Goal: Task Accomplishment & Management: Use online tool/utility

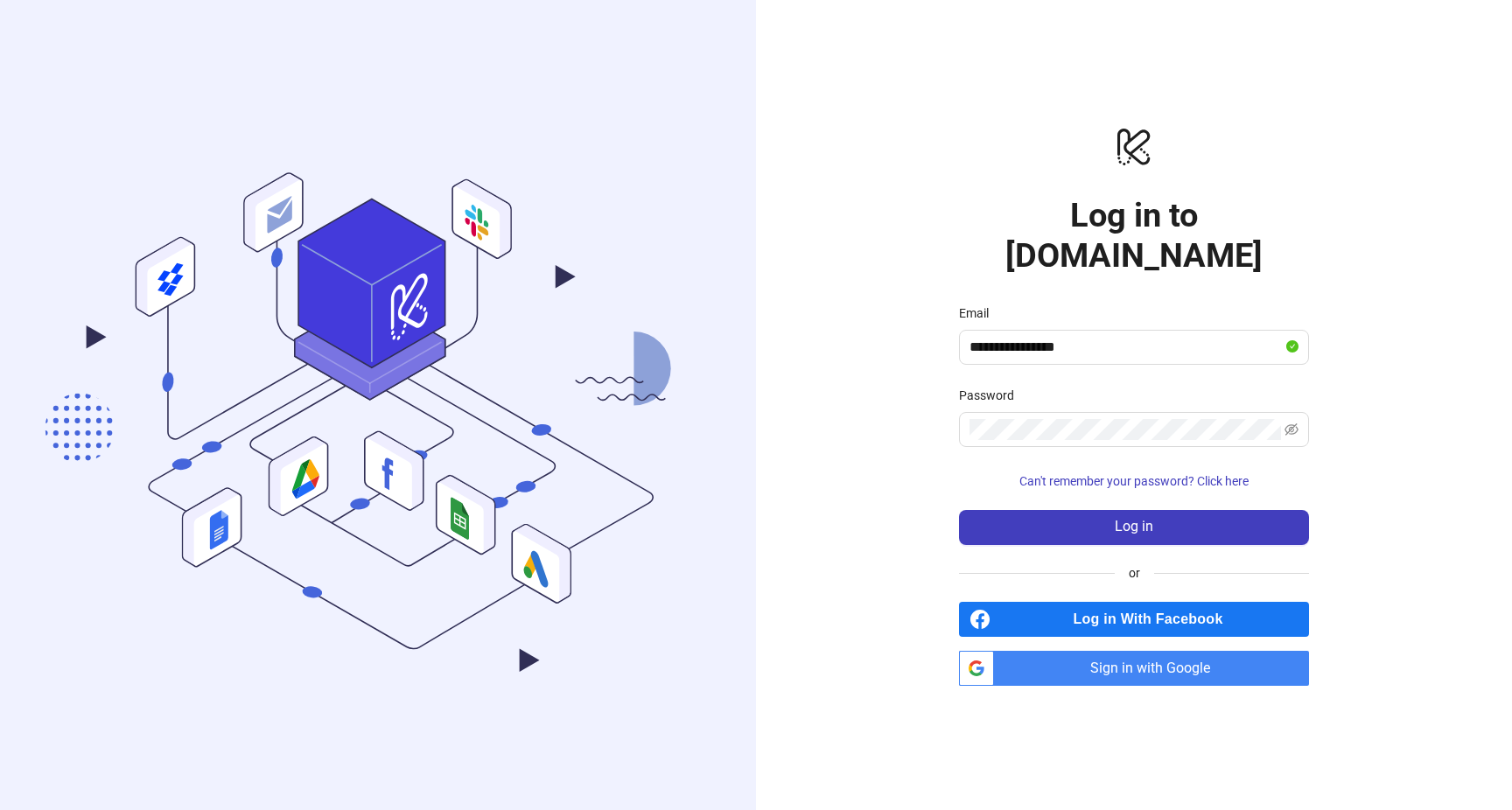
click at [1056, 484] on form "**********" at bounding box center [1134, 425] width 350 height 242
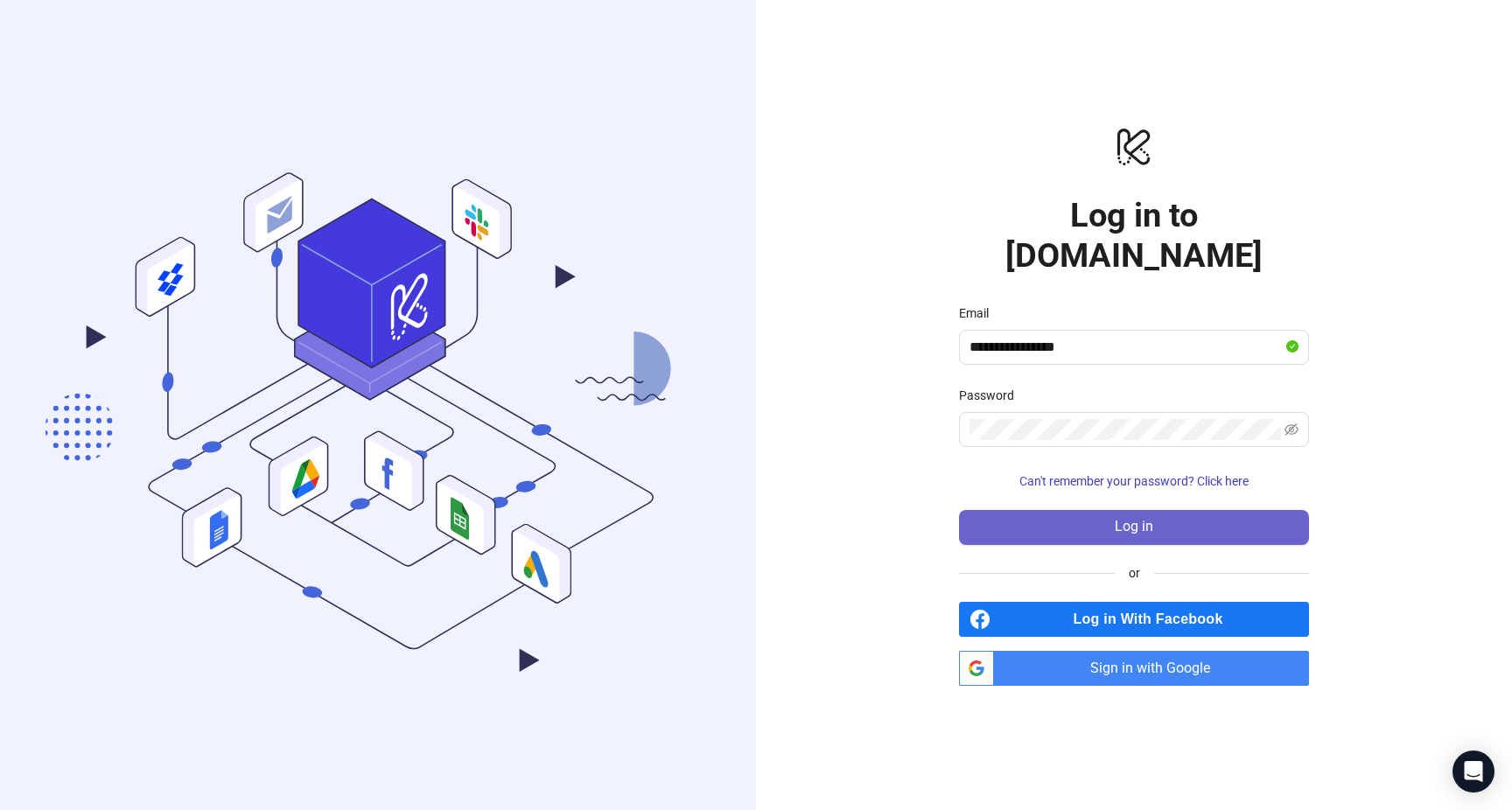
click at [1058, 510] on button "Log in" at bounding box center [1134, 527] width 350 height 35
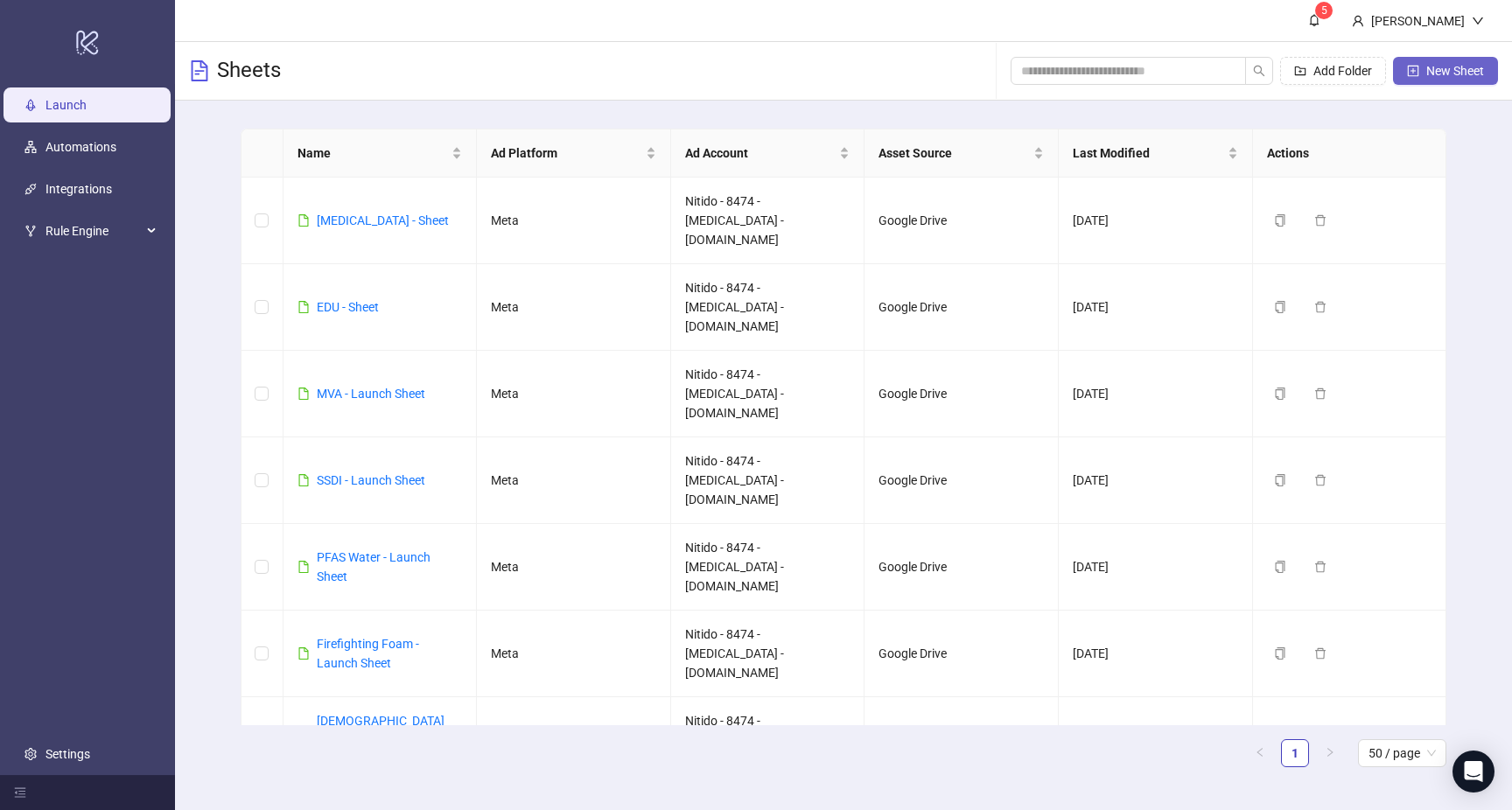
click at [1441, 59] on button "New Sheet" at bounding box center [1445, 70] width 105 height 28
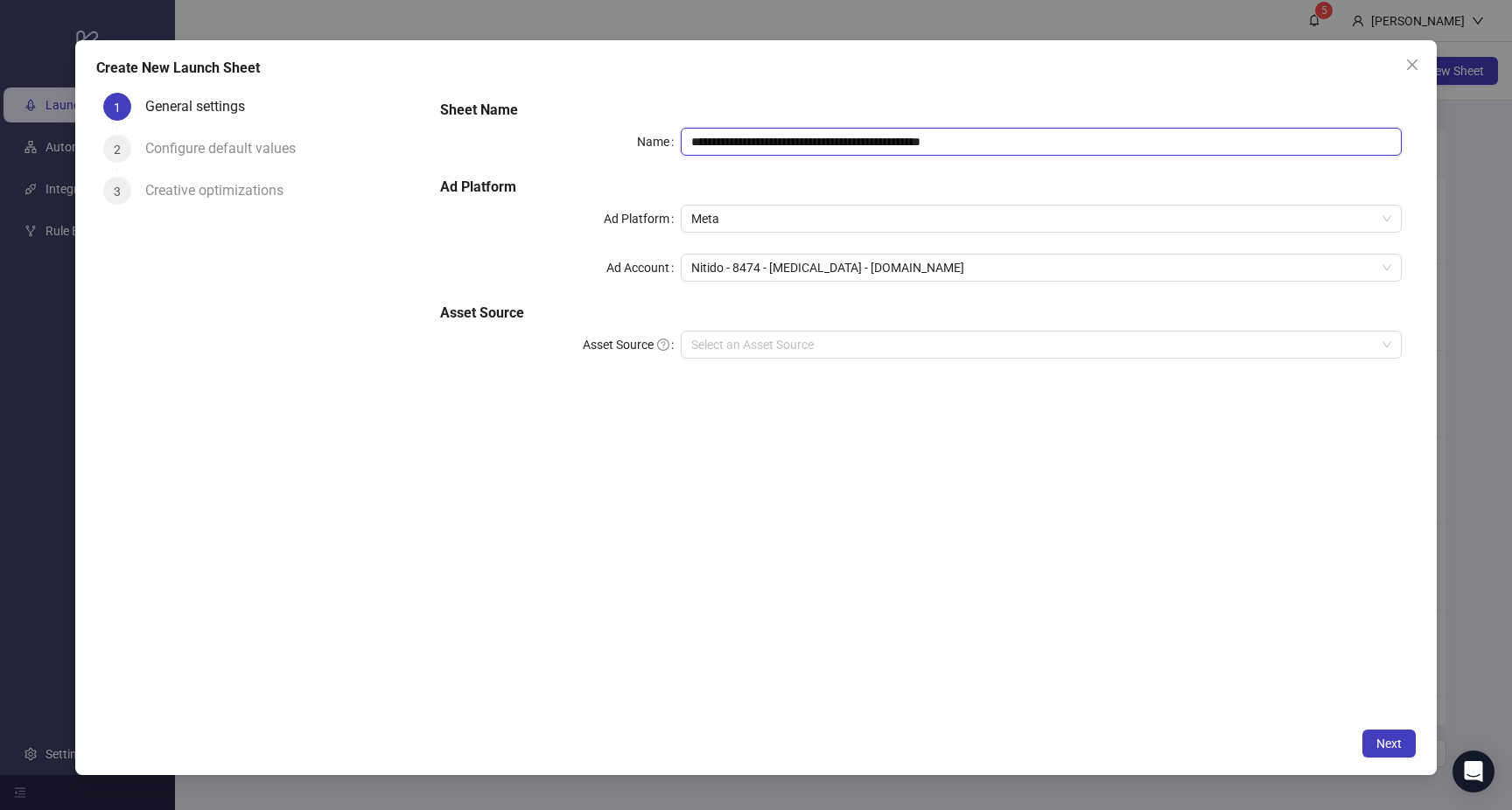
click at [824, 152] on input "**********" at bounding box center [1041, 141] width 721 height 28
click at [887, 146] on input "**********" at bounding box center [1041, 141] width 721 height 28
drag, startPoint x: 908, startPoint y: 148, endPoint x: 1164, endPoint y: 164, distance: 256.5
click at [1164, 156] on input "**********" at bounding box center [1041, 141] width 721 height 28
type input "**********"
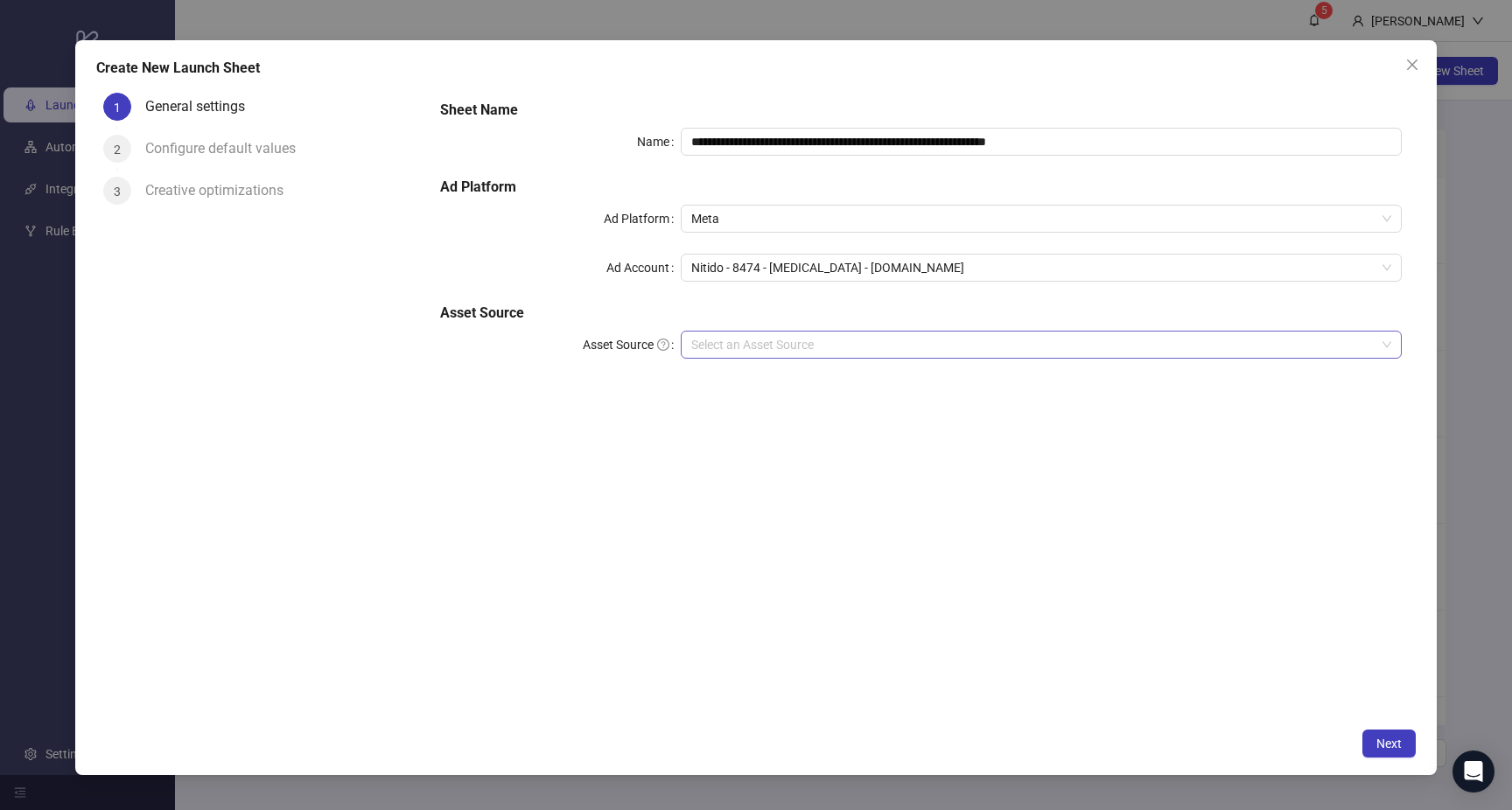
click at [806, 342] on input "Asset Source" at bounding box center [1033, 345] width 685 height 27
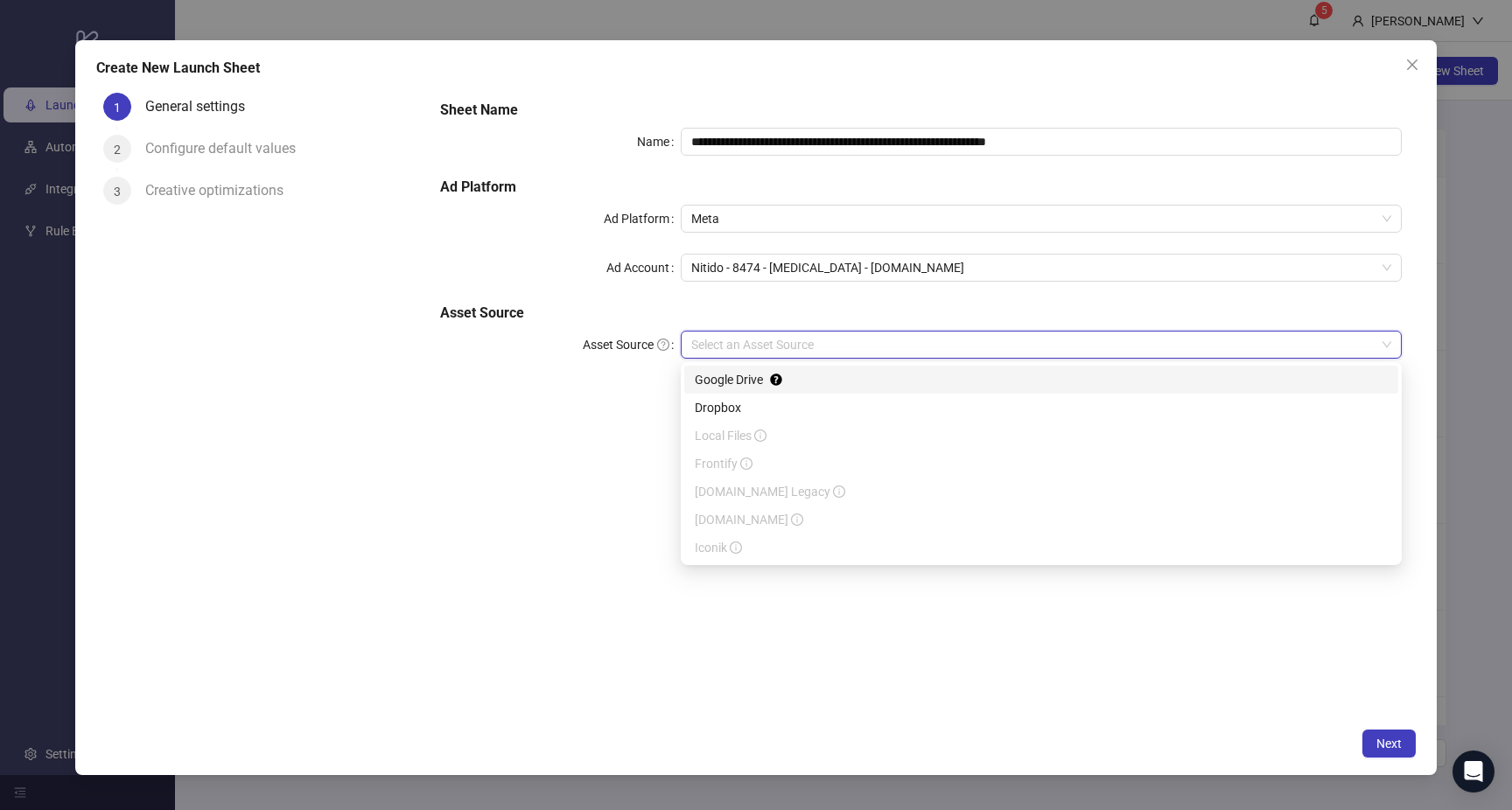
click at [797, 378] on div "Google Drive" at bounding box center [1042, 380] width 693 height 19
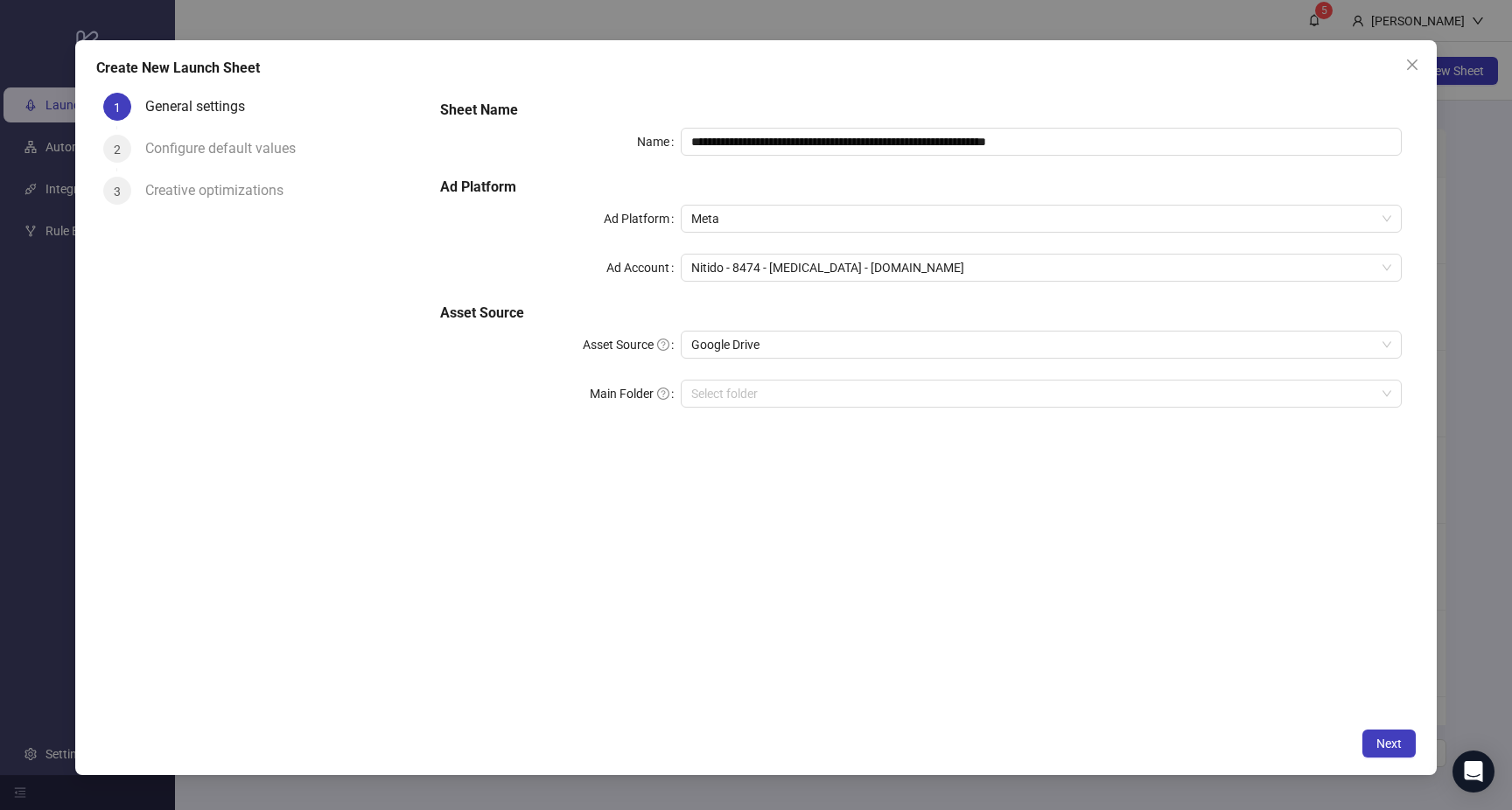
click at [631, 518] on div "**********" at bounding box center [921, 402] width 988 height 632
click at [776, 395] on input "Main Folder" at bounding box center [1033, 394] width 685 height 27
click at [863, 385] on input "Main Folder" at bounding box center [1033, 394] width 685 height 27
click at [1383, 750] on span "Next" at bounding box center [1388, 743] width 26 height 14
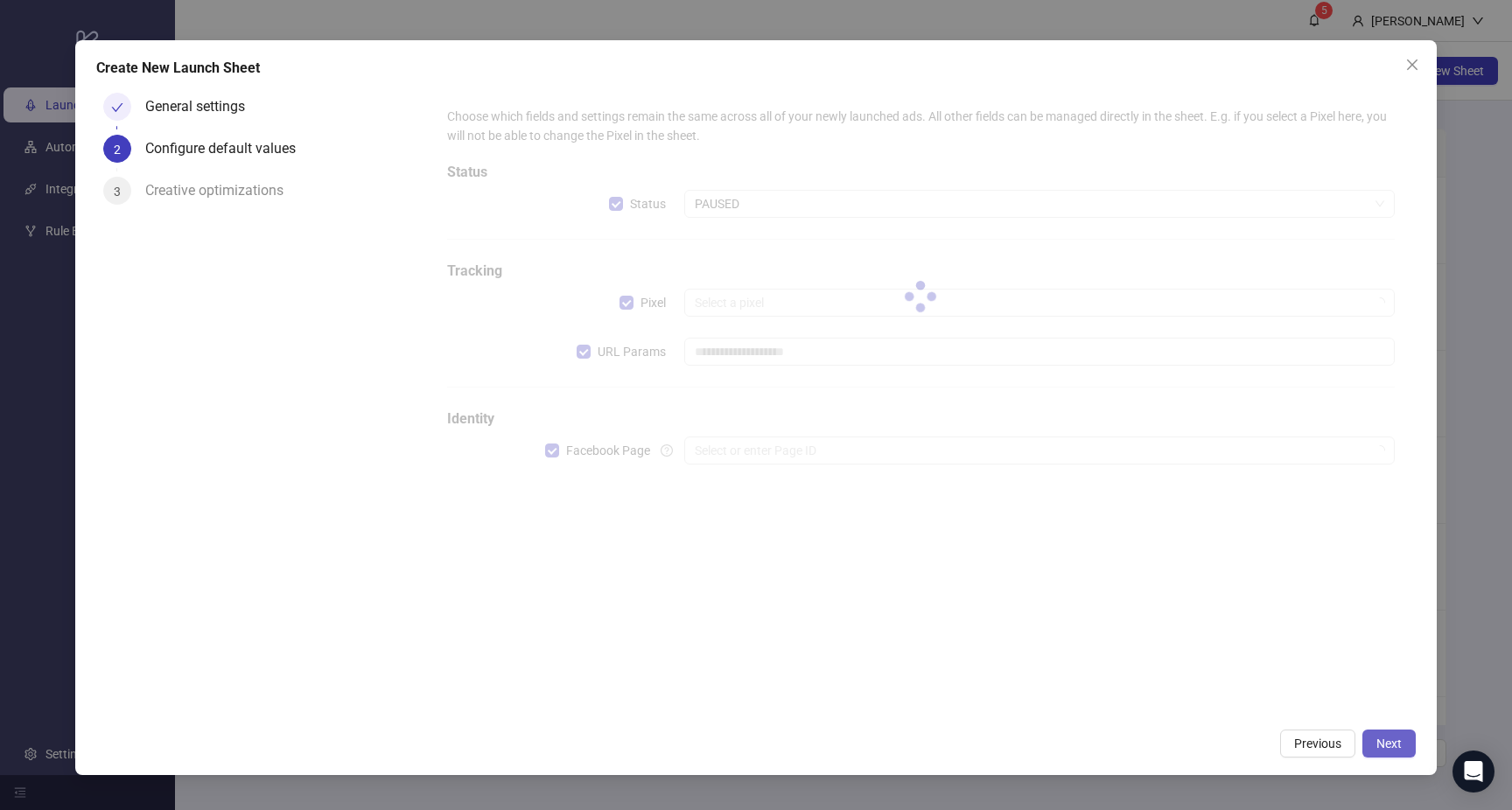
type input "**********"
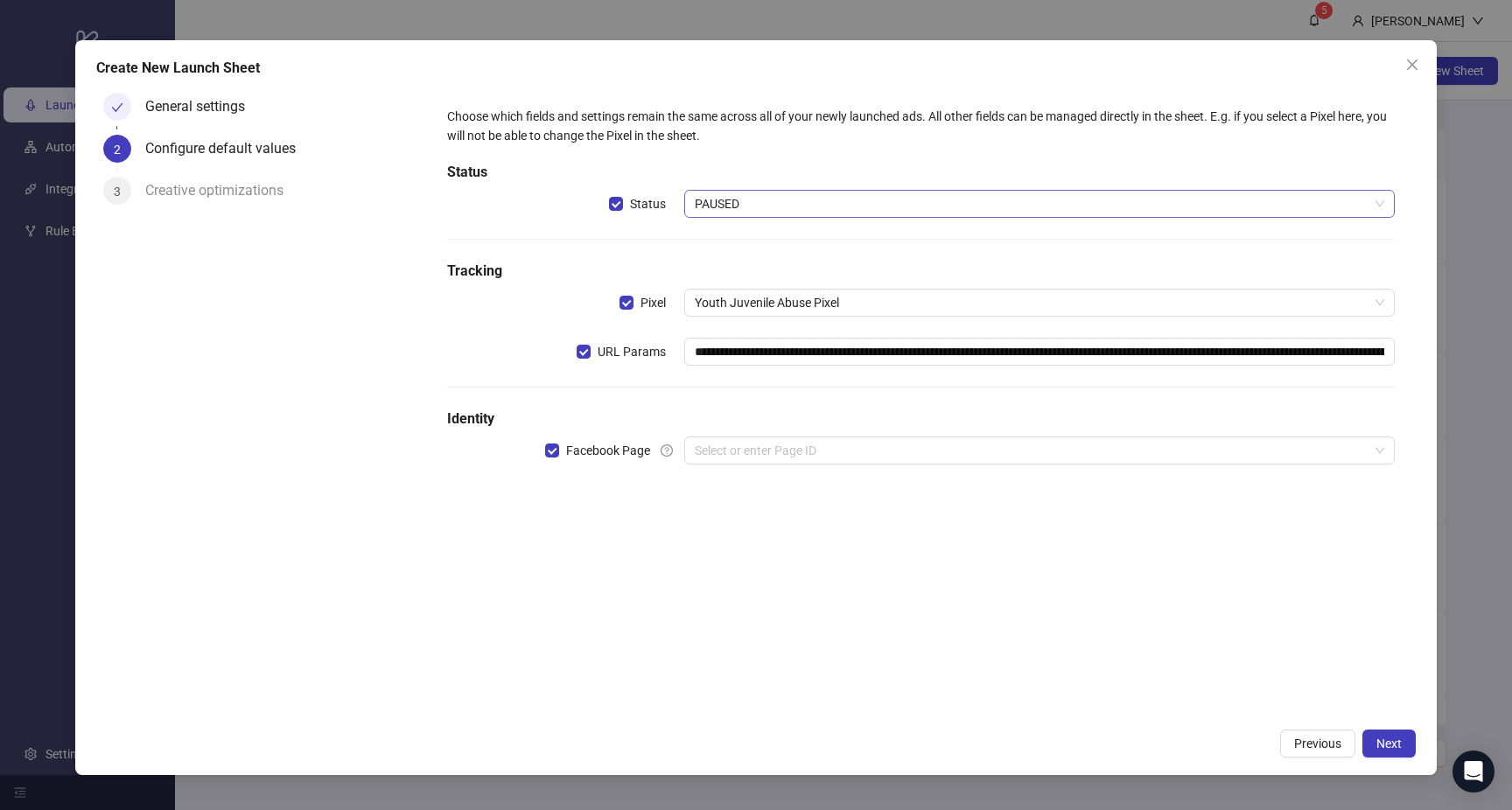
click at [745, 198] on span "PAUSED" at bounding box center [1040, 204] width 689 height 27
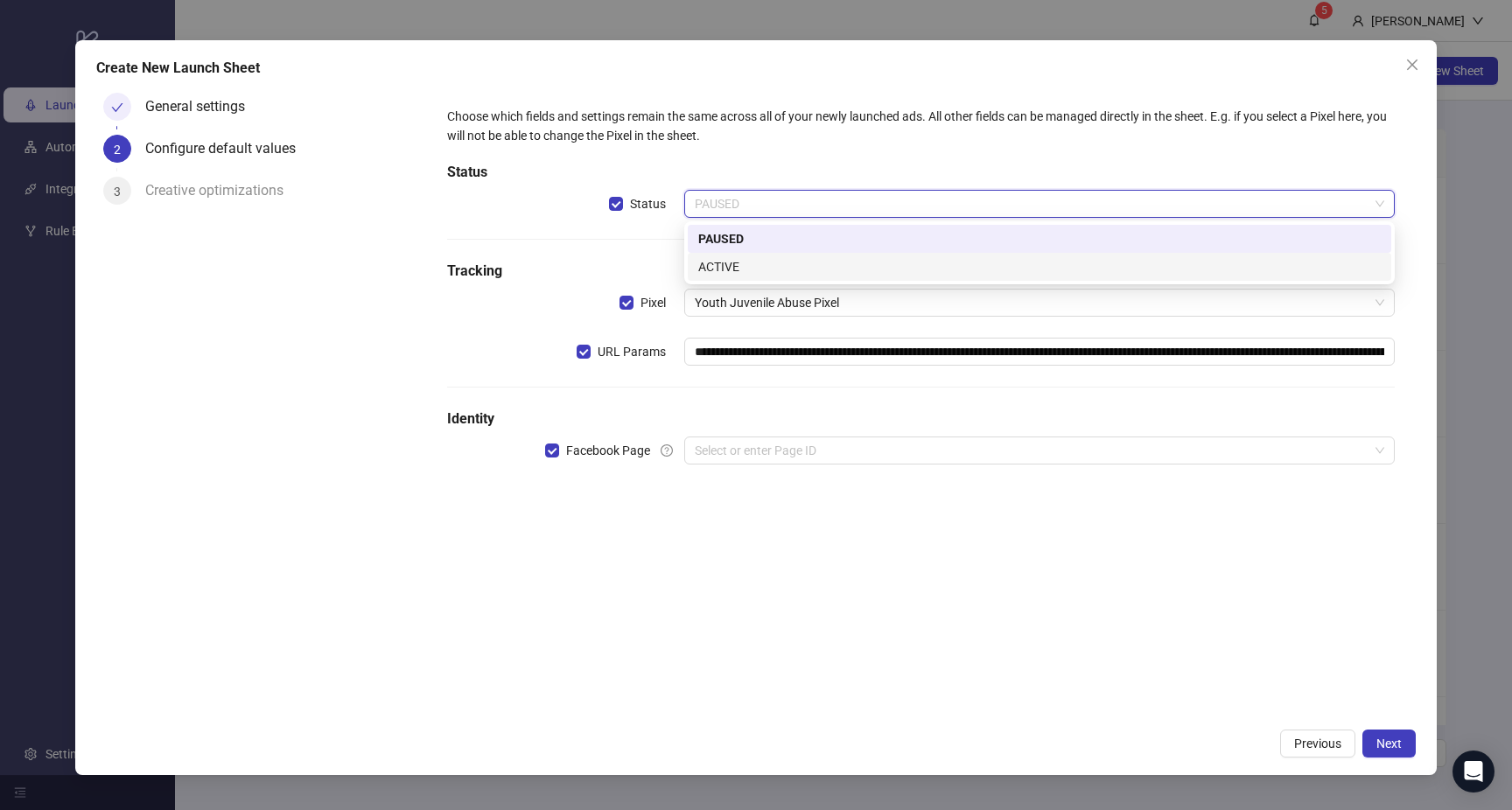
click at [737, 275] on div "ACTIVE" at bounding box center [1039, 267] width 683 height 19
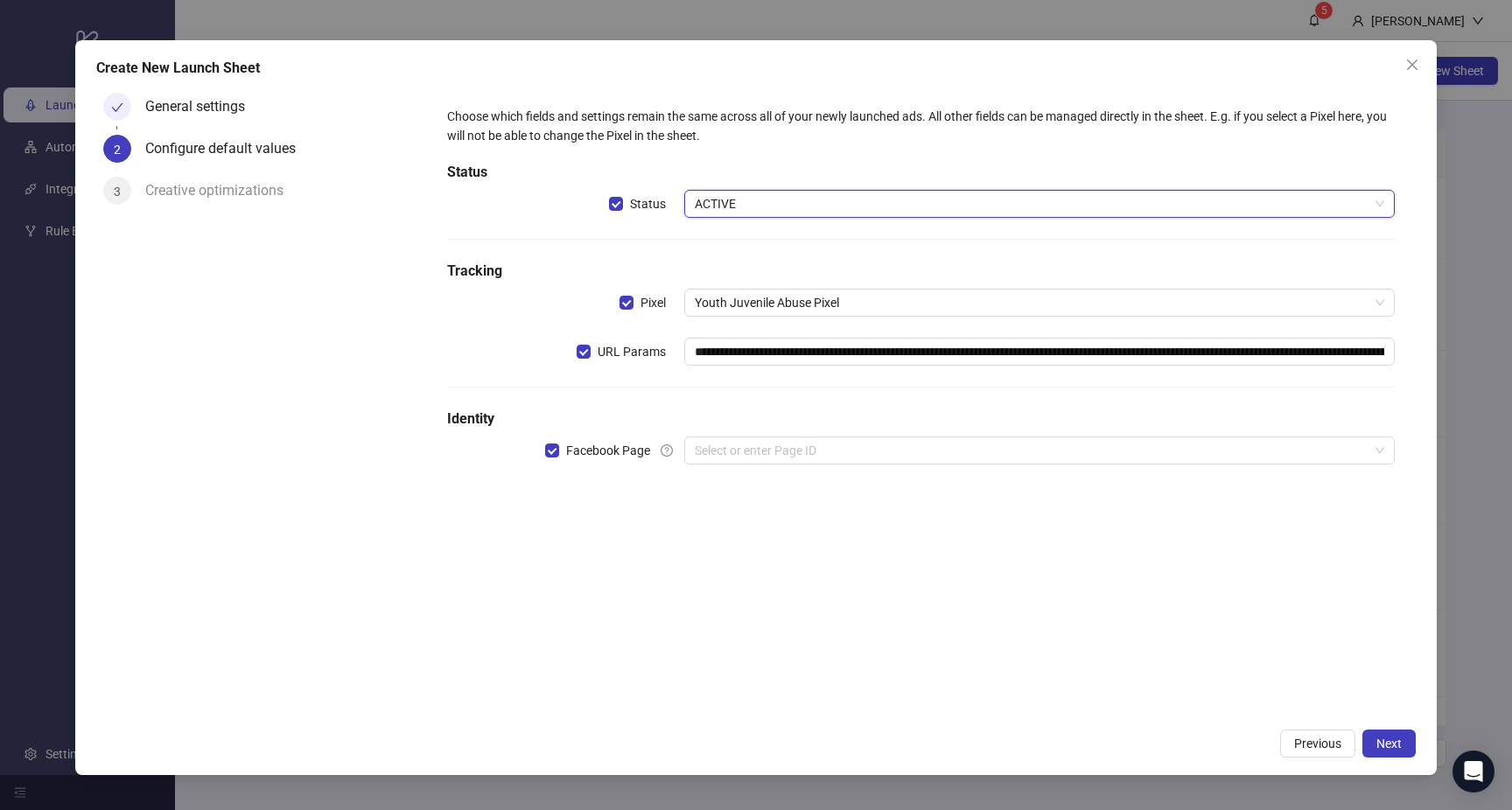
click at [693, 266] on h5 "Tracking" at bounding box center [921, 271] width 946 height 21
drag, startPoint x: 746, startPoint y: 353, endPoint x: 506, endPoint y: 350, distance: 240.0
click at [685, 350] on input "**********" at bounding box center [1040, 351] width 710 height 28
click at [743, 443] on input "search" at bounding box center [1032, 450] width 674 height 27
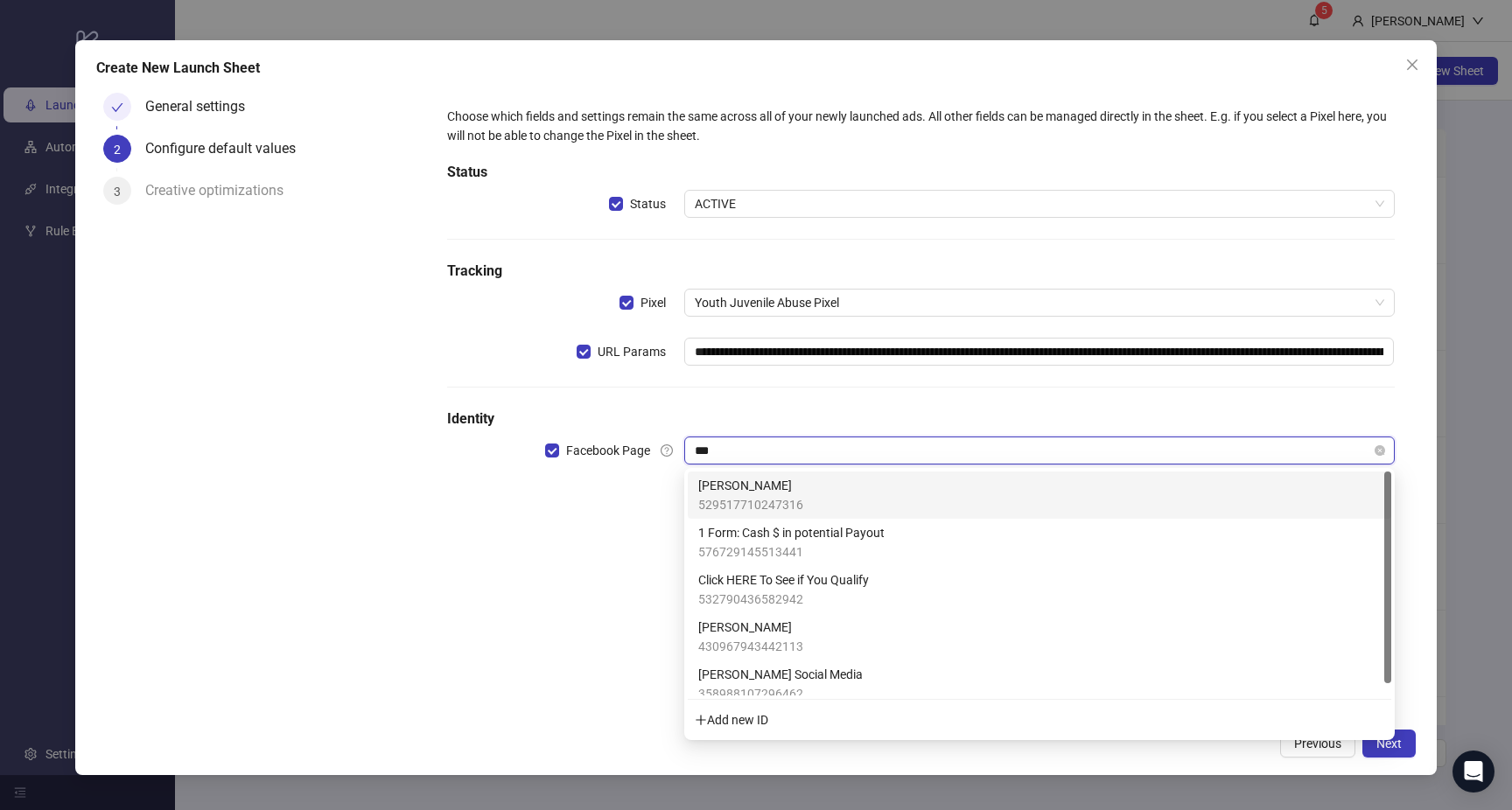
type input "****"
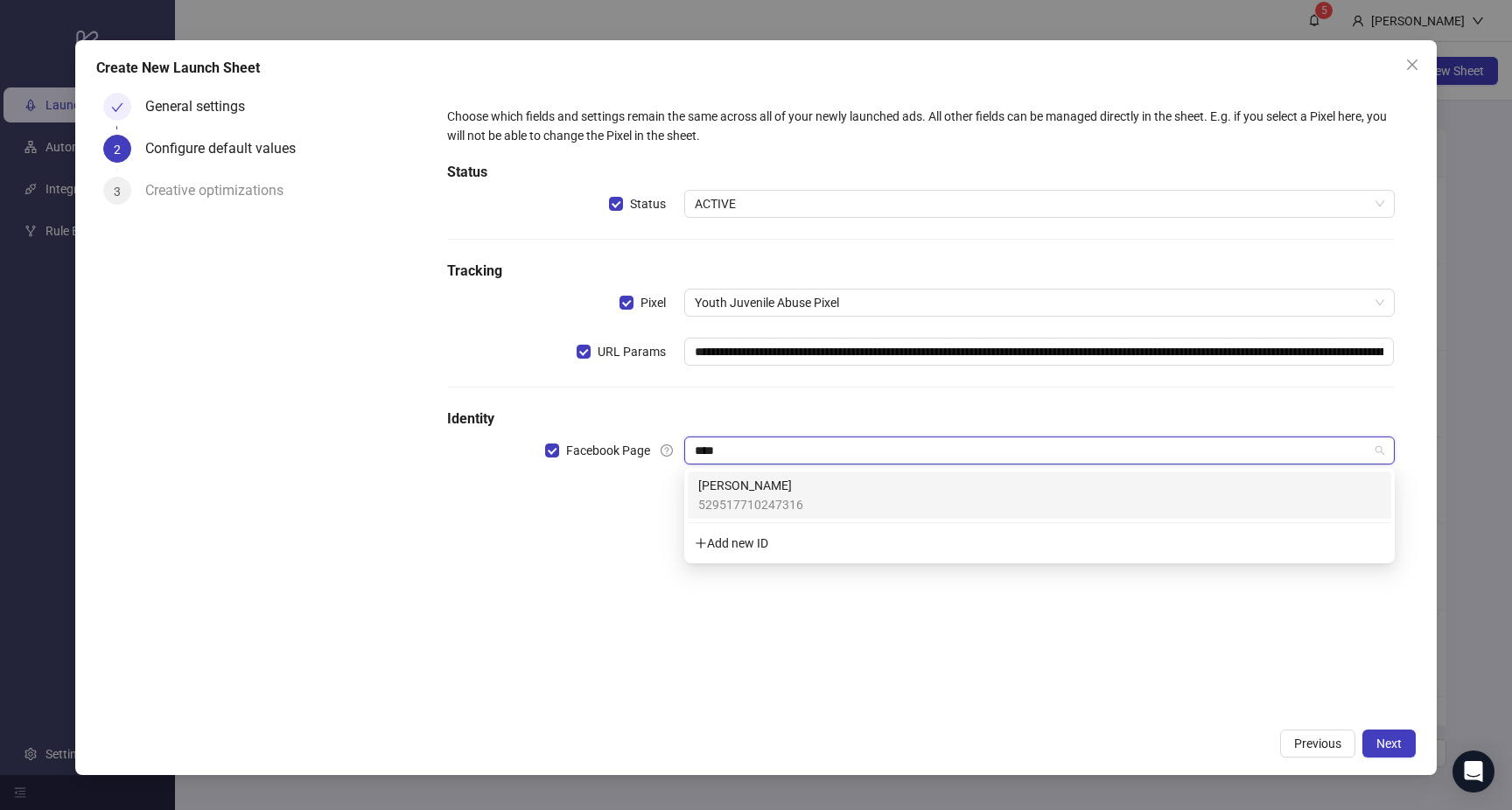
click at [814, 489] on div "Alison Coster 529517710247316" at bounding box center [1039, 495] width 683 height 38
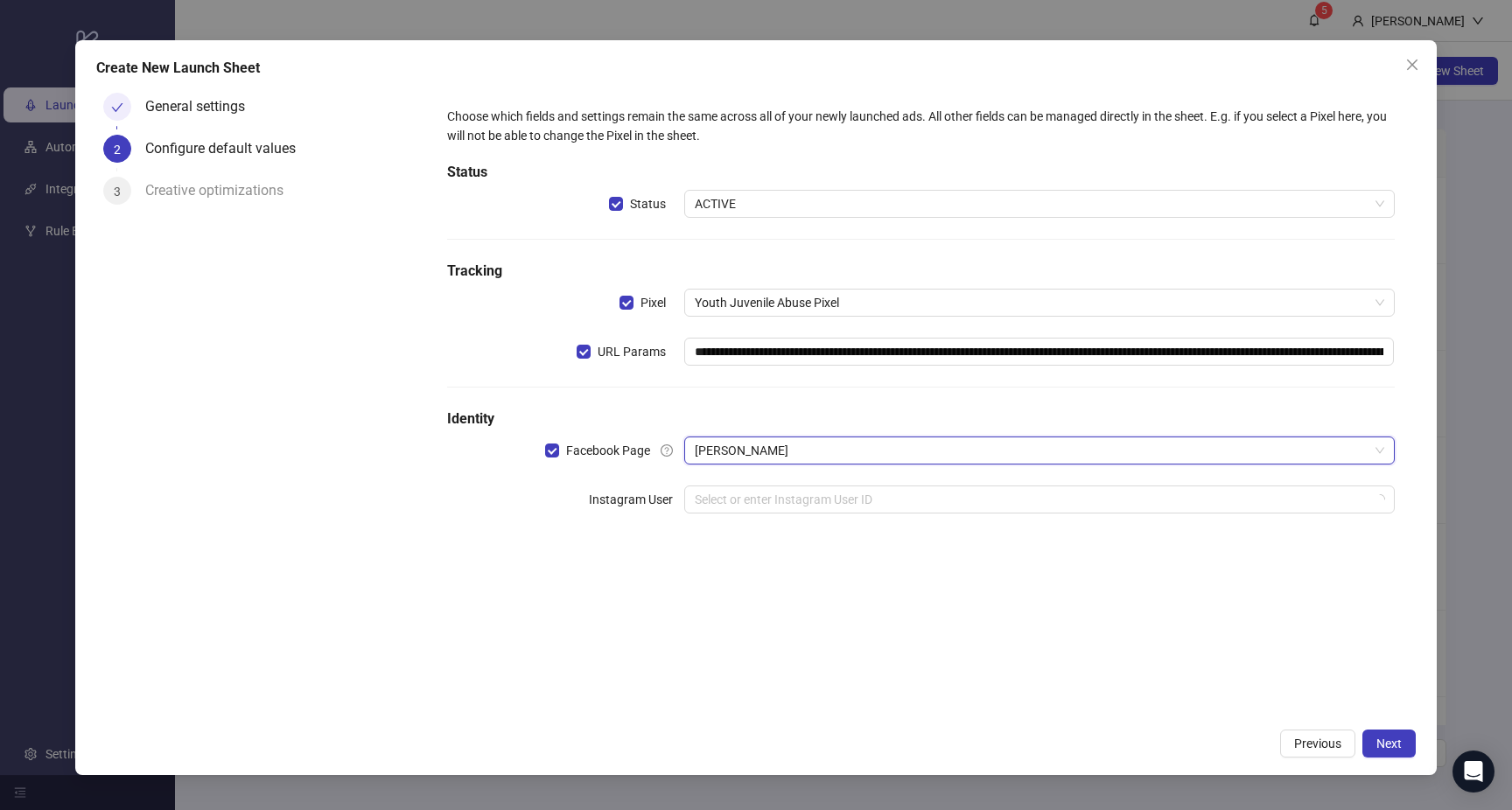
click at [613, 652] on div "**********" at bounding box center [921, 402] width 988 height 632
click at [795, 506] on input "search" at bounding box center [1032, 500] width 674 height 27
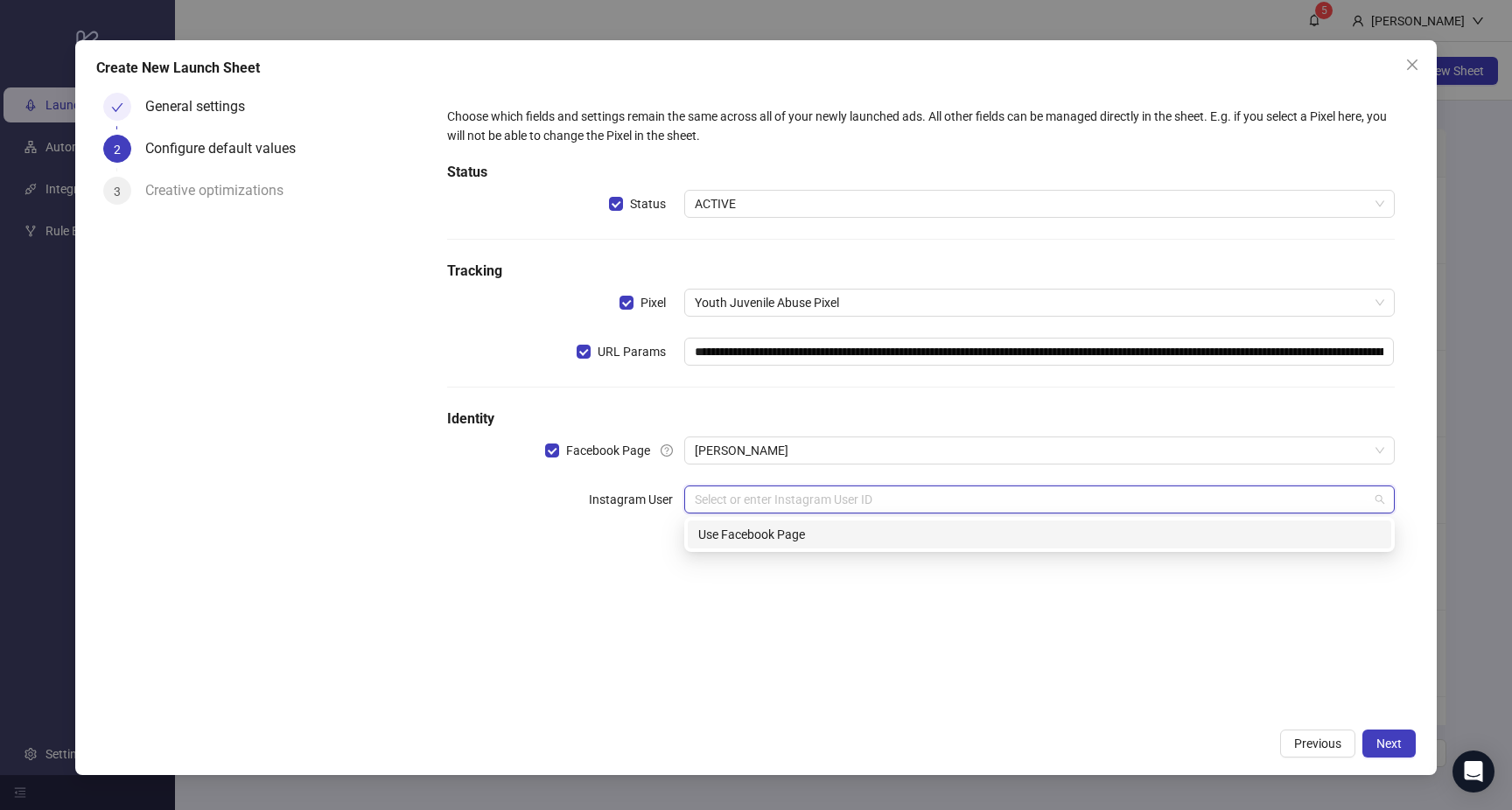
click at [794, 523] on div "Use Facebook Page" at bounding box center [1039, 534] width 704 height 28
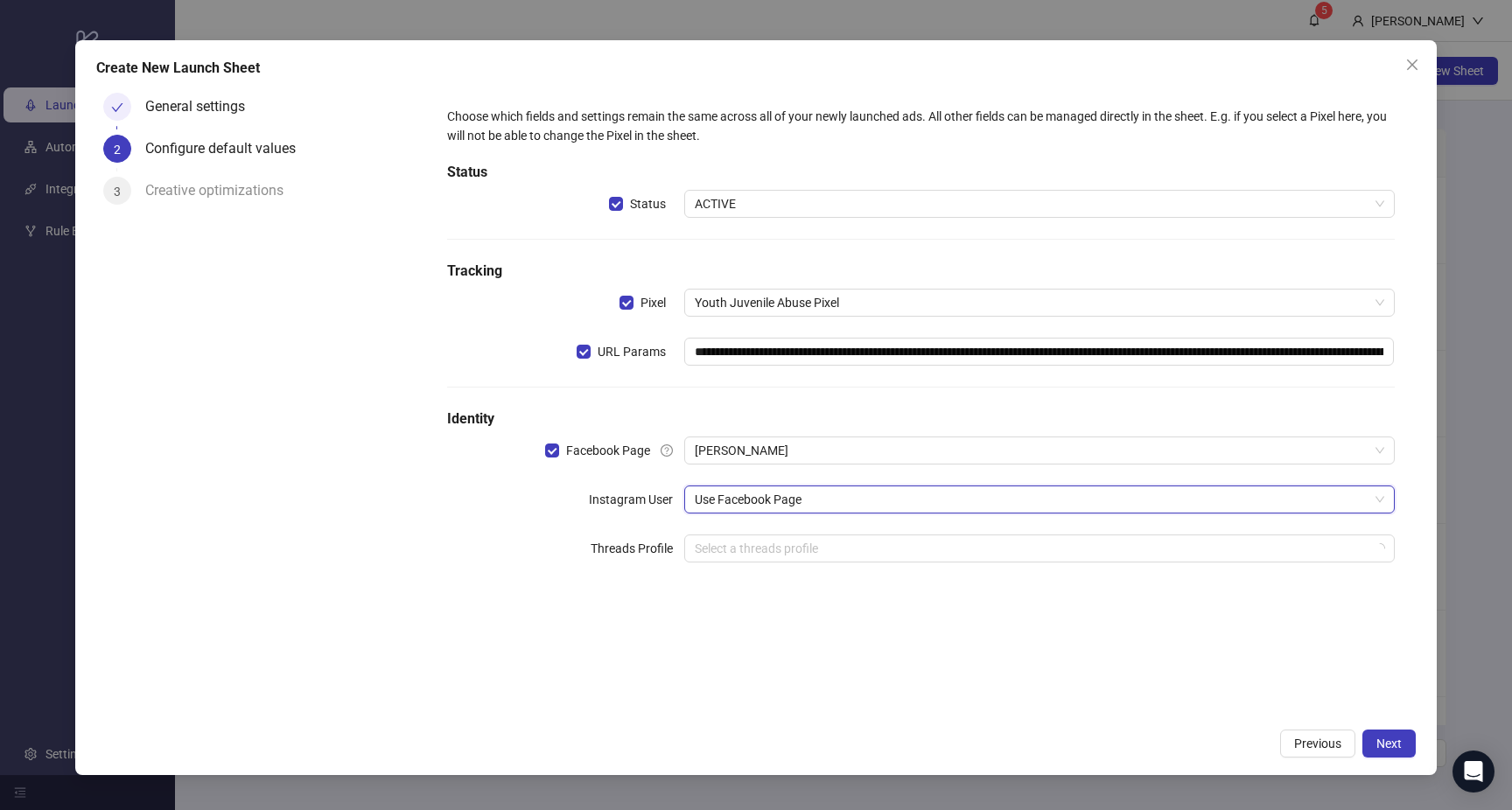
click at [597, 632] on div "**********" at bounding box center [921, 402] width 988 height 632
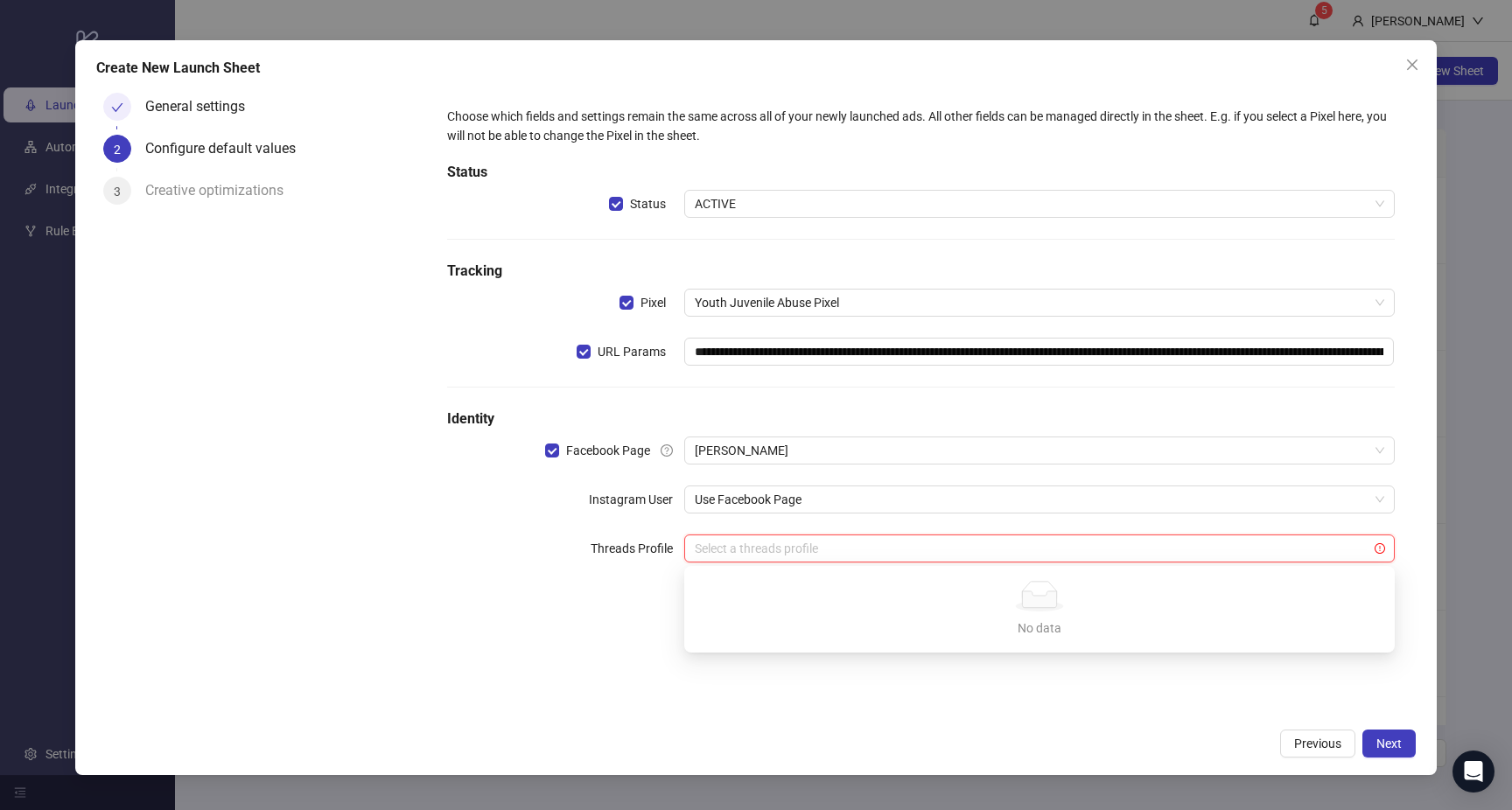
click at [805, 543] on input "search" at bounding box center [1032, 548] width 674 height 27
click at [805, 549] on input "search" at bounding box center [1032, 548] width 674 height 27
click at [605, 568] on div "**********" at bounding box center [920, 346] width 961 height 491
click at [1381, 553] on icon "exclamation-circle" at bounding box center [1380, 548] width 10 height 10
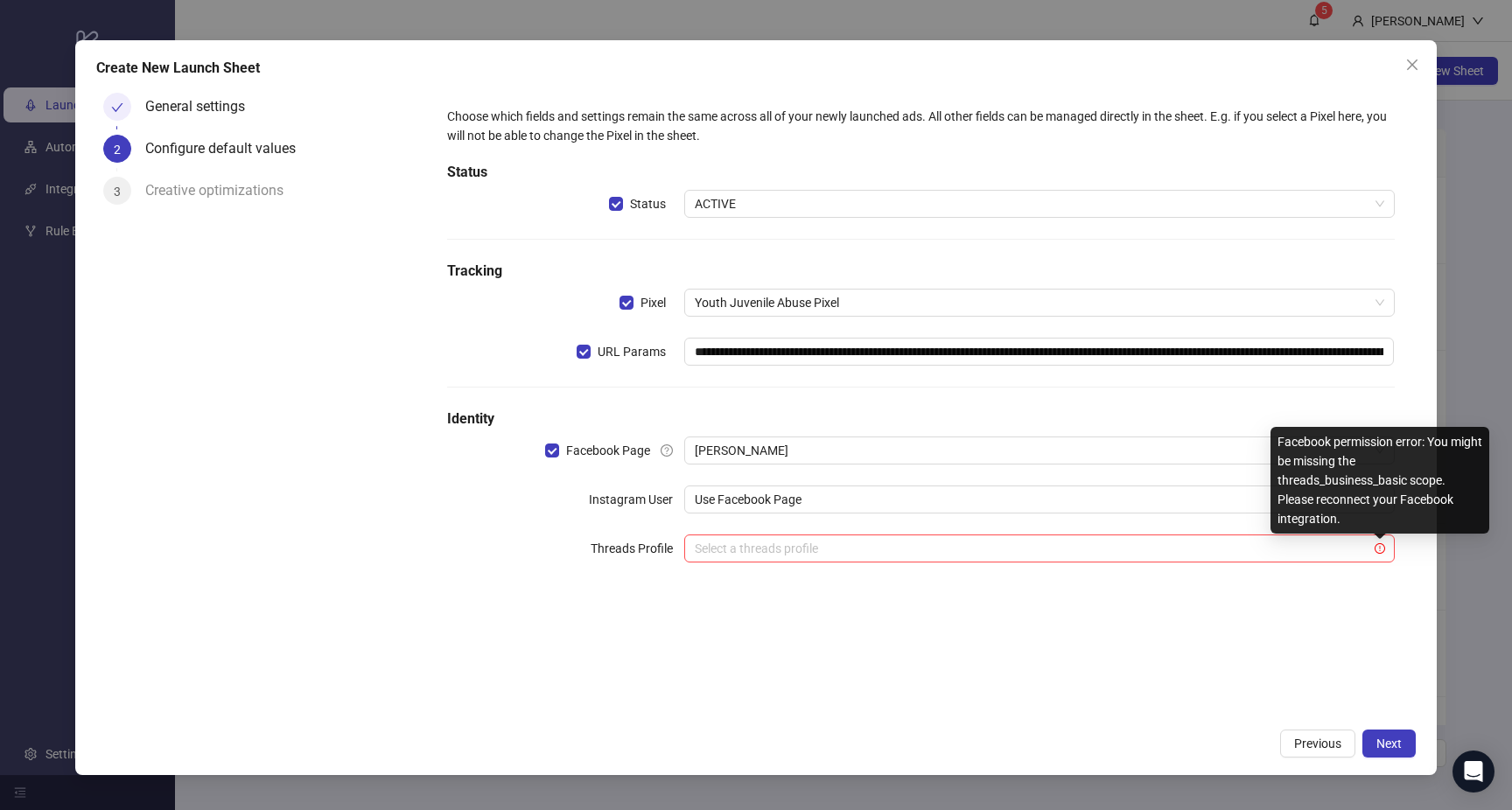
click at [1378, 637] on div "**********" at bounding box center [921, 402] width 988 height 632
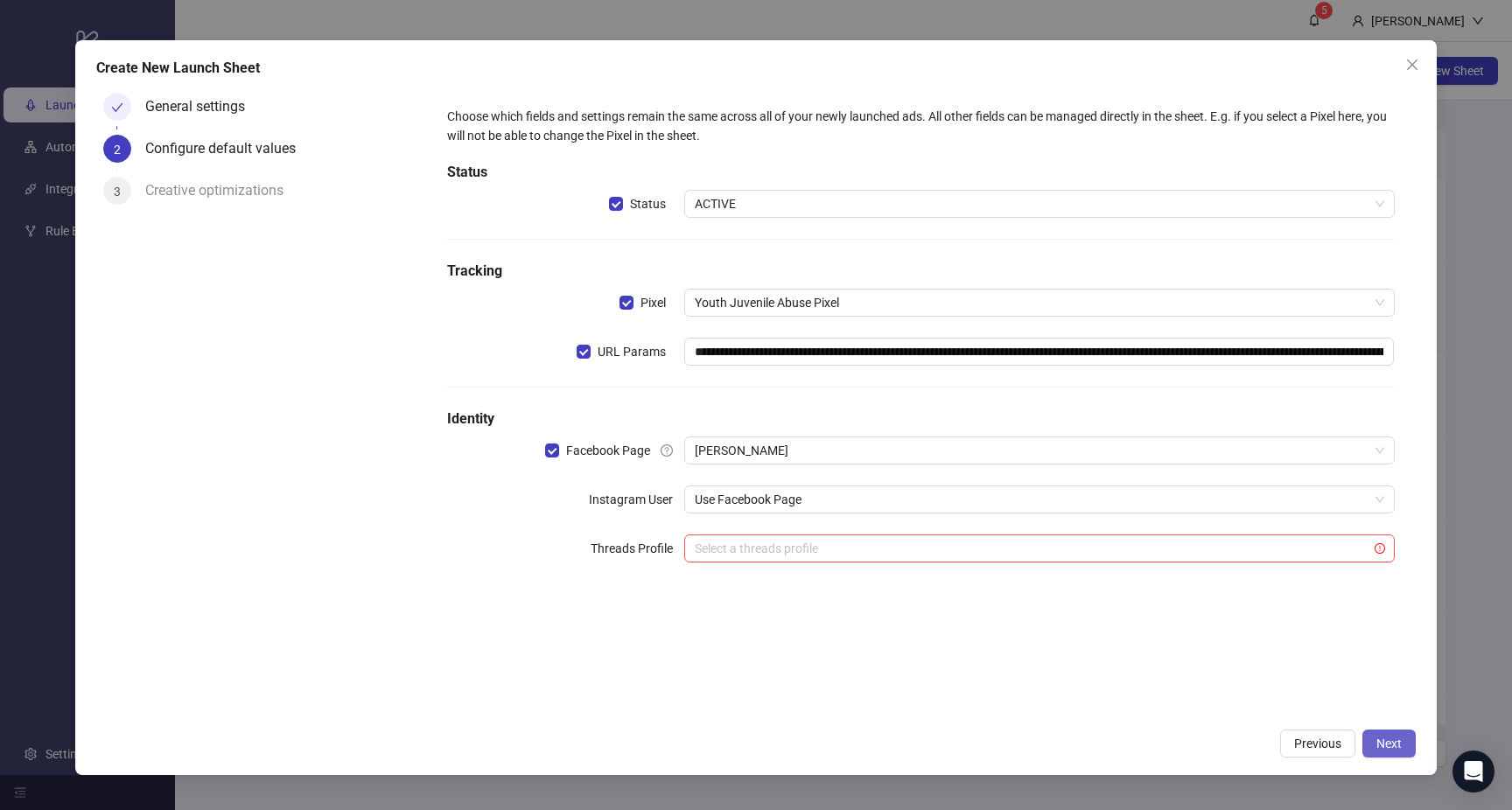
click at [1389, 744] on span "Next" at bounding box center [1388, 743] width 26 height 14
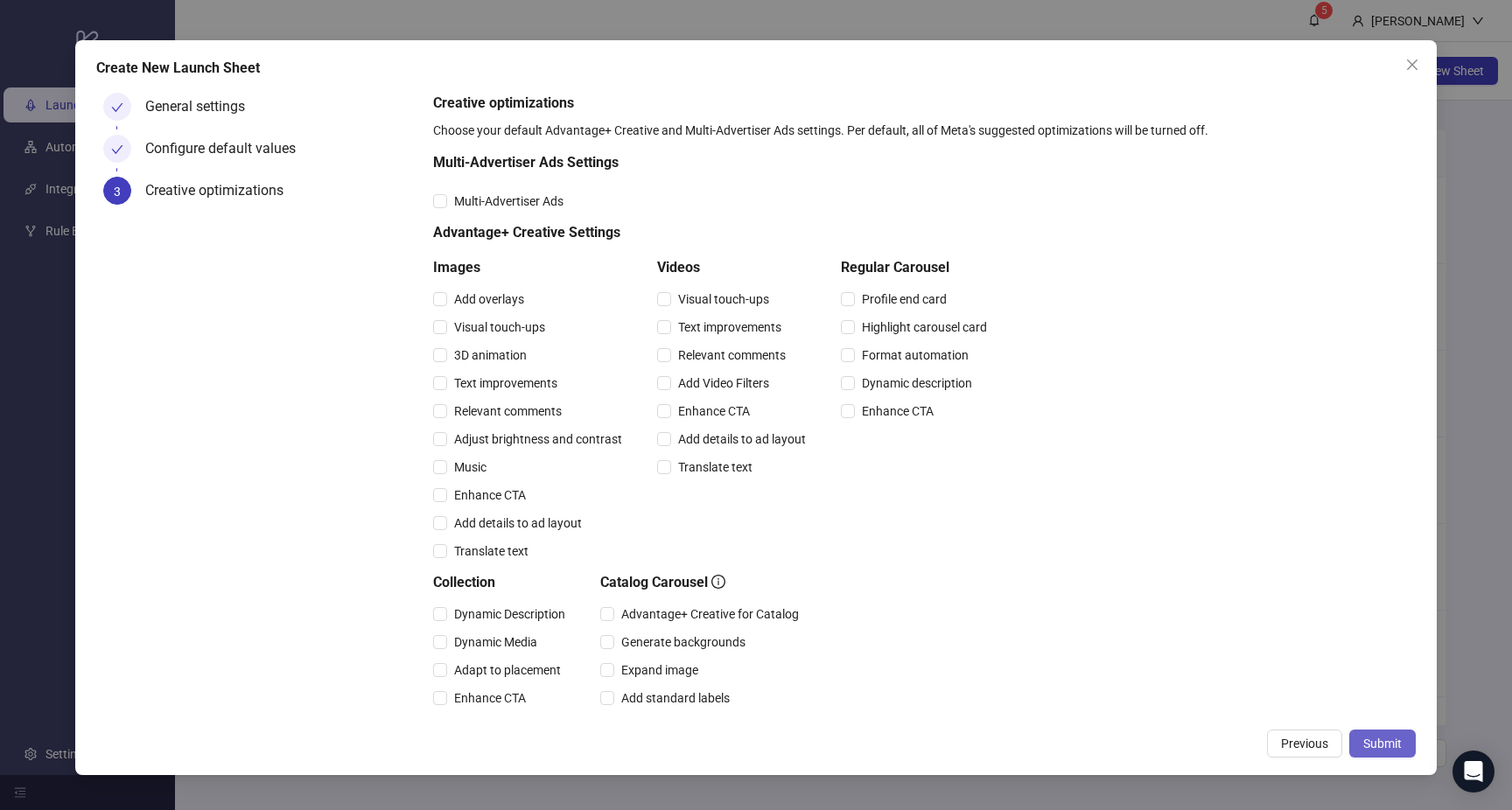
click at [1392, 741] on span "Submit" at bounding box center [1383, 743] width 38 height 14
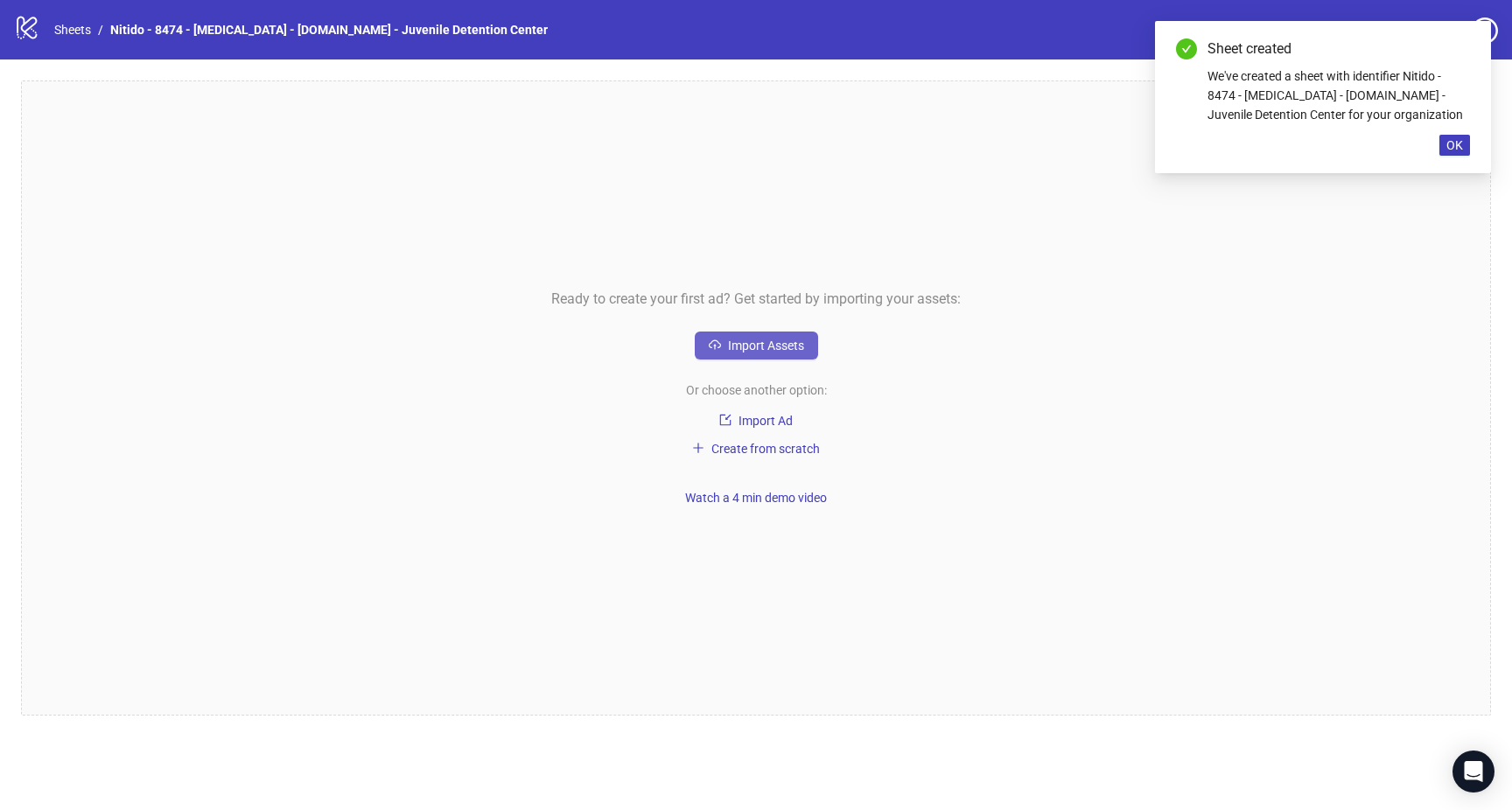
click at [750, 334] on button "Import Assets" at bounding box center [757, 345] width 124 height 28
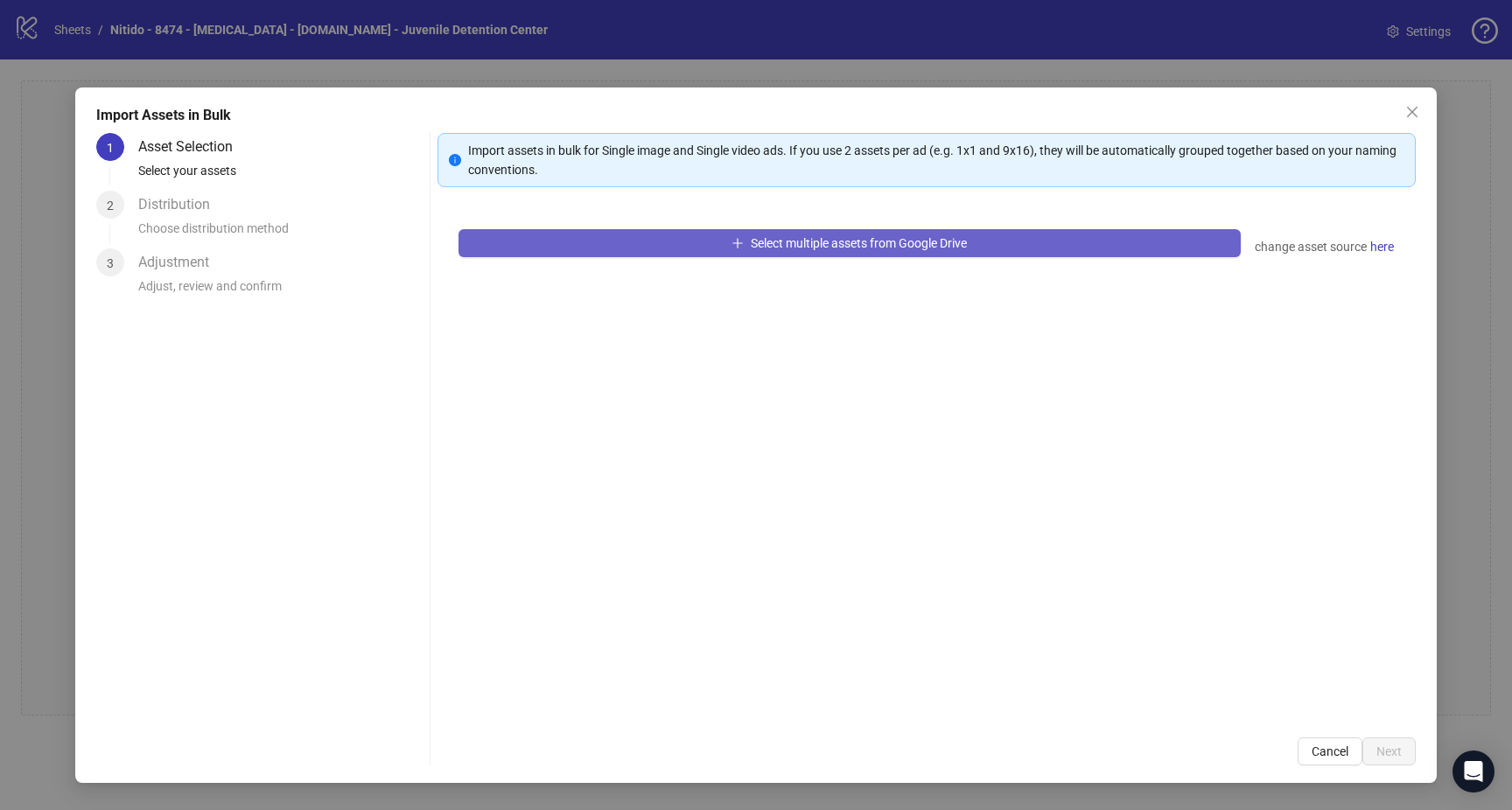
click at [781, 250] on span "Select multiple assets from Google Drive" at bounding box center [858, 243] width 216 height 14
click at [1022, 245] on button "Select multiple assets from Google Drive" at bounding box center [850, 243] width 783 height 28
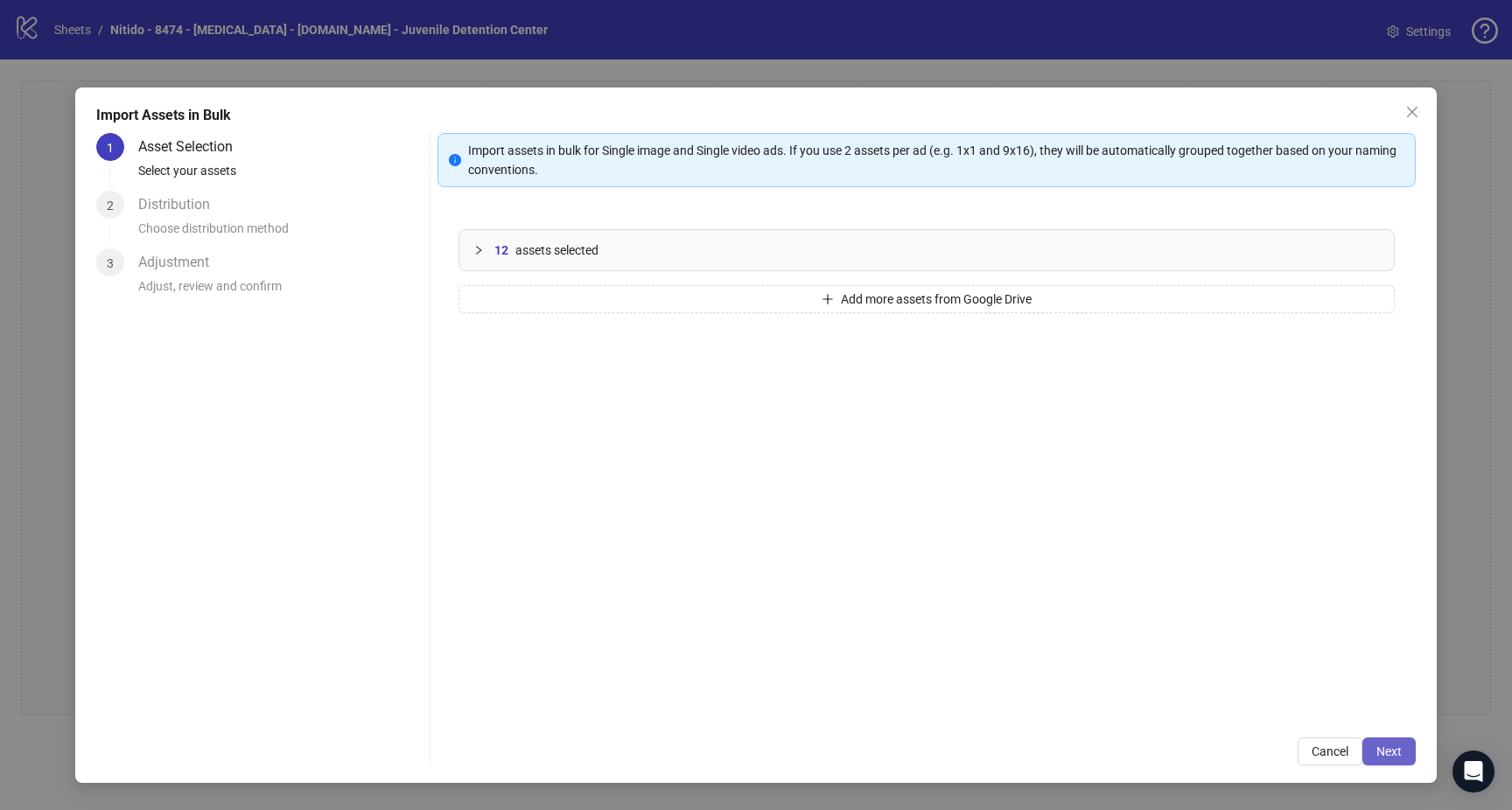
click at [1400, 761] on button "Next" at bounding box center [1389, 751] width 53 height 28
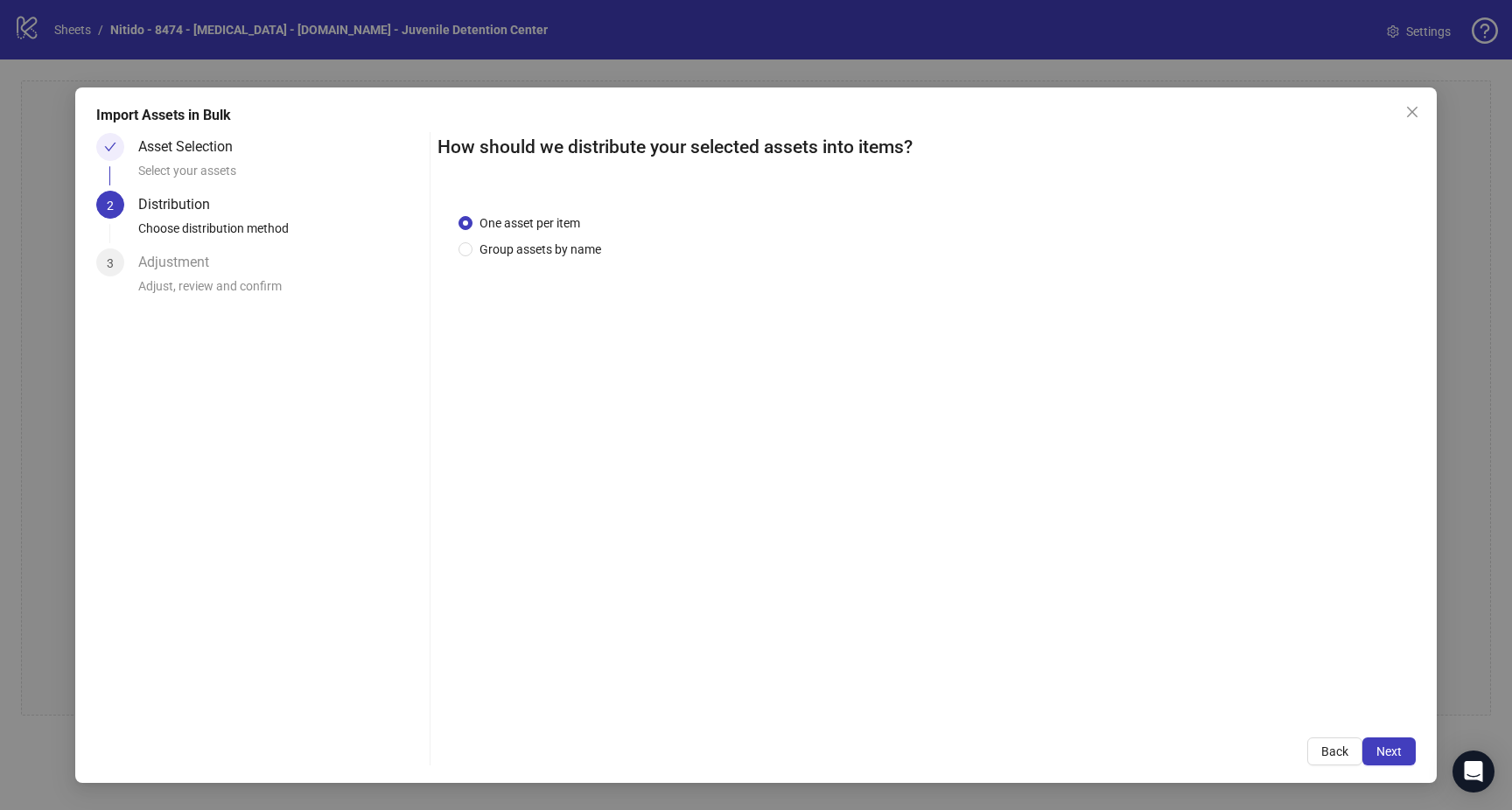
click at [1400, 761] on button "Next" at bounding box center [1389, 751] width 53 height 28
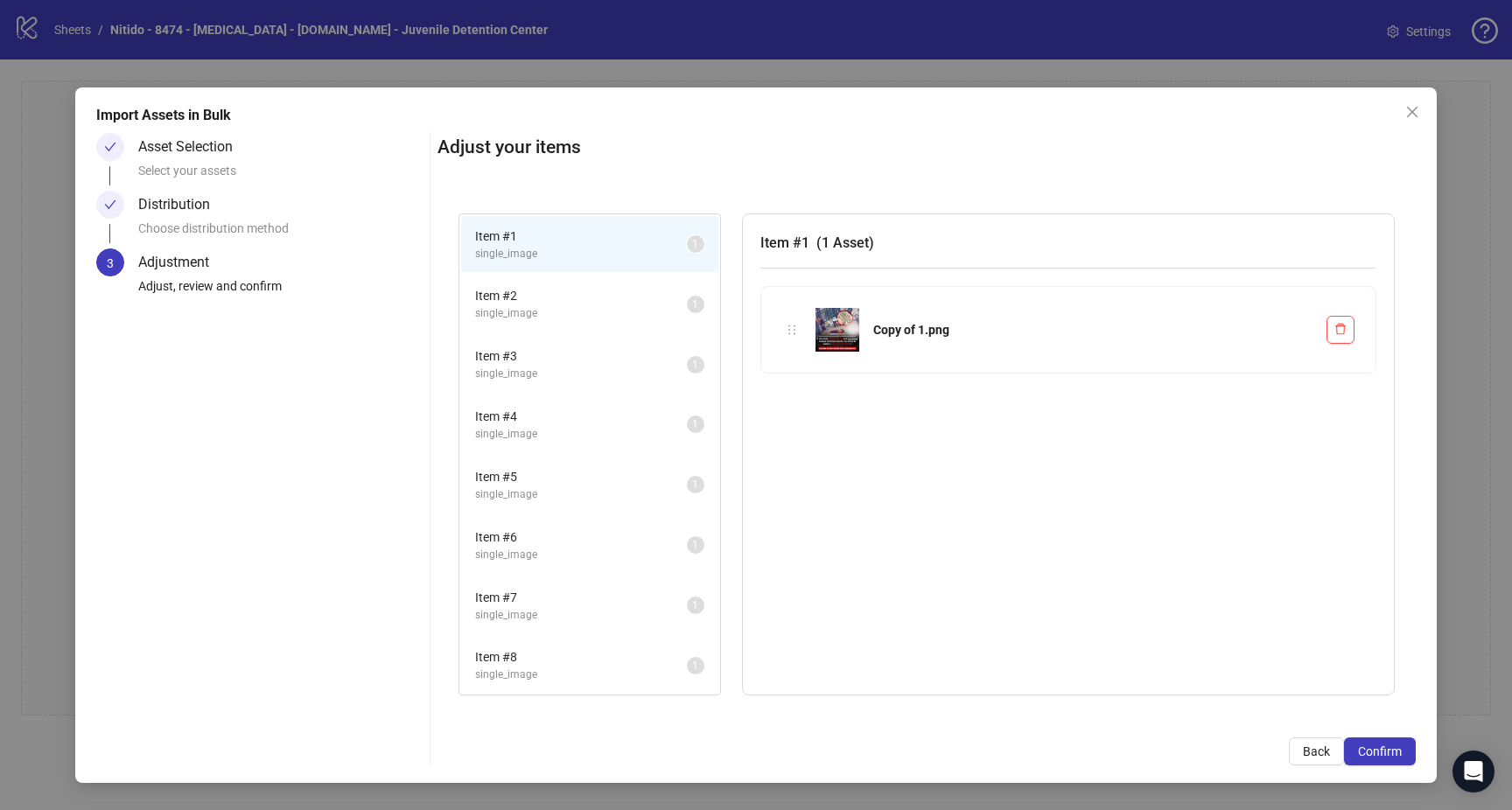
click at [1400, 761] on button "Confirm" at bounding box center [1379, 751] width 71 height 28
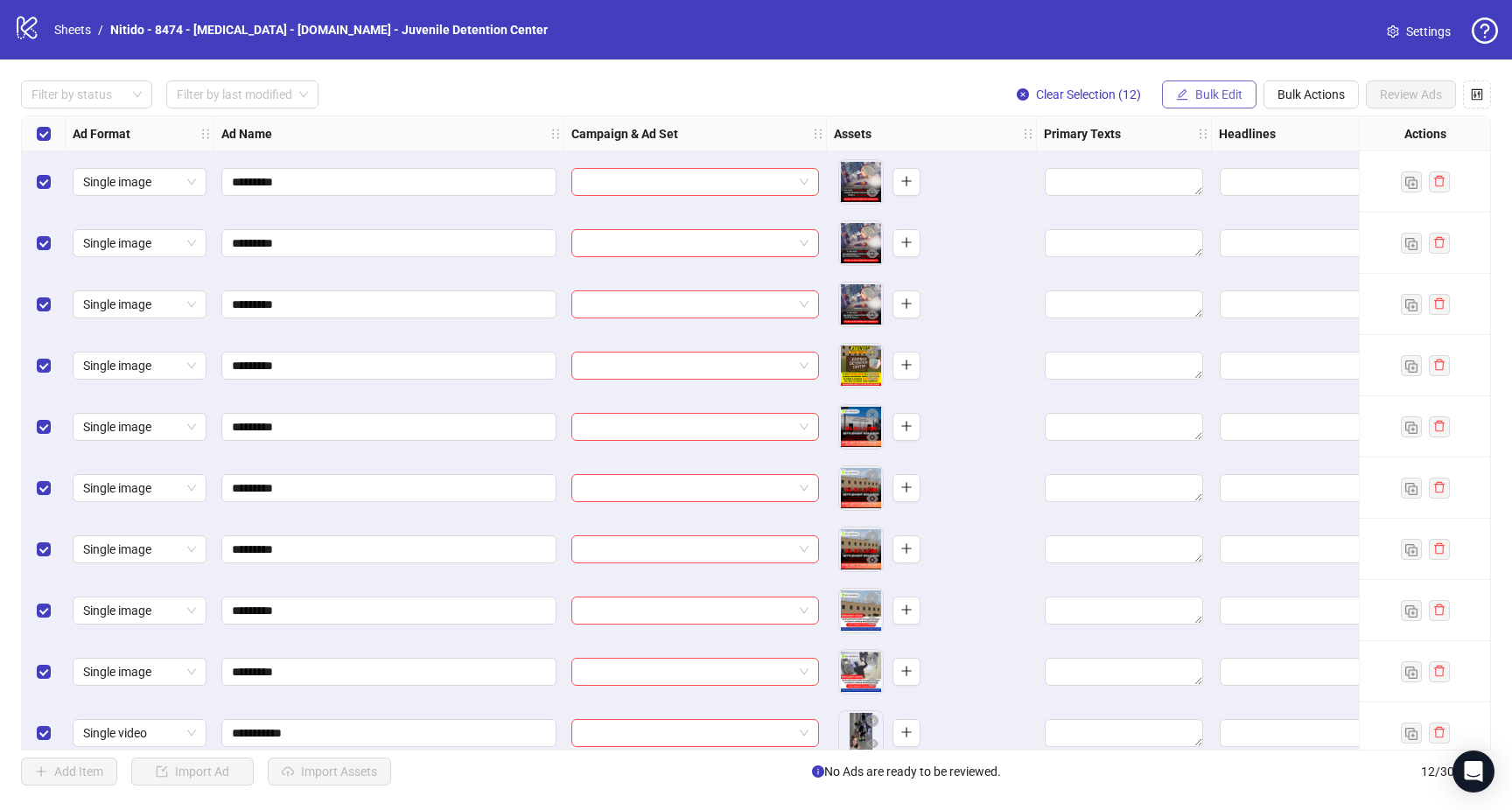
click at [1243, 103] on button "Bulk Edit" at bounding box center [1208, 94] width 94 height 28
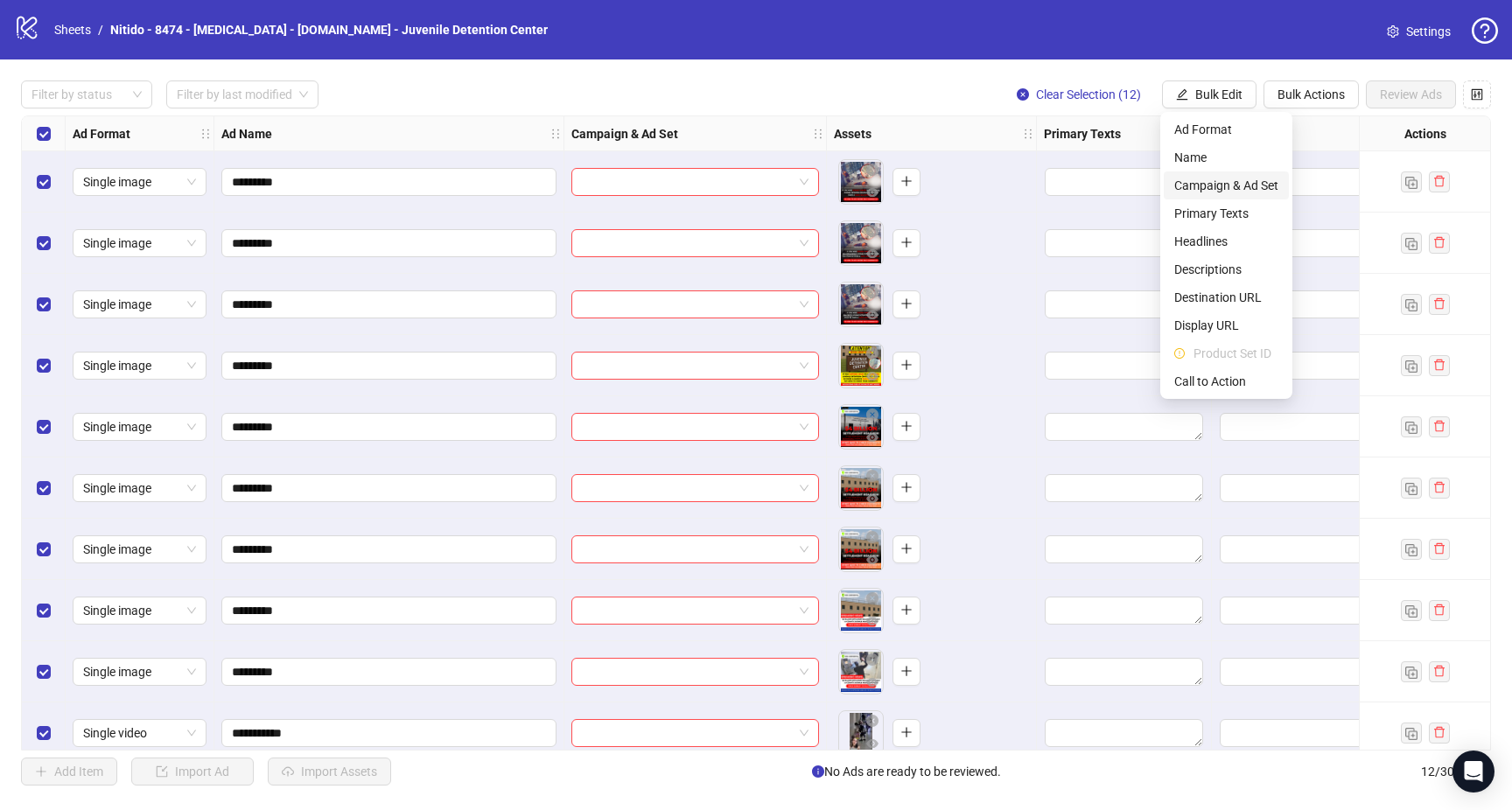
click at [1189, 182] on span "Campaign & Ad Set" at bounding box center [1225, 186] width 104 height 19
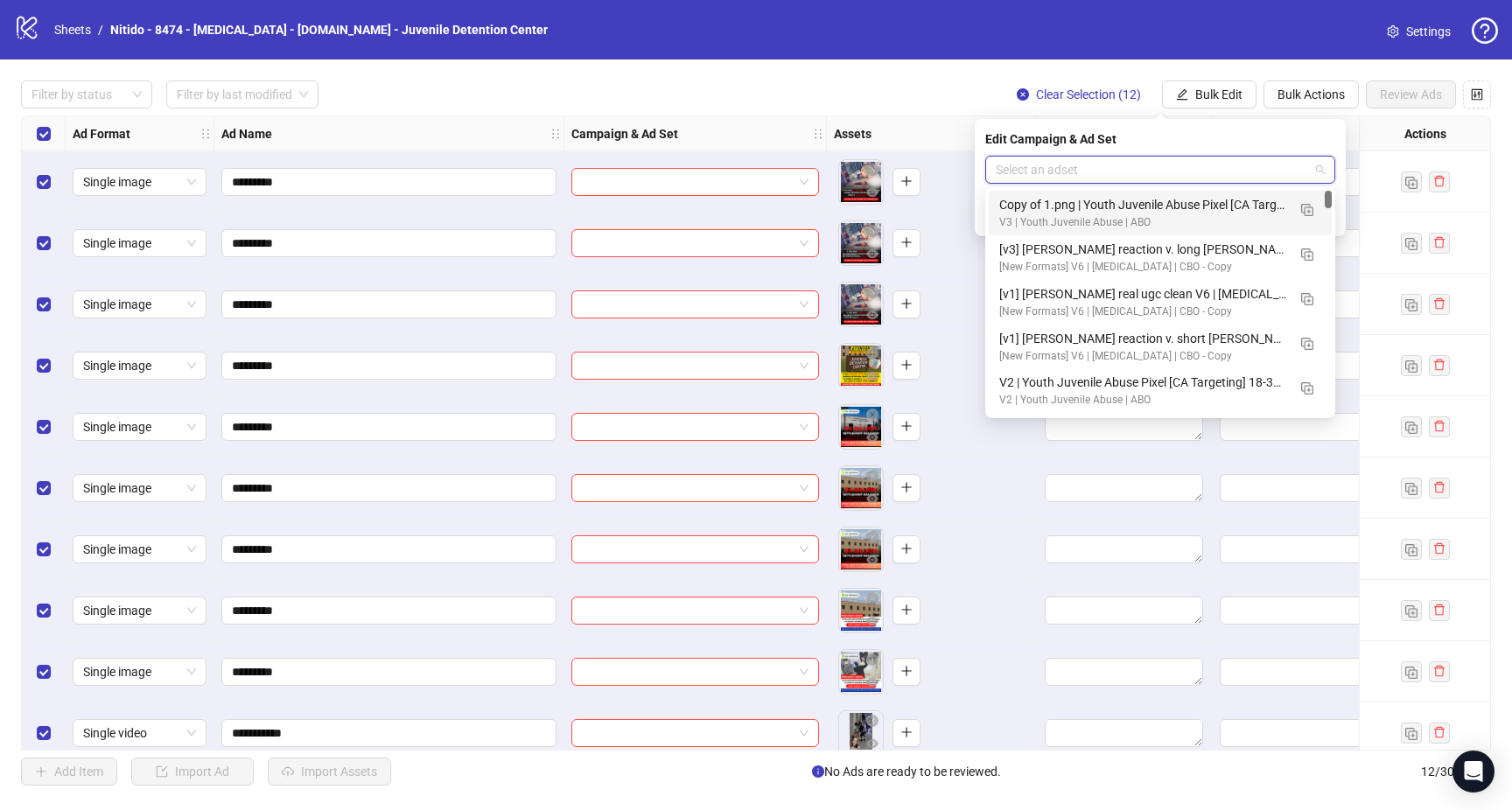
click at [1050, 168] on input "search" at bounding box center [1152, 169] width 313 height 27
paste input "**********"
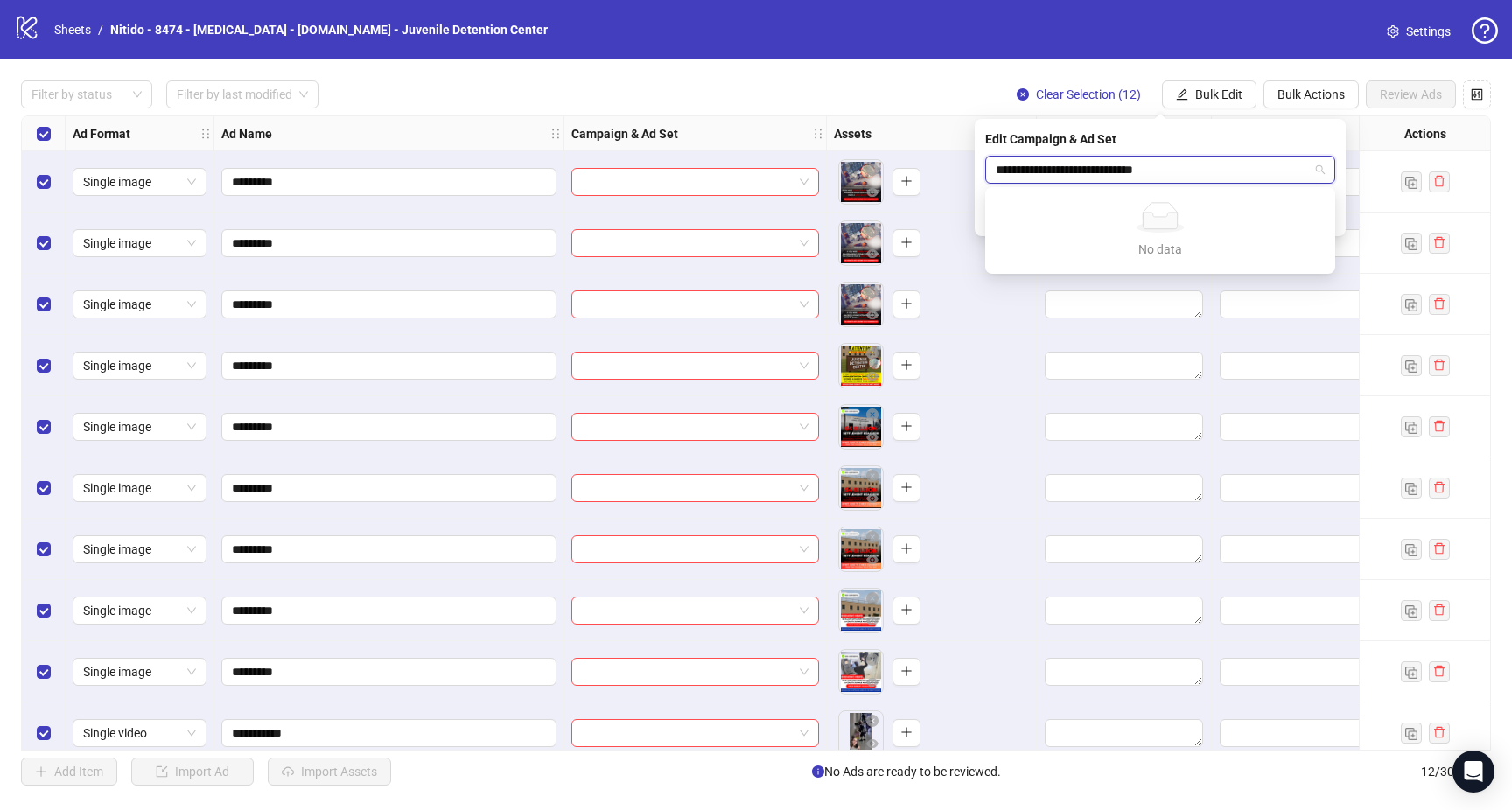
type input "**********"
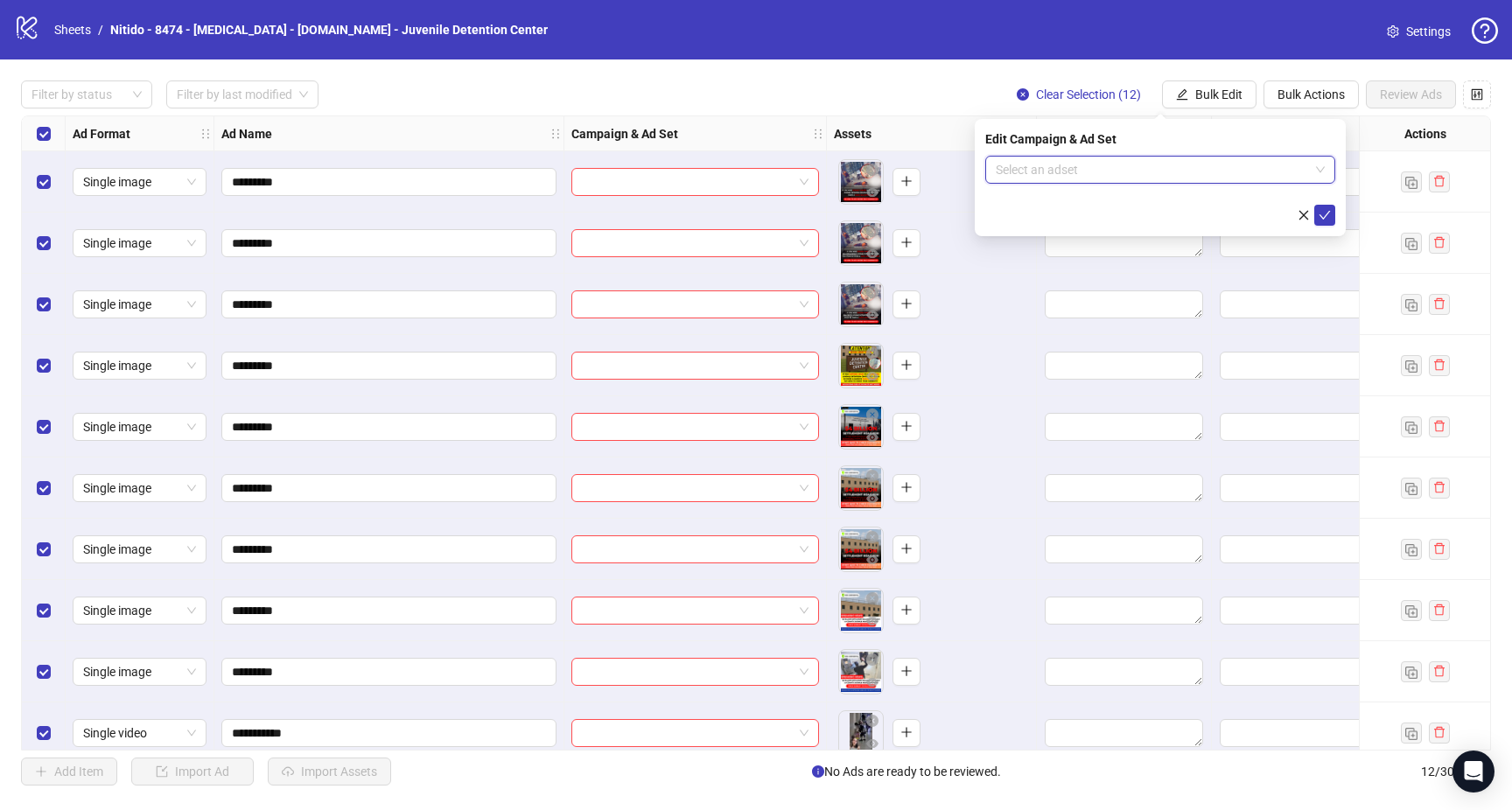
paste input "**********"
type input "**********"
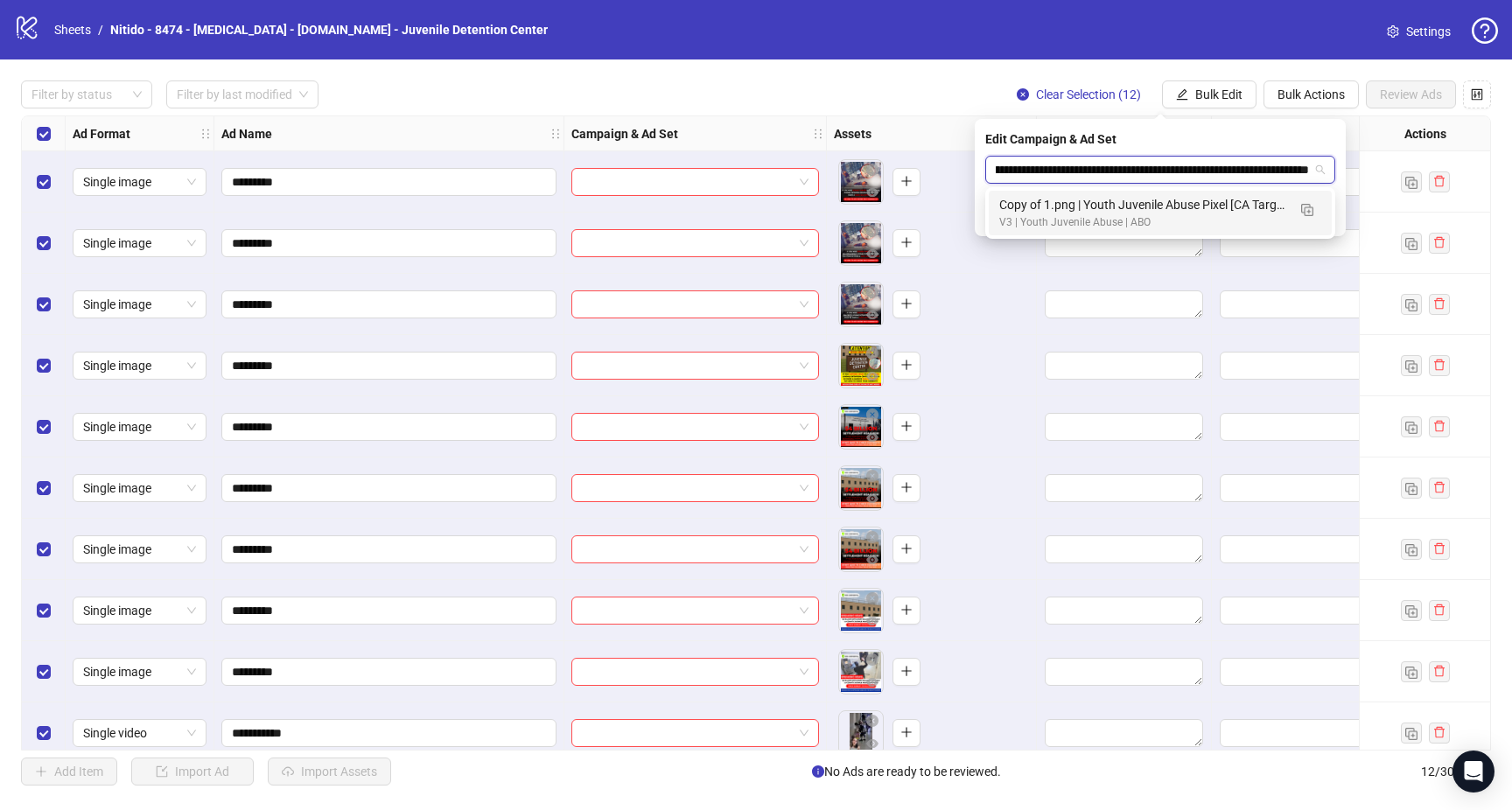
click at [1053, 205] on div "Copy of 1.png | Youth Juvenile Abuse Pixel [CA Targeting] 18-37 Youth | CBO Par…" at bounding box center [1142, 205] width 287 height 19
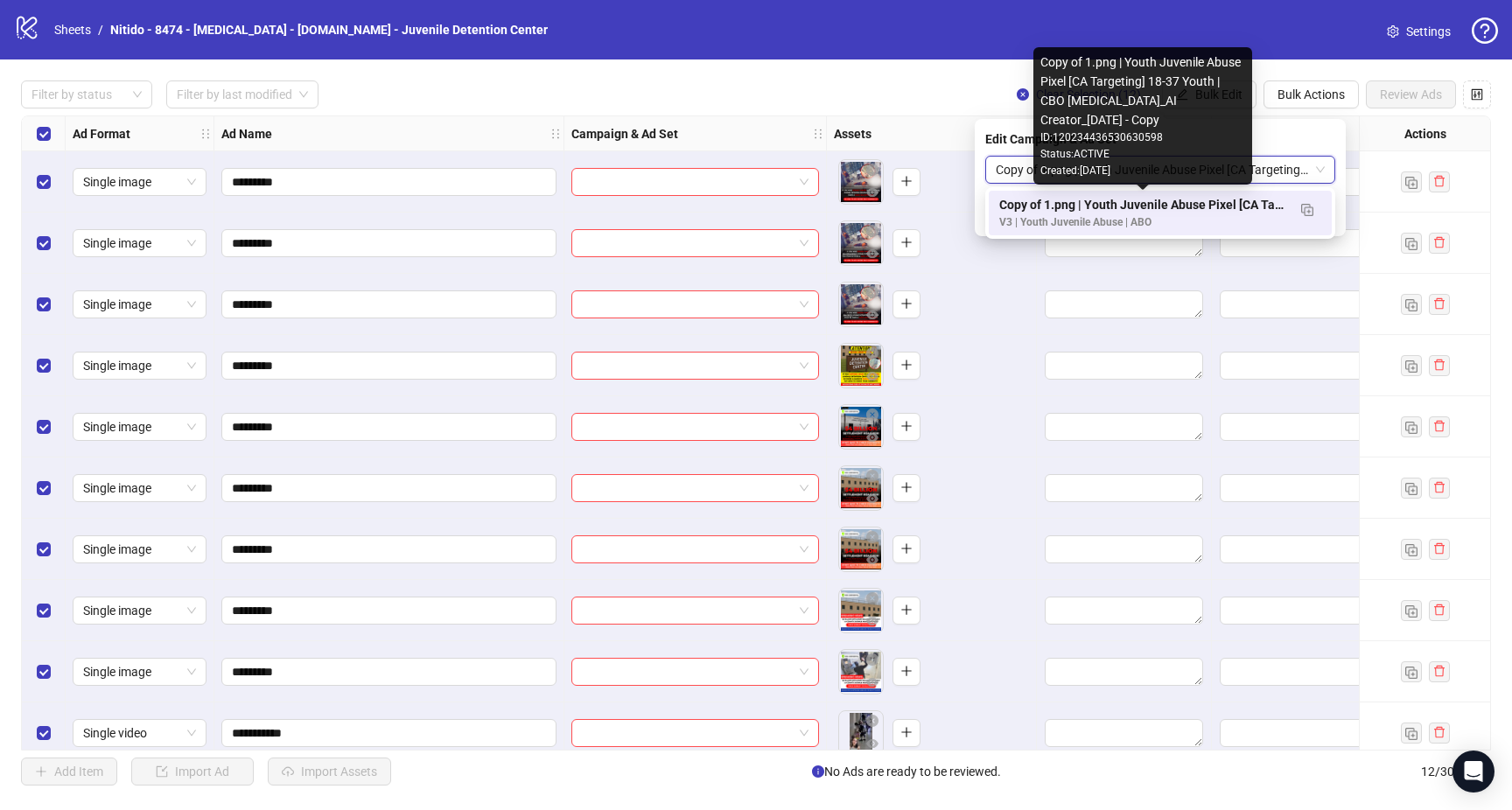
scroll to position [0, 0]
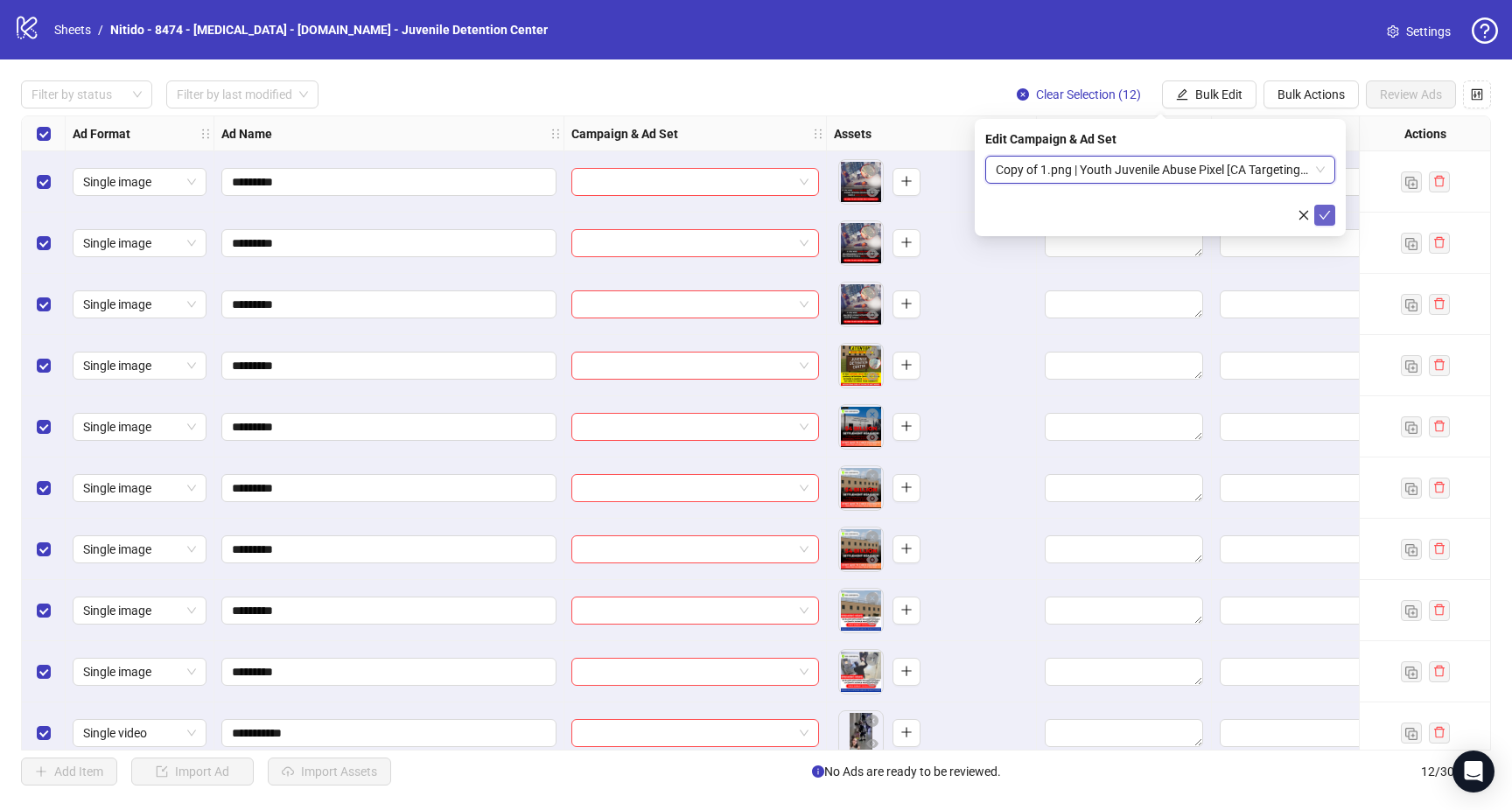
click at [1324, 210] on icon "check" at bounding box center [1324, 215] width 12 height 12
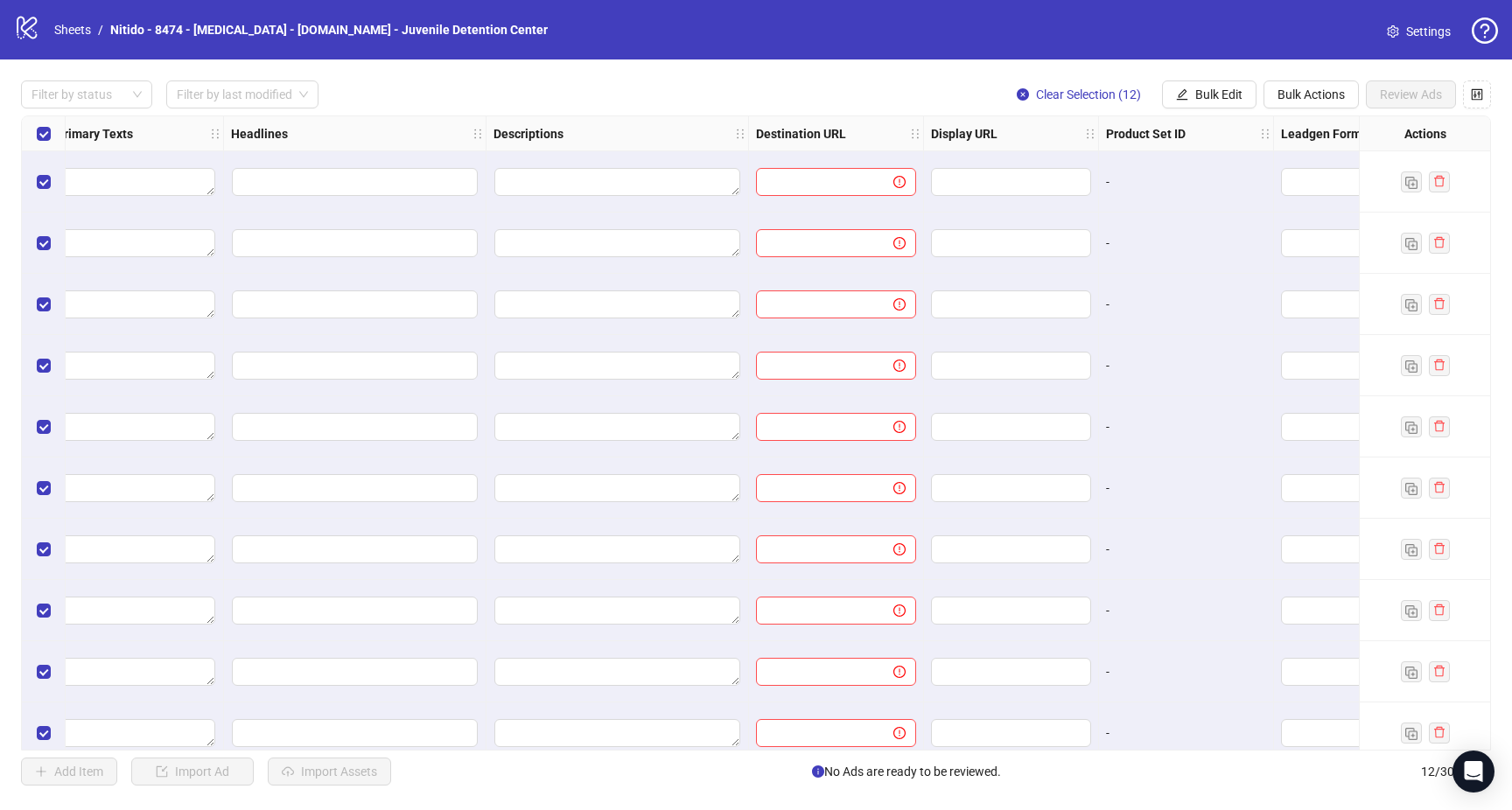
scroll to position [2, 1218]
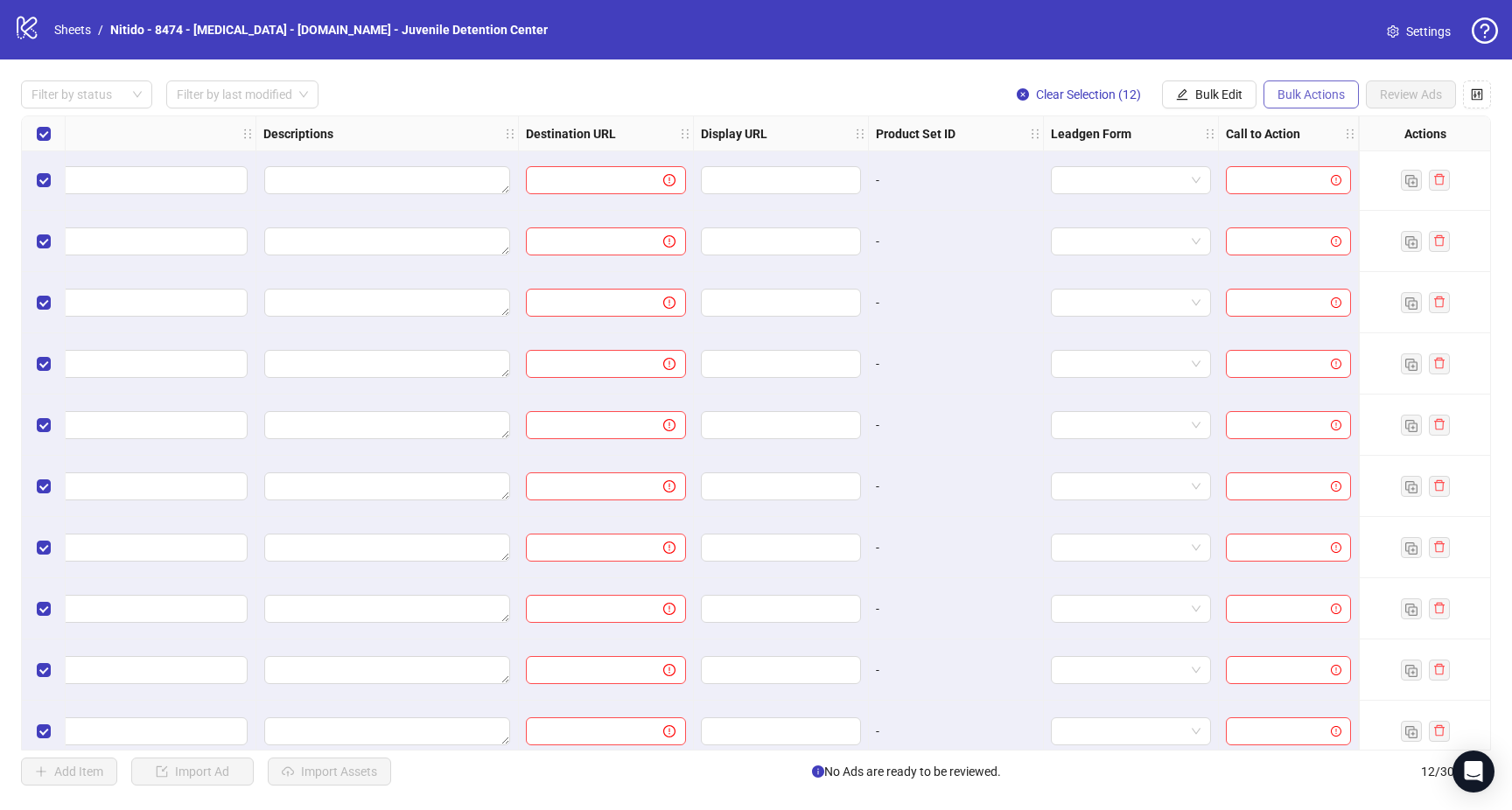
click at [1298, 92] on span "Bulk Actions" at bounding box center [1311, 94] width 68 height 14
click at [1241, 93] on span "Bulk Edit" at bounding box center [1219, 94] width 48 height 14
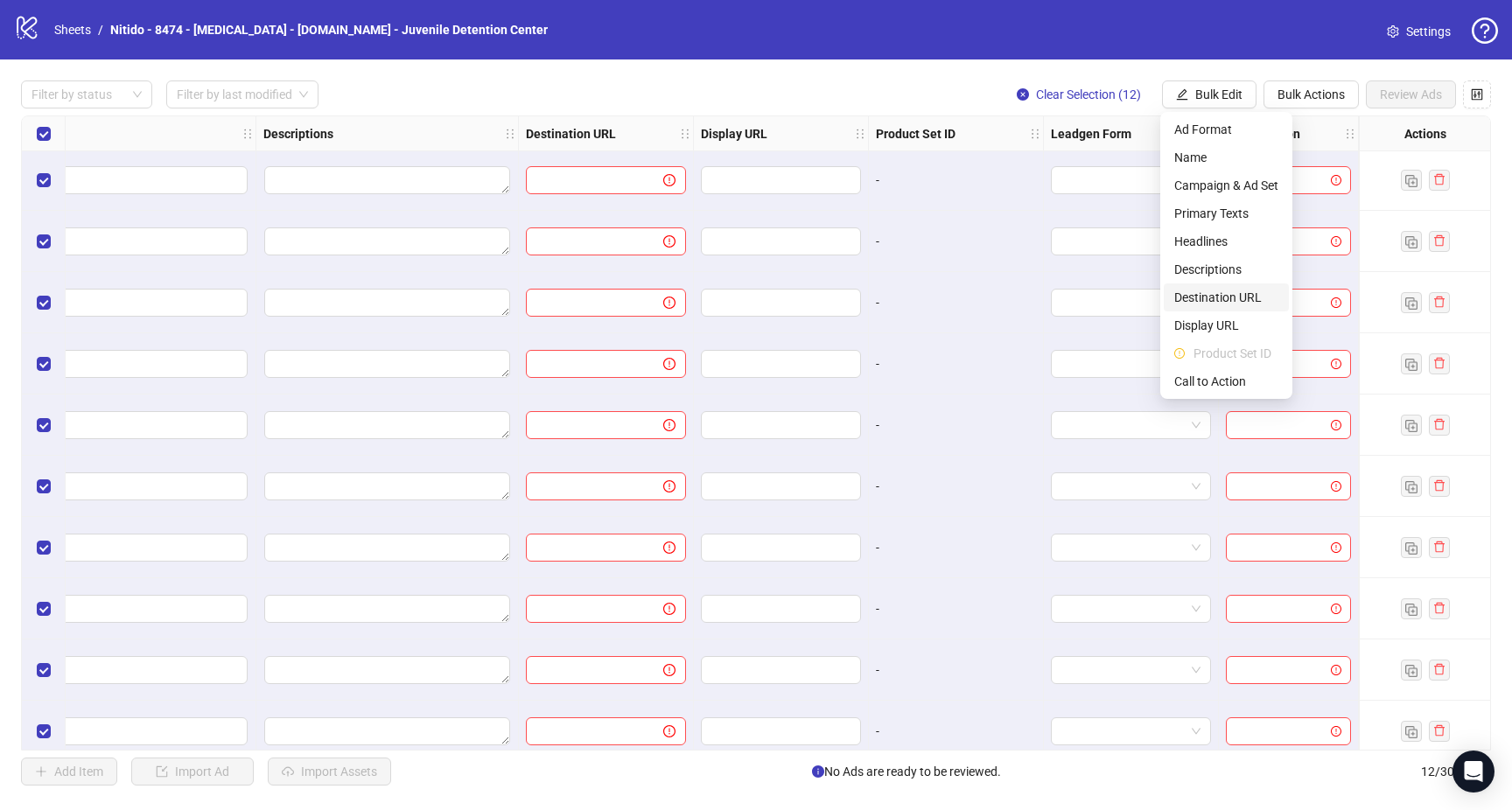
click at [1246, 302] on span "Destination URL" at bounding box center [1225, 297] width 104 height 19
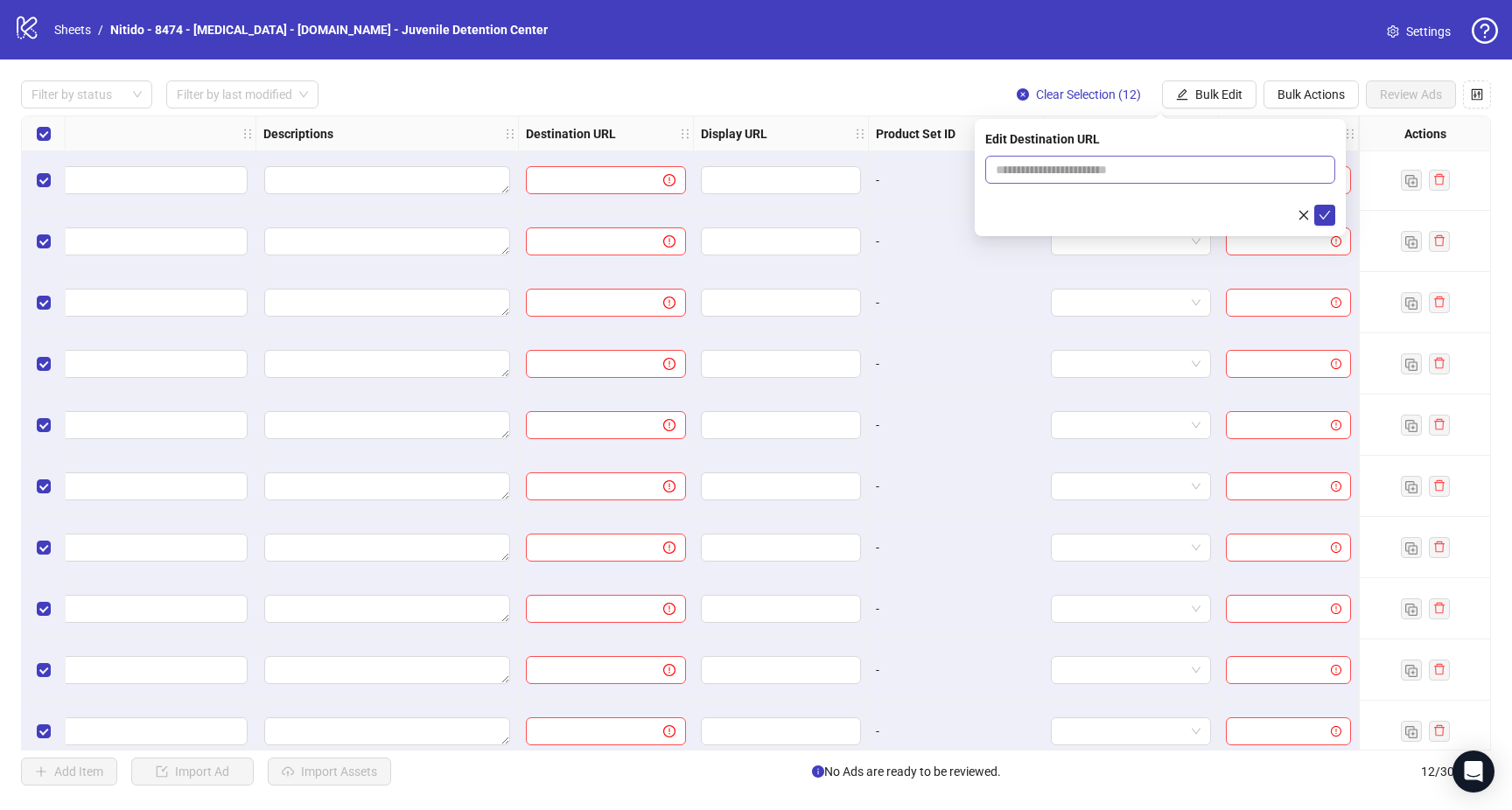
click at [1103, 183] on span at bounding box center [1161, 169] width 350 height 28
click at [1103, 168] on input "text" at bounding box center [1153, 169] width 315 height 19
paste input "**********"
type input "**********"
click at [1333, 218] on button "submit" at bounding box center [1324, 215] width 21 height 21
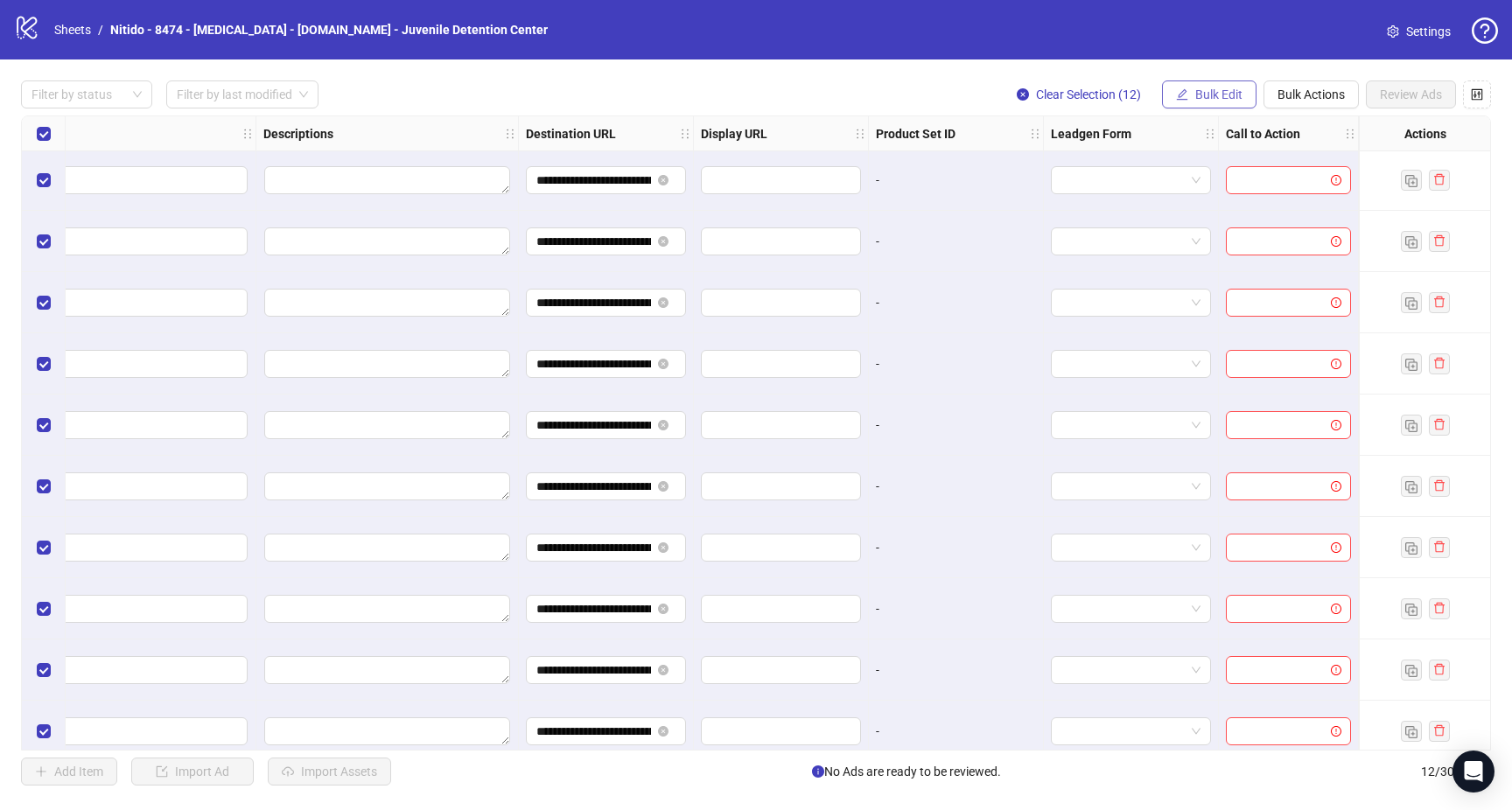
click at [1225, 102] on span "Bulk Edit" at bounding box center [1219, 94] width 48 height 14
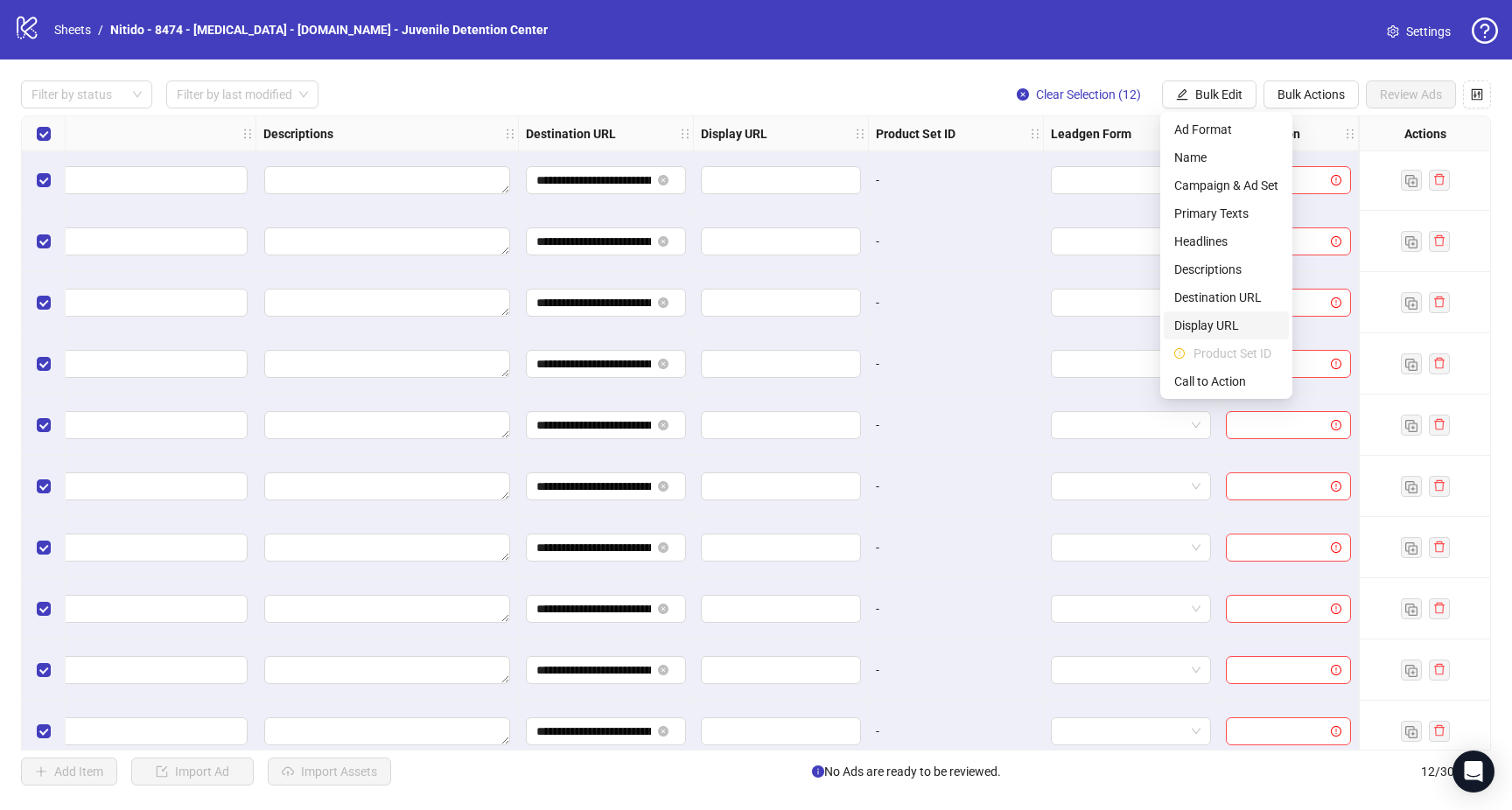
click at [1236, 327] on span "Display URL" at bounding box center [1225, 326] width 104 height 19
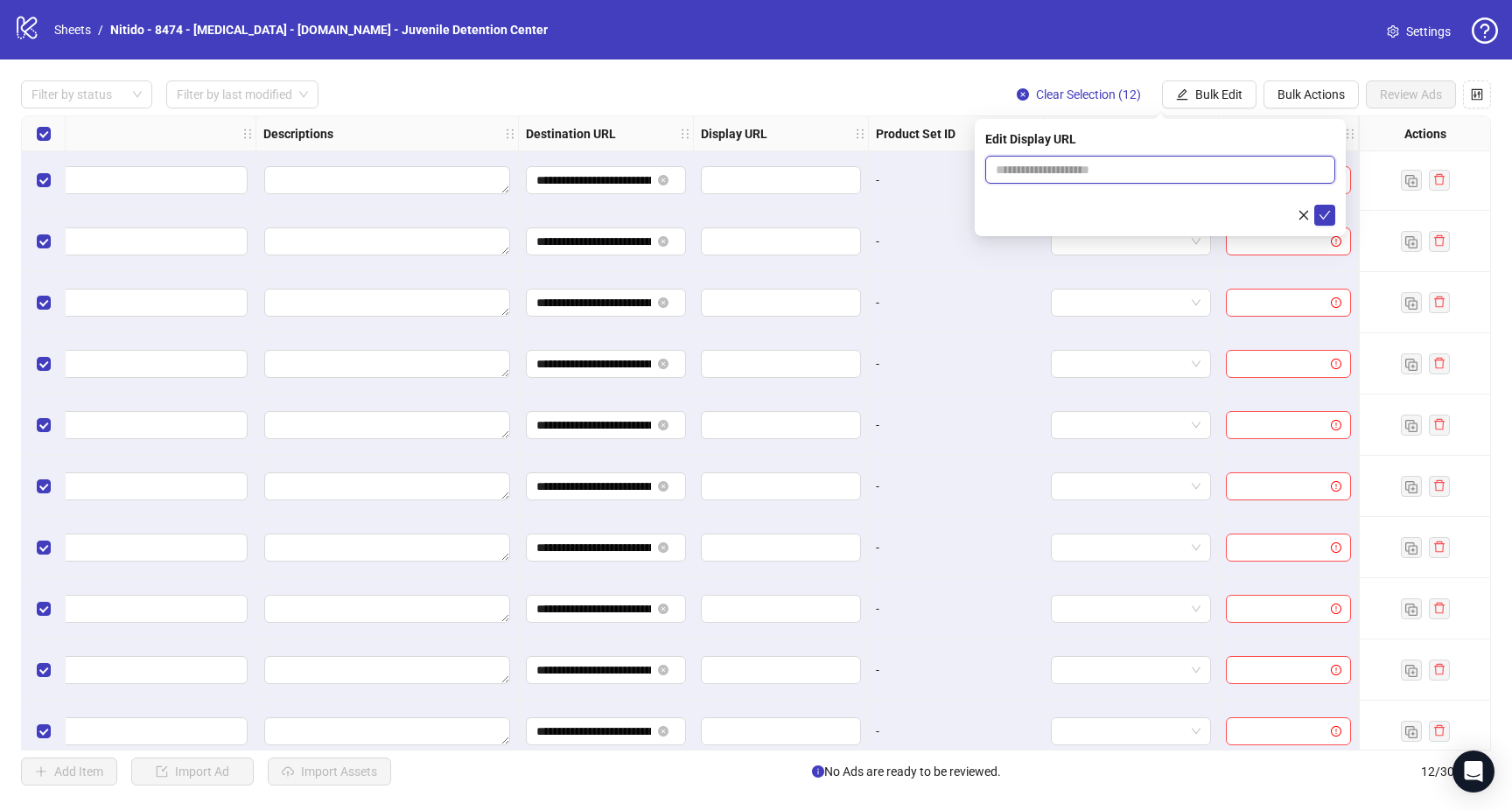
click at [1050, 172] on input "text" at bounding box center [1161, 169] width 350 height 28
paste input "**********"
drag, startPoint x: 1147, startPoint y: 169, endPoint x: 1512, endPoint y: 253, distance: 374.5
click at [1335, 184] on input "**********" at bounding box center [1161, 169] width 350 height 28
type input "**********"
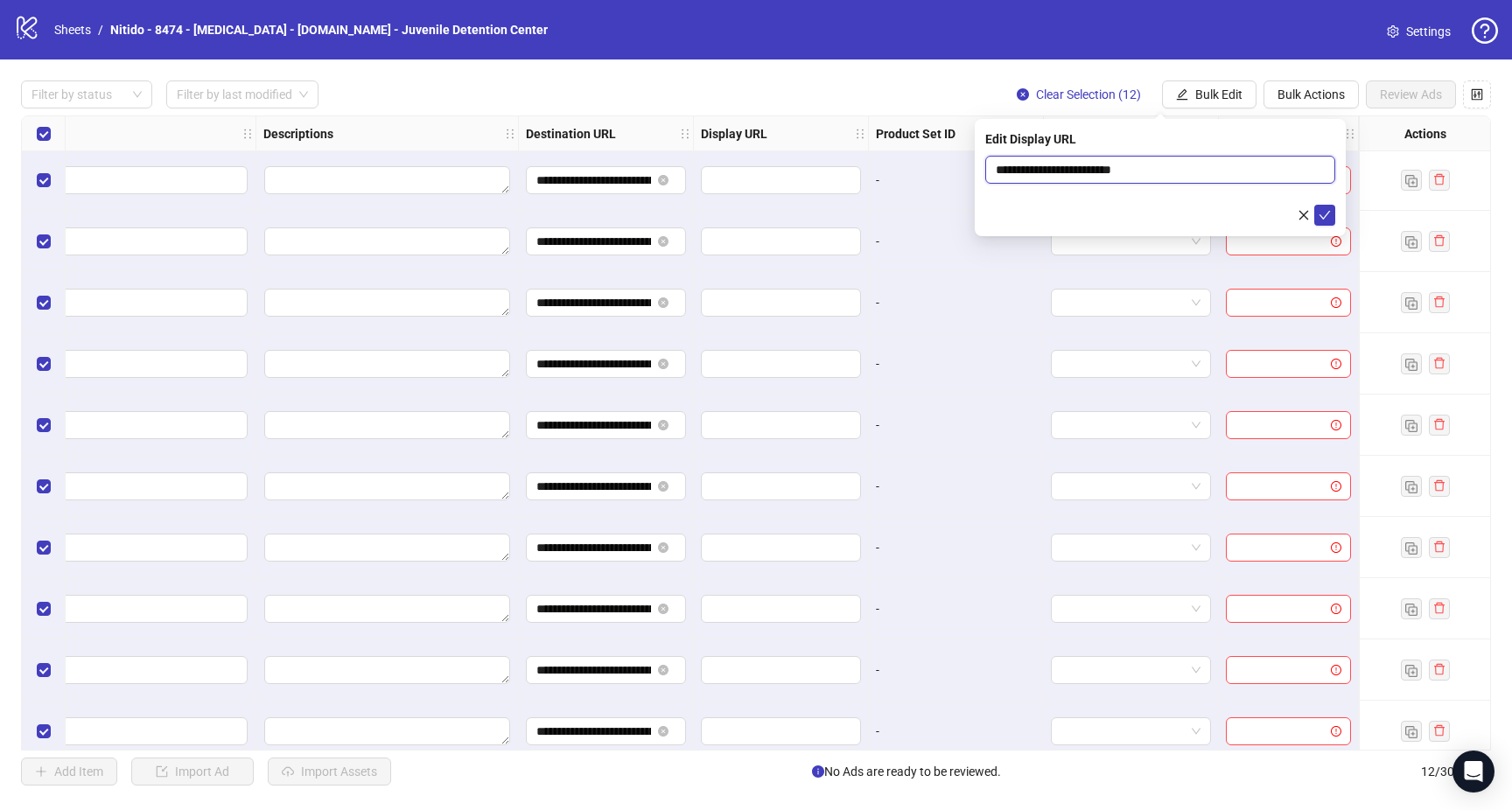
click at [1314, 205] on button "submit" at bounding box center [1324, 215] width 21 height 21
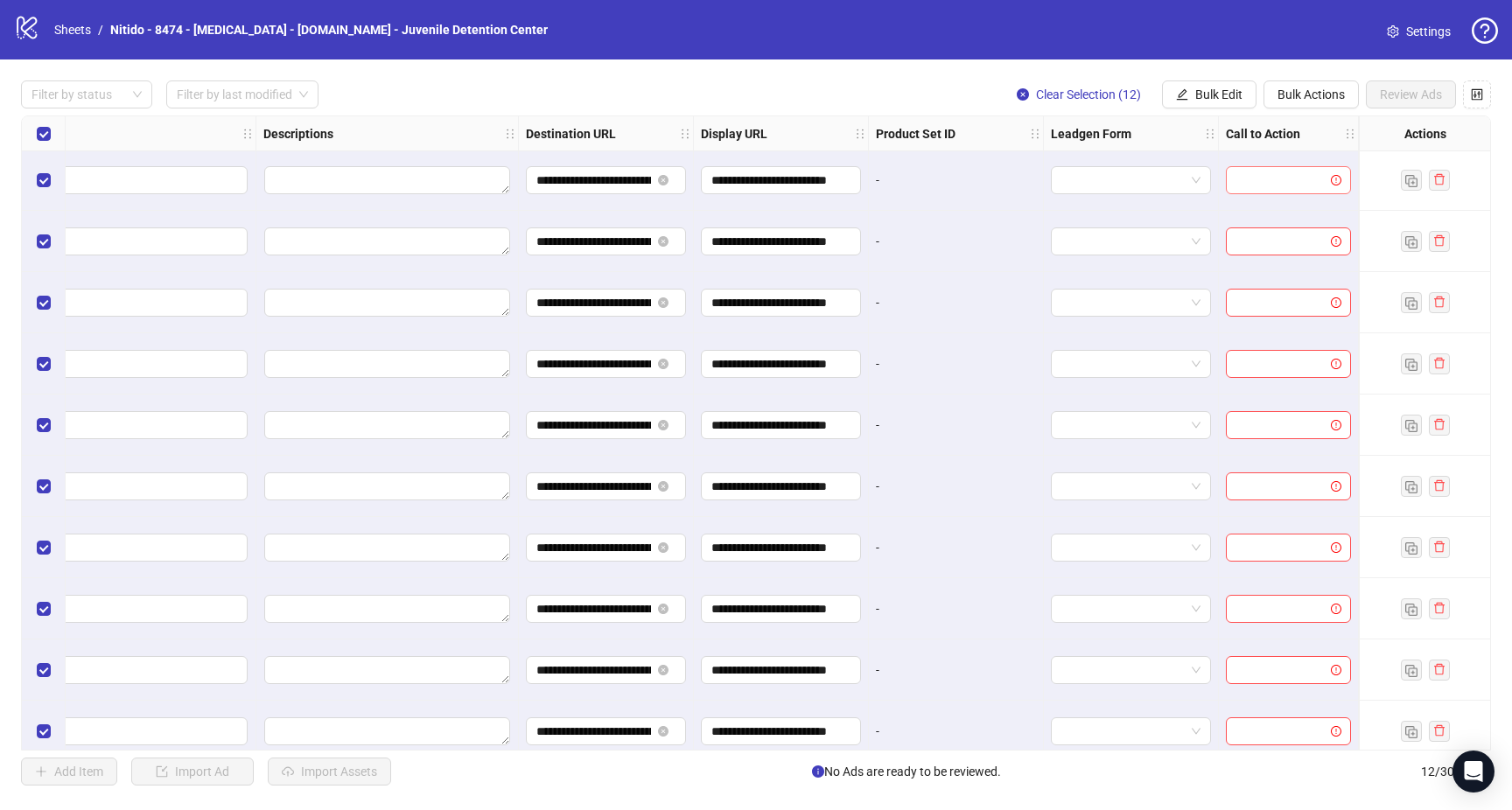
click at [1259, 188] on input "search" at bounding box center [1280, 181] width 89 height 27
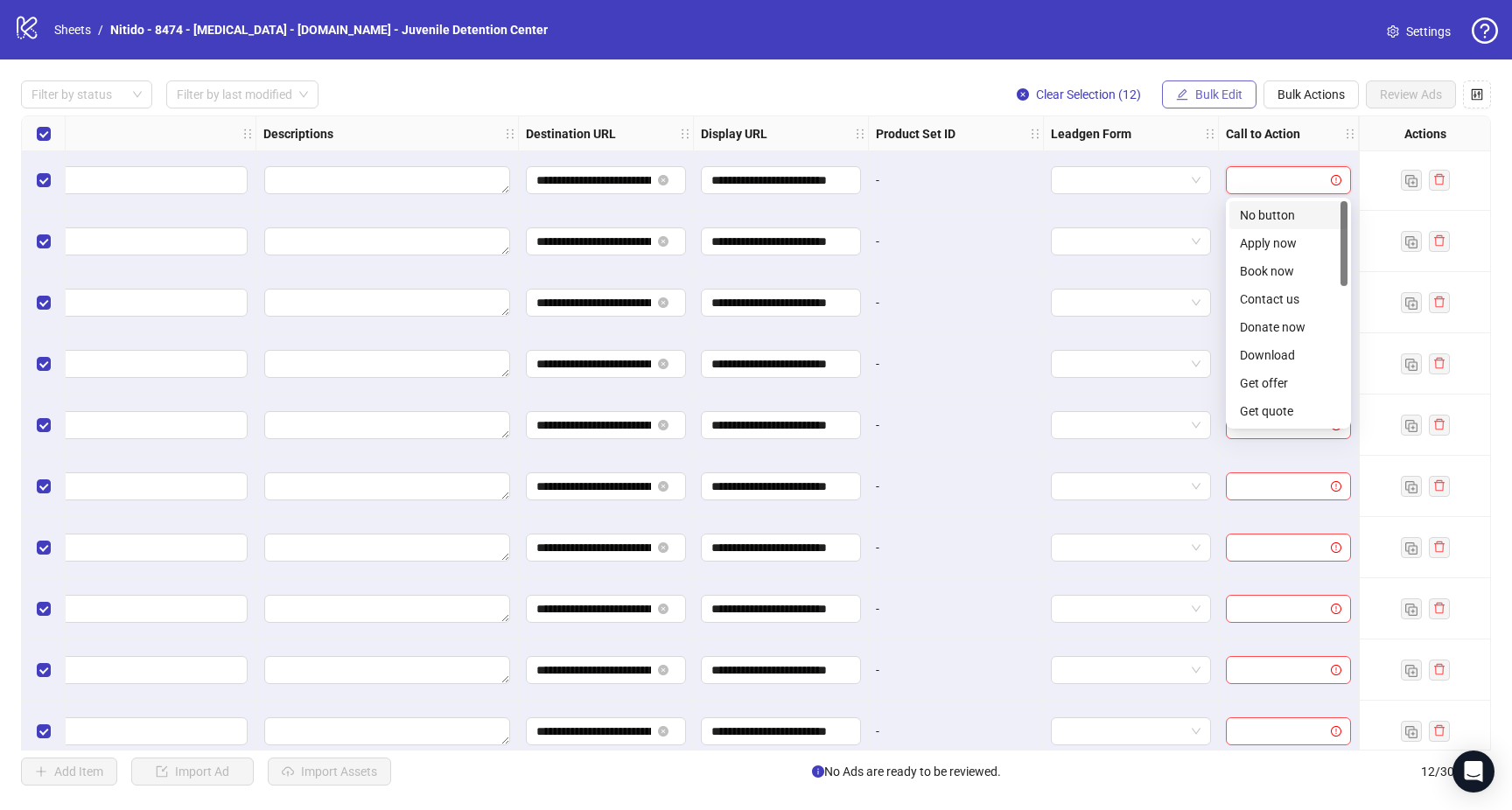
click at [1229, 94] on span "Bulk Edit" at bounding box center [1219, 94] width 48 height 14
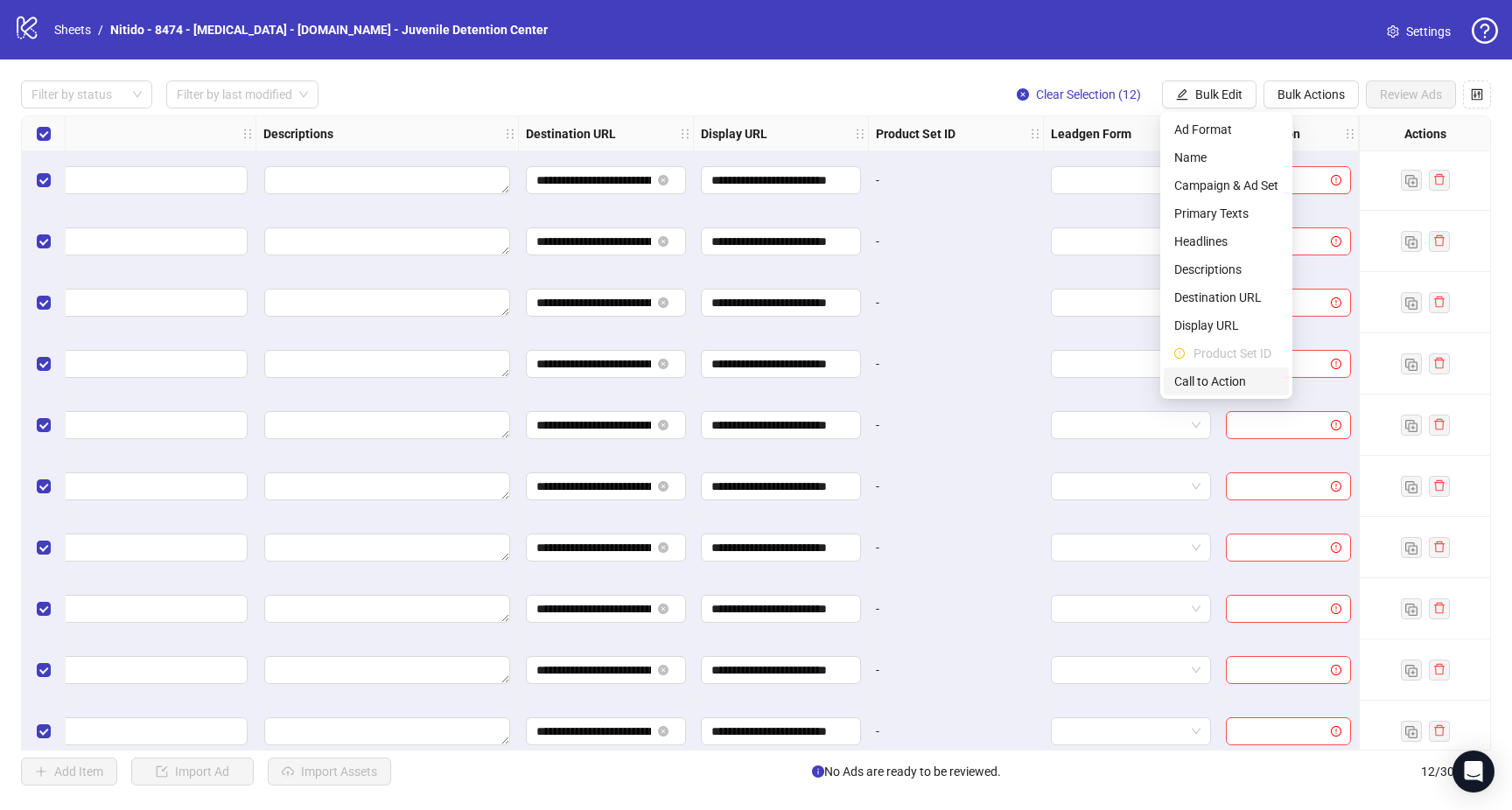
click at [1241, 373] on span "Call to Action" at bounding box center [1225, 382] width 104 height 19
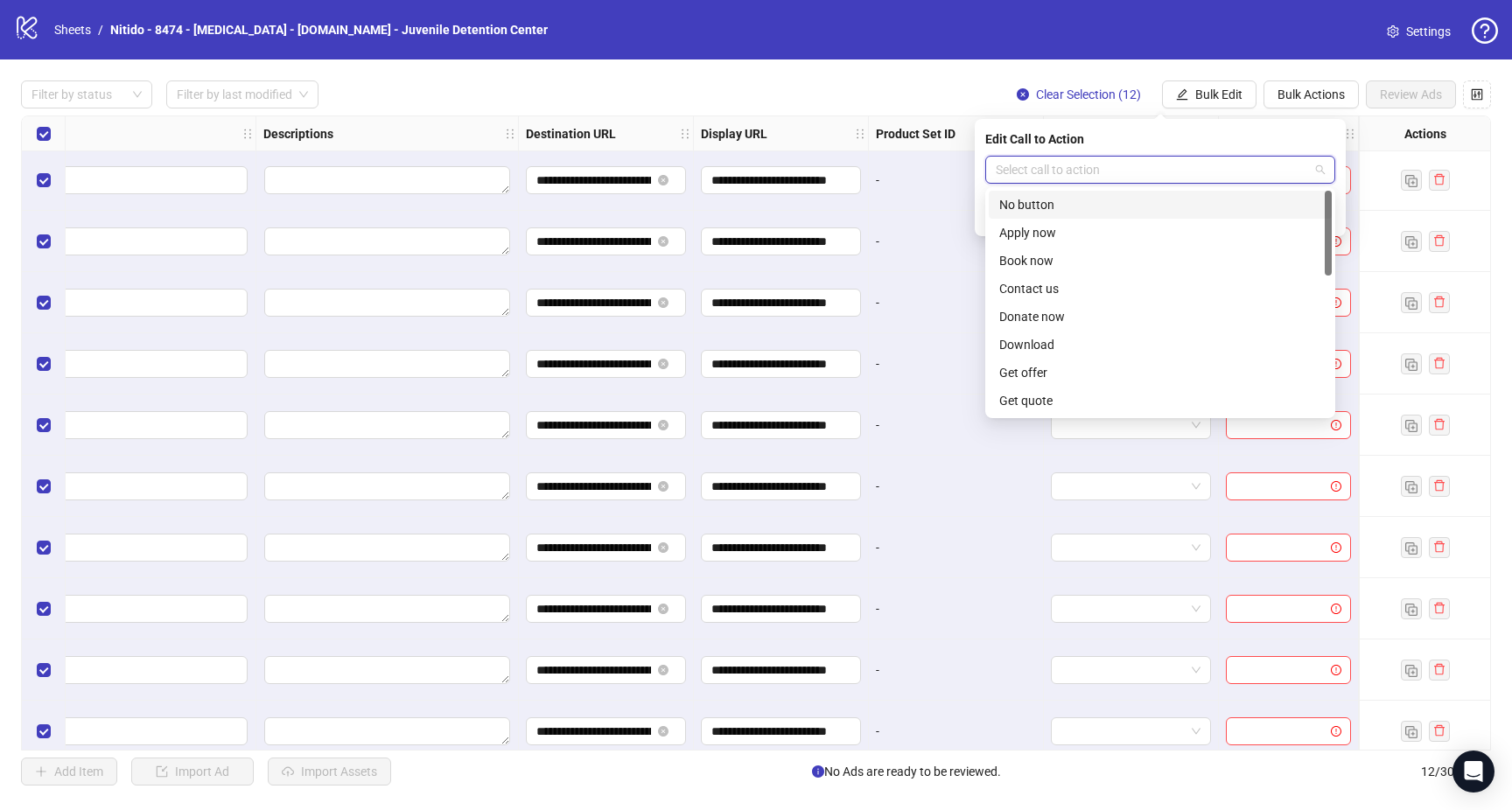
click at [1096, 175] on input "search" at bounding box center [1152, 169] width 313 height 27
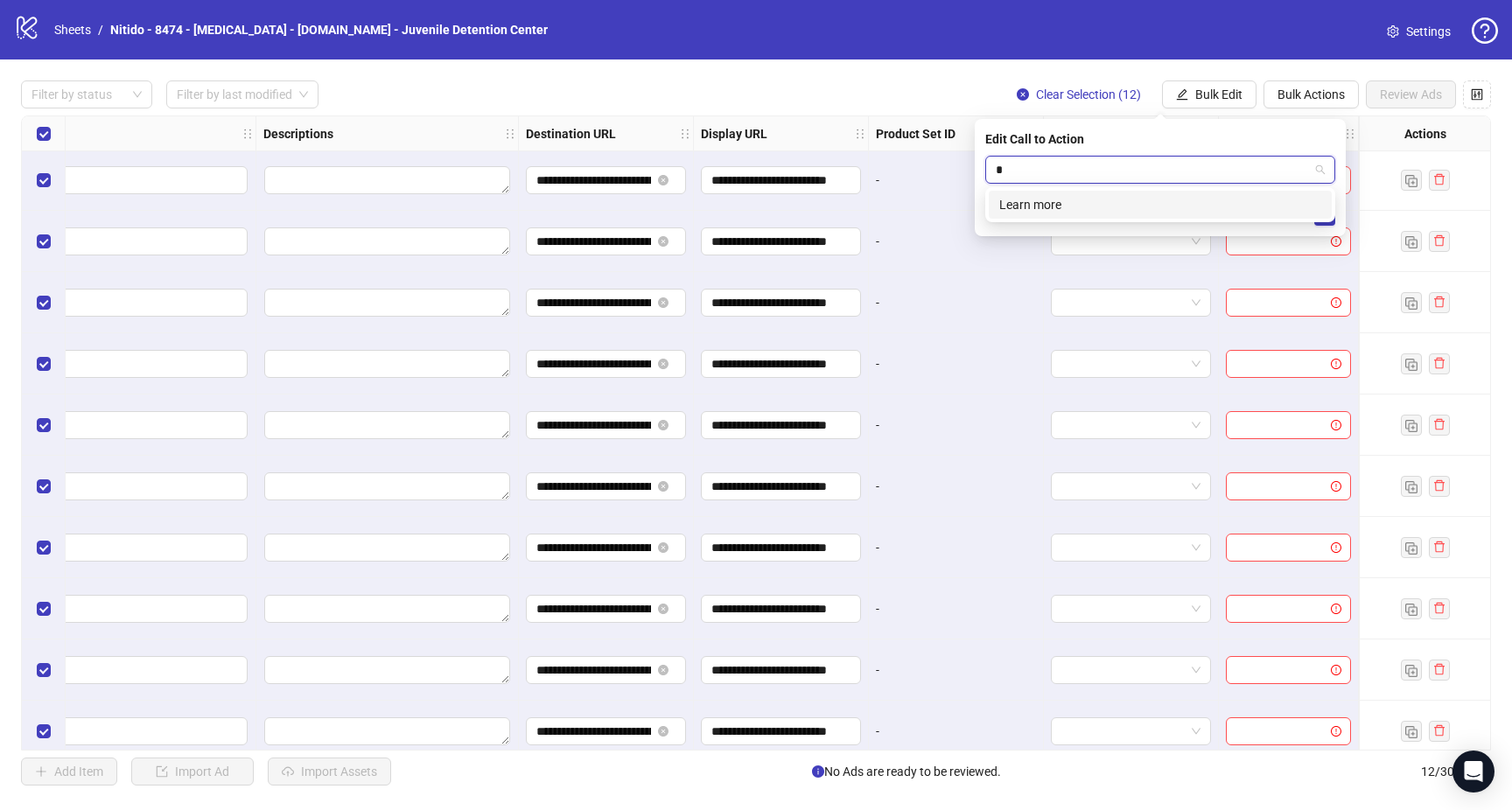
type input "**"
click at [1058, 209] on div "Sign up" at bounding box center [1160, 205] width 322 height 19
click at [1321, 219] on icon "check" at bounding box center [1324, 215] width 12 height 12
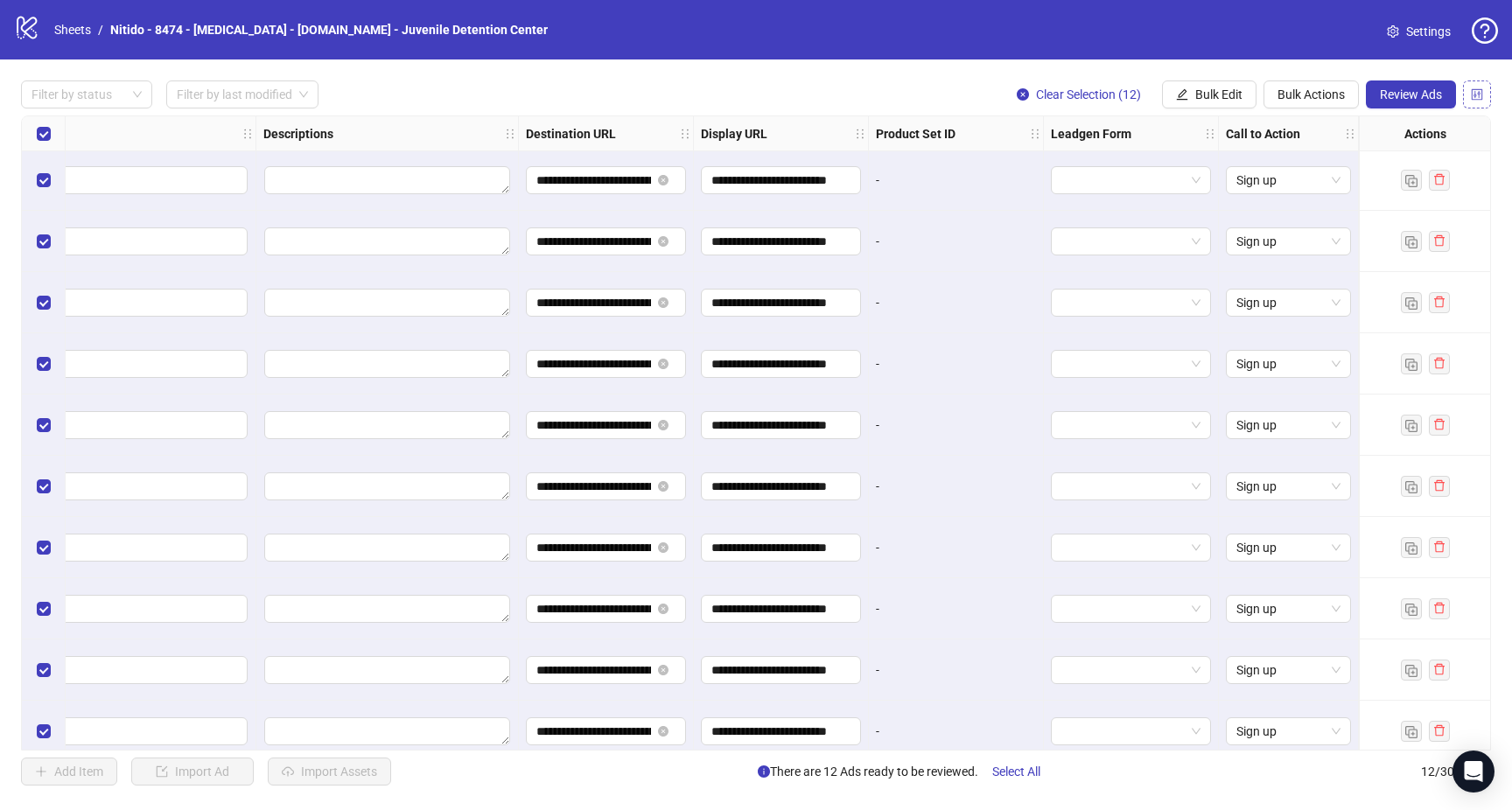
click at [1483, 97] on button "button" at bounding box center [1476, 94] width 28 height 28
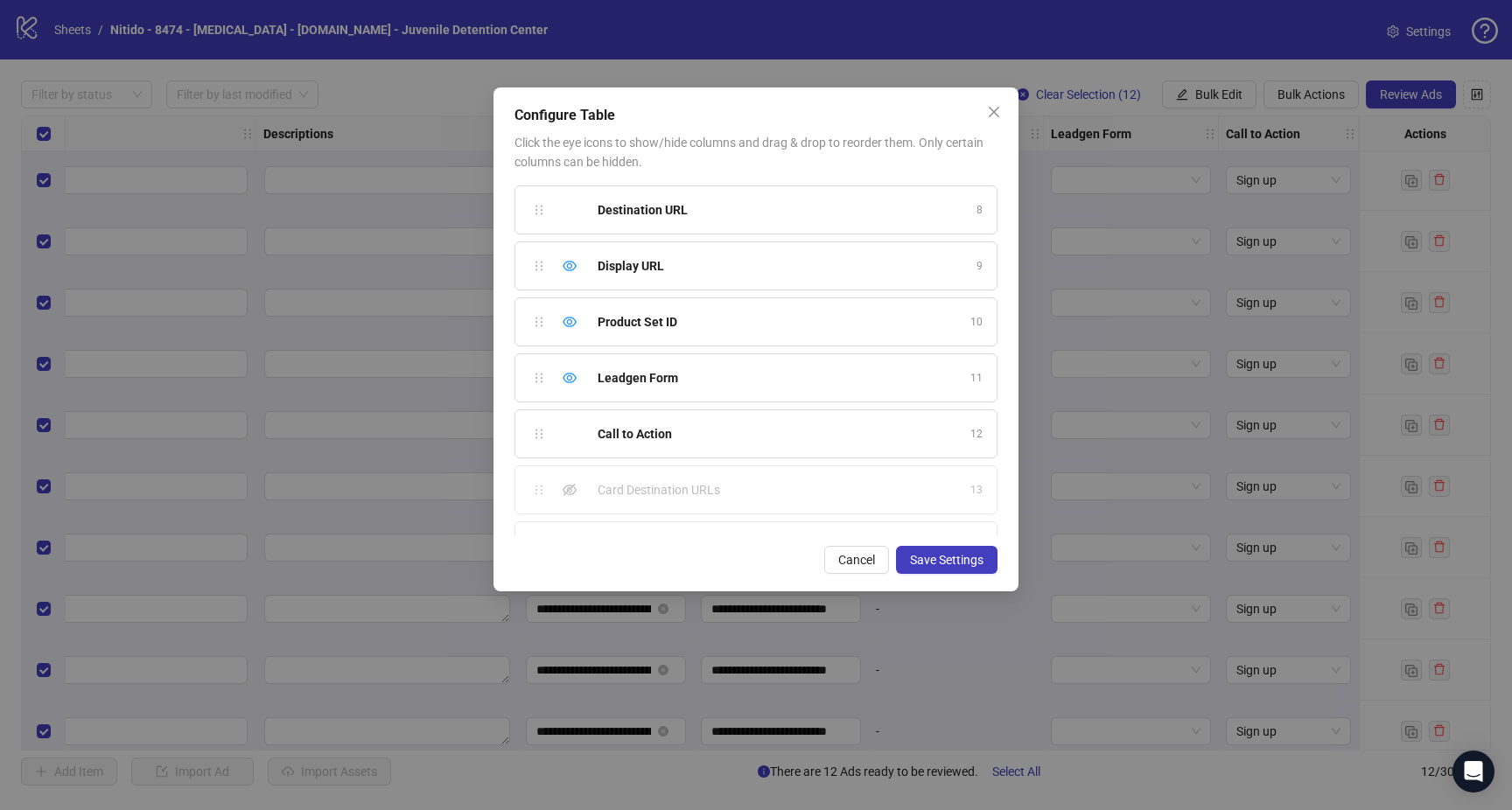
scroll to position [391, 0]
click at [569, 388] on div "Hide column" at bounding box center [569, 379] width 21 height 21
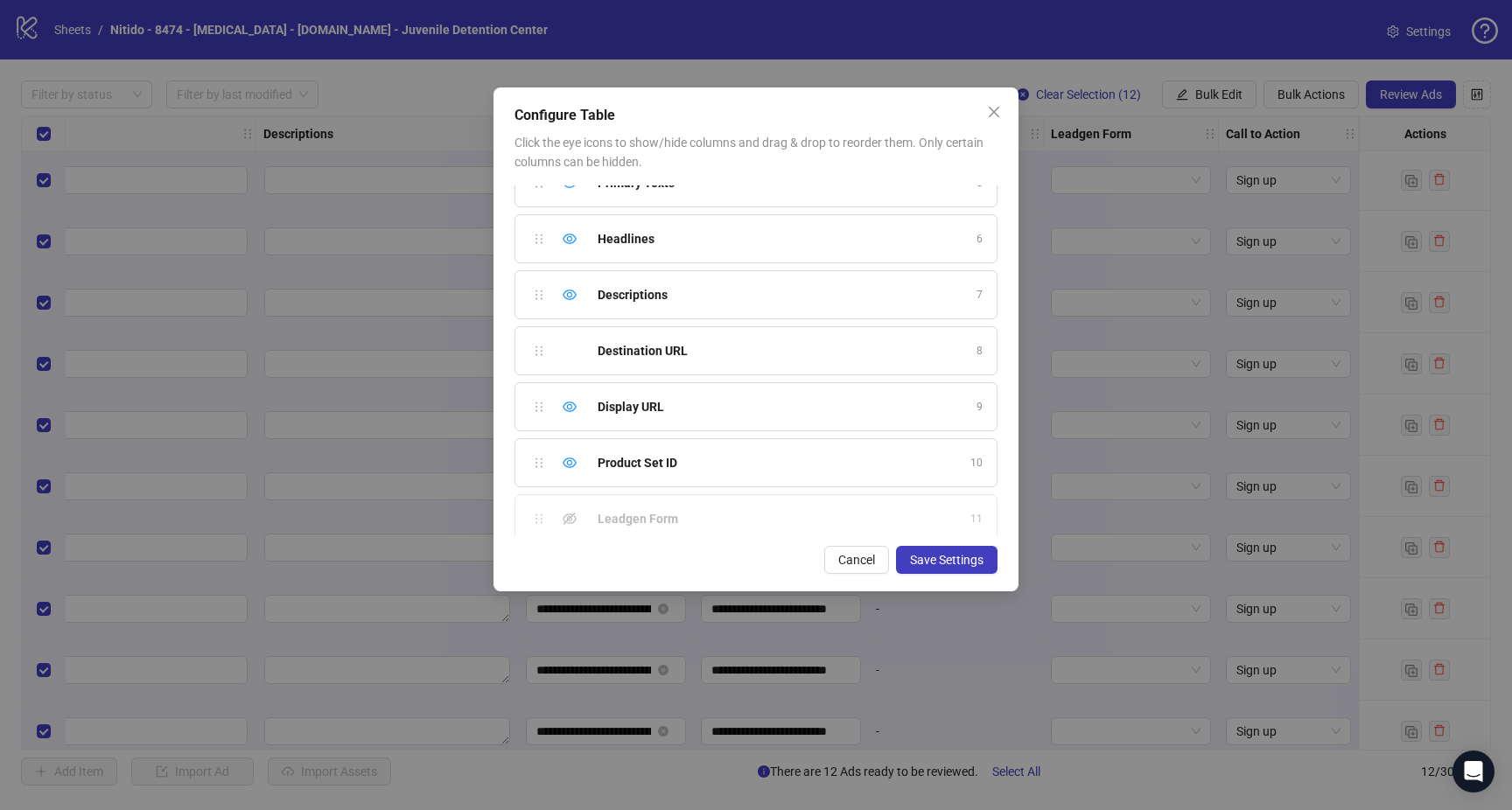
scroll to position [0, 0]
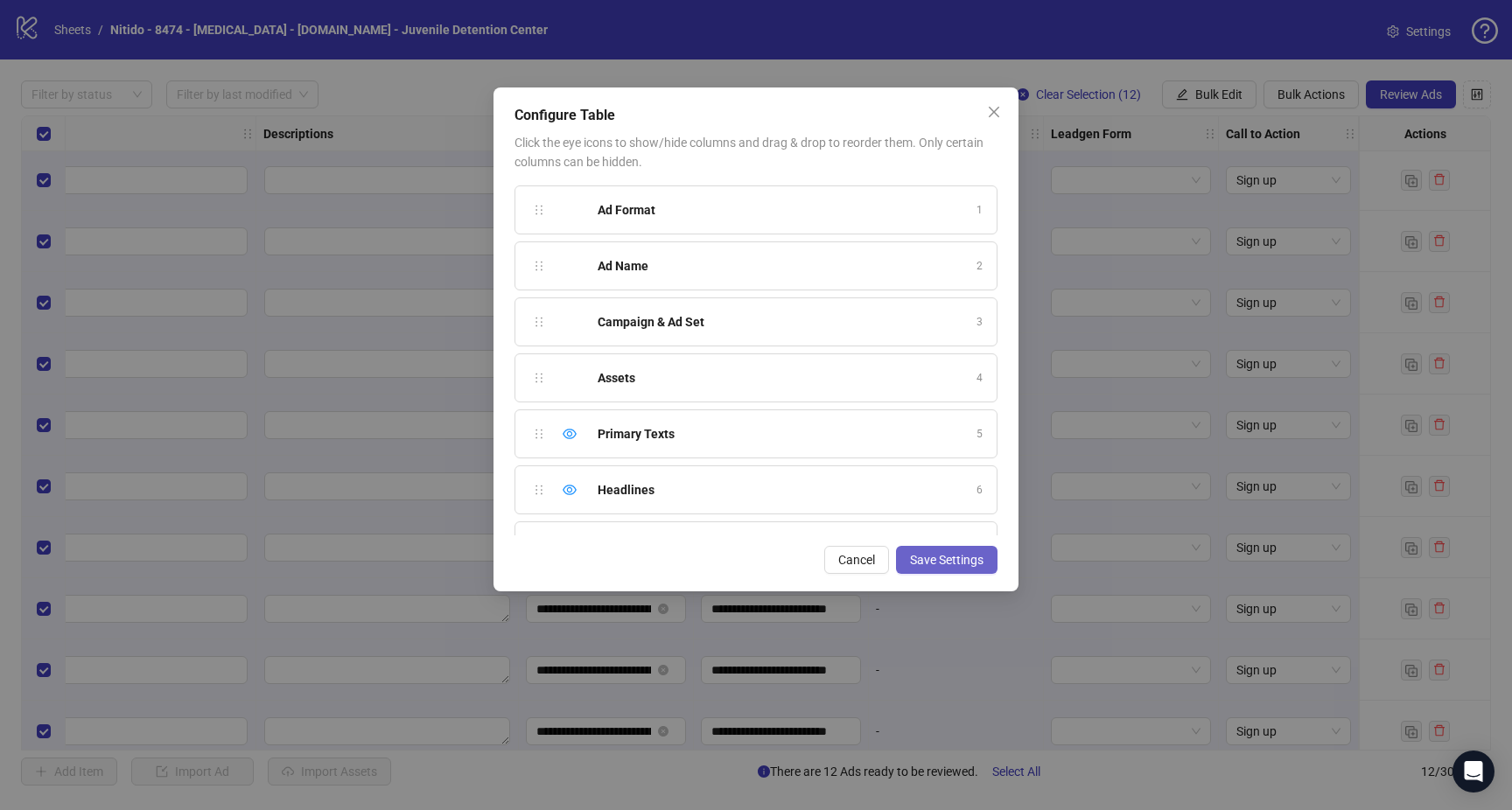
click at [963, 562] on span "Save Settings" at bounding box center [946, 560] width 73 height 14
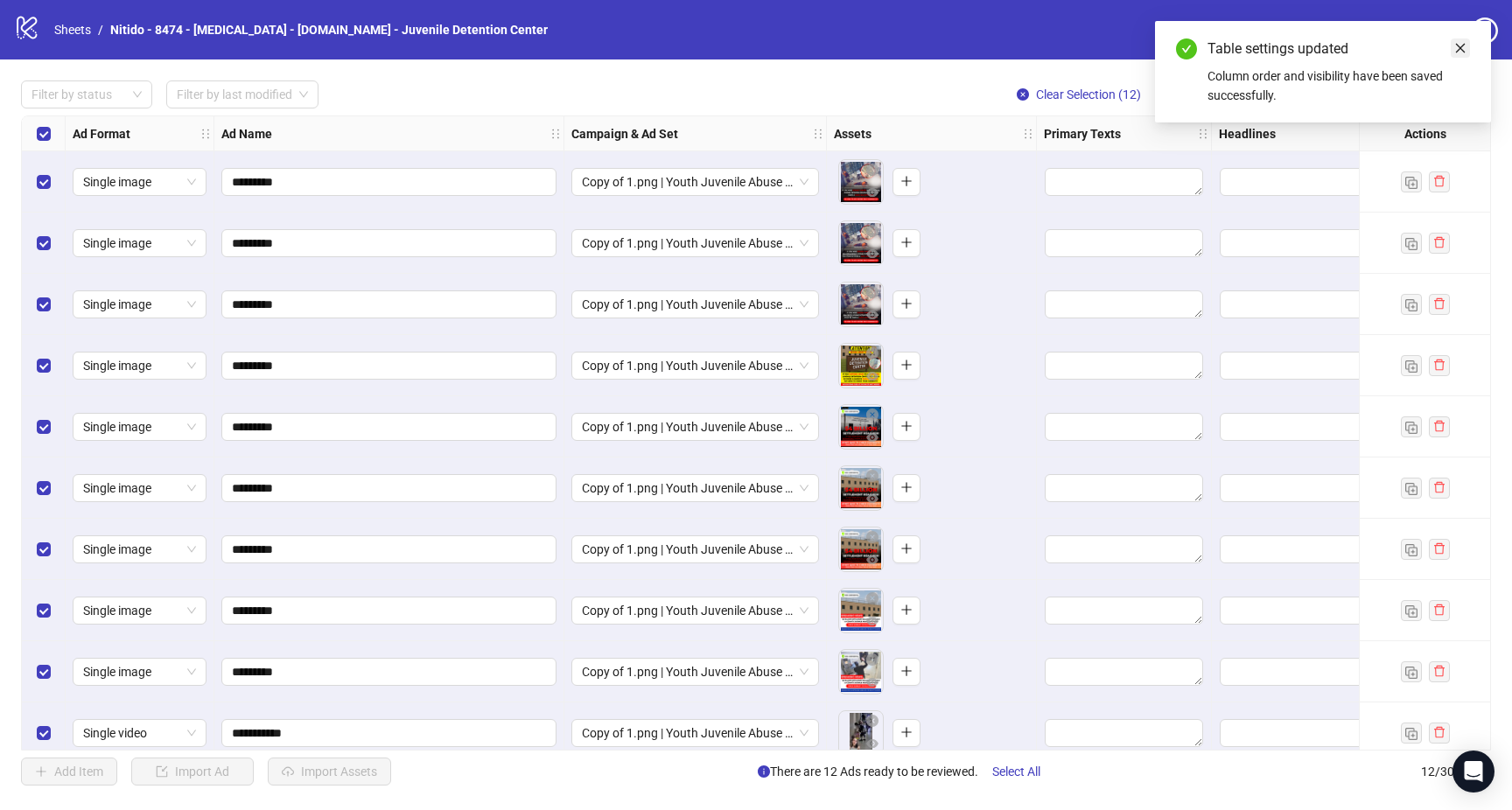
click at [1467, 45] on link "Close" at bounding box center [1461, 48] width 19 height 19
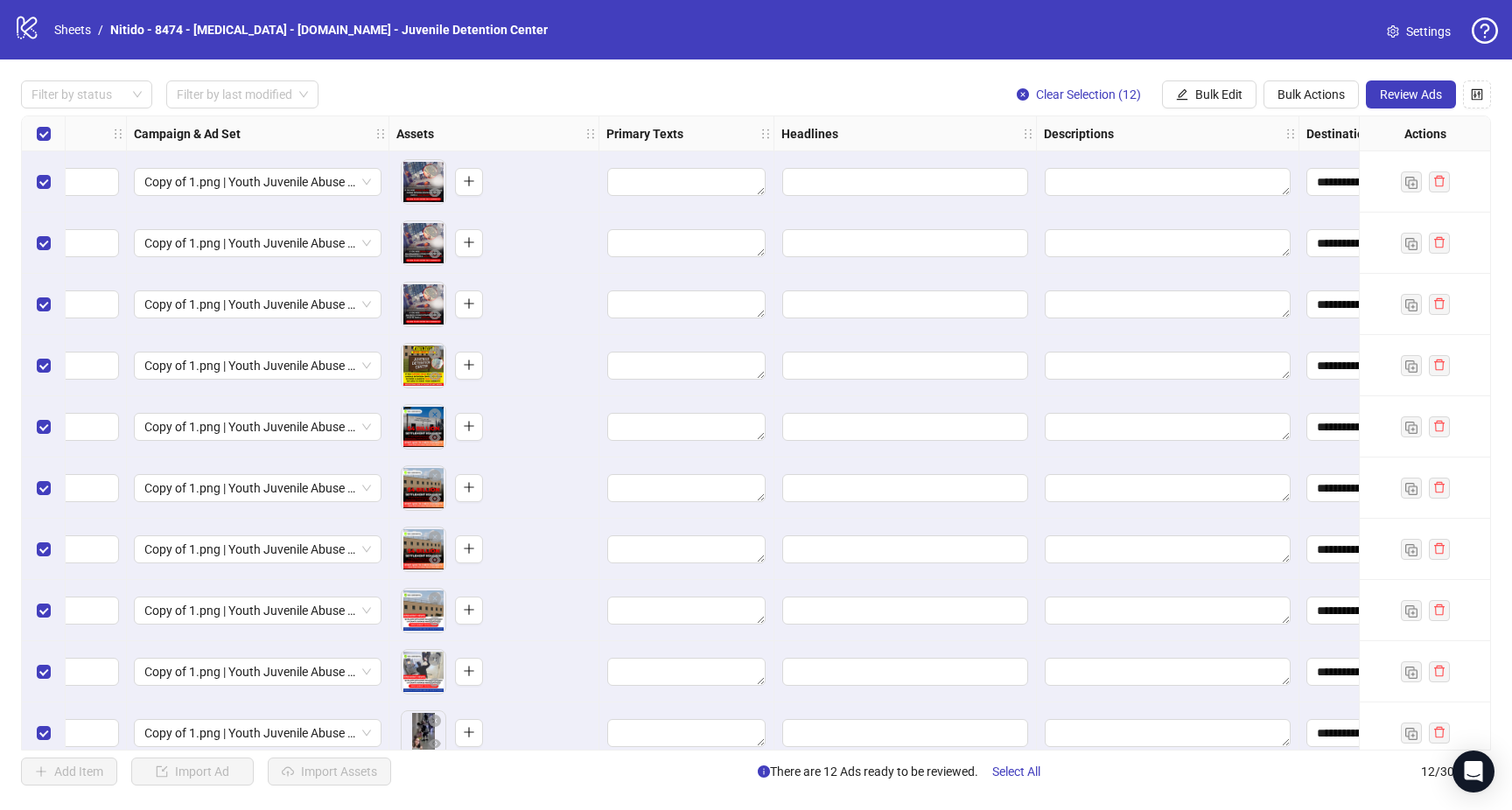
scroll to position [0, 600]
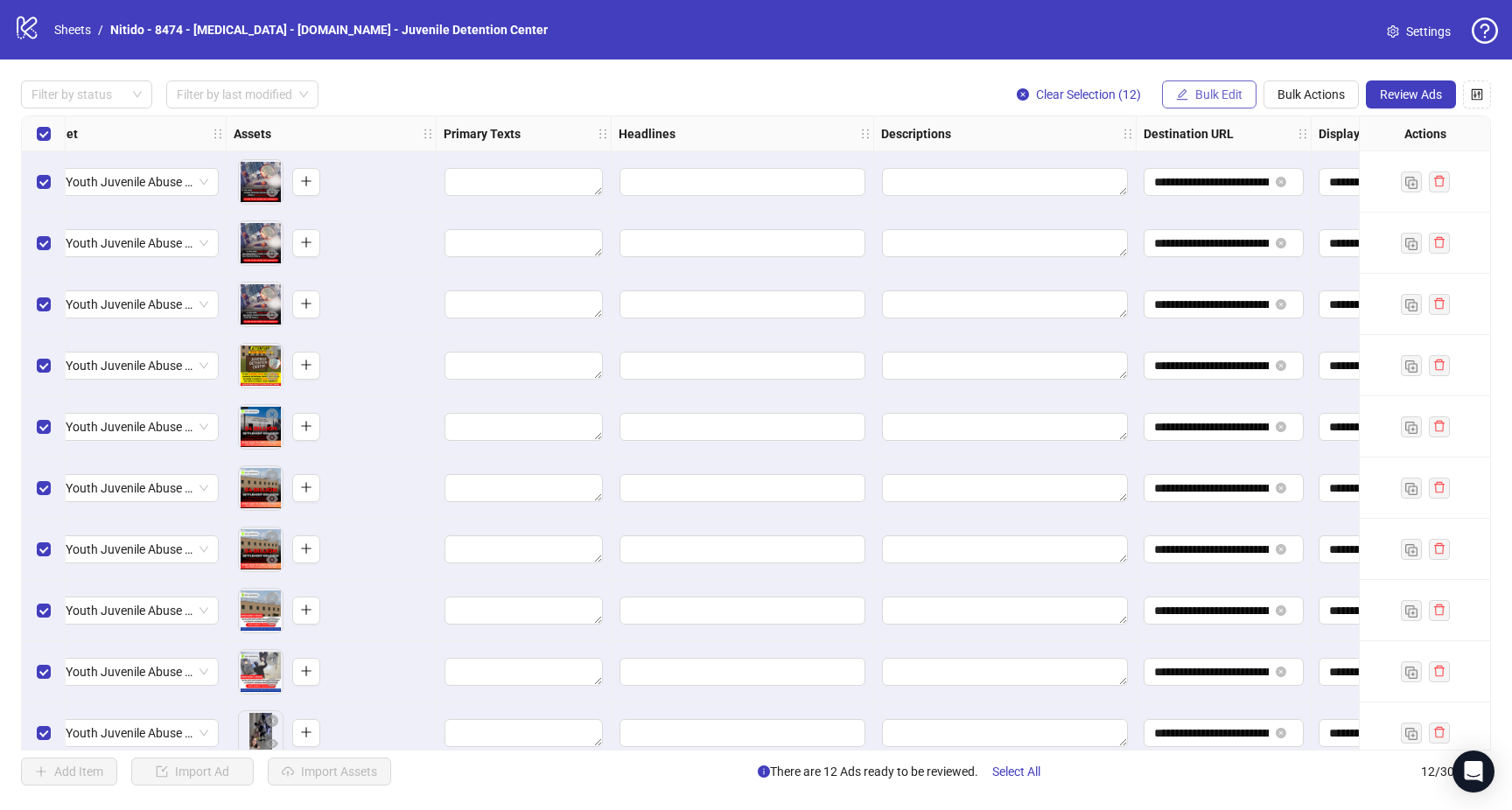
click at [1225, 104] on button "Bulk Edit" at bounding box center [1208, 94] width 94 height 28
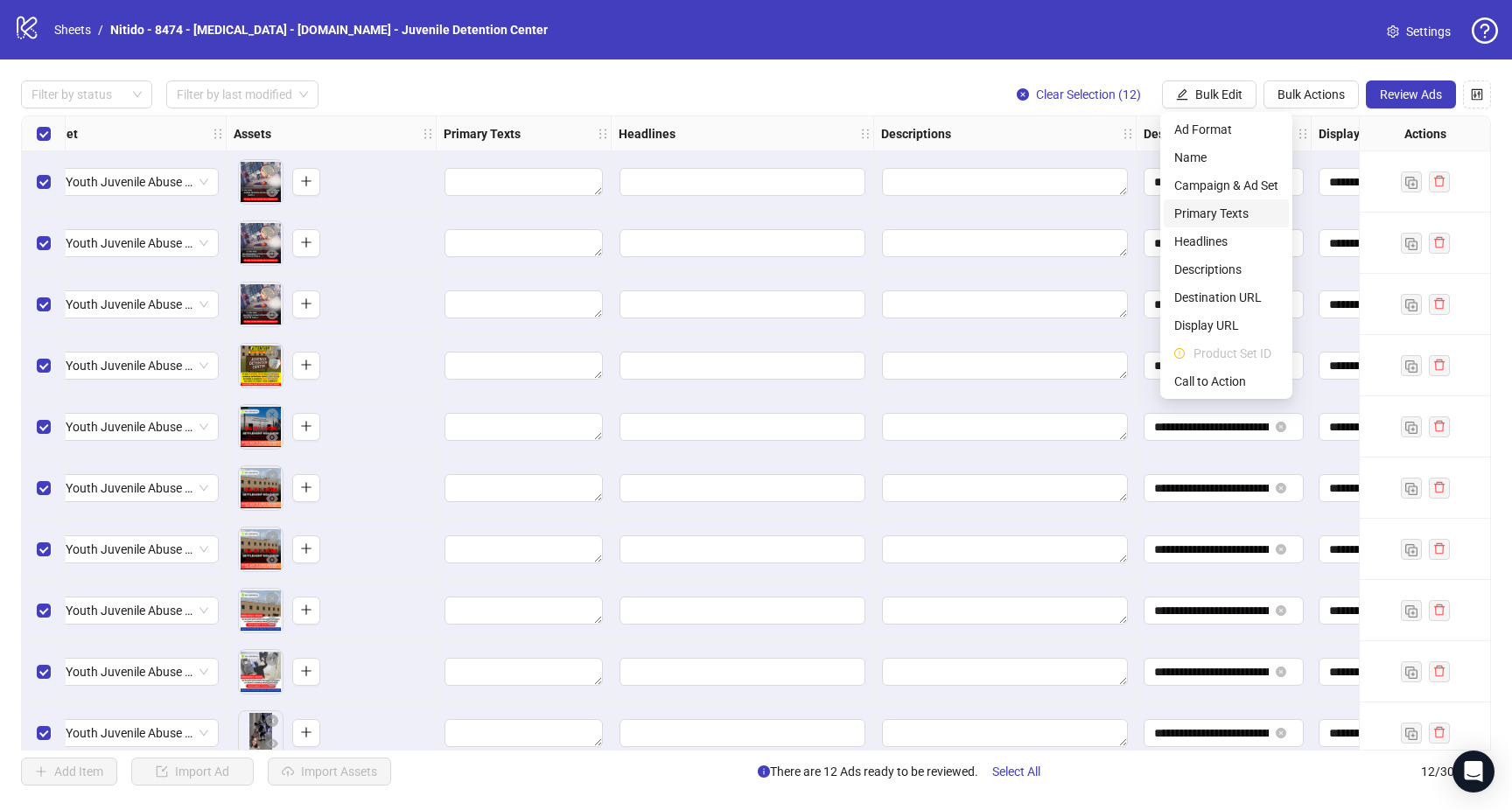
click at [1244, 215] on span "Primary Texts" at bounding box center [1225, 213] width 104 height 19
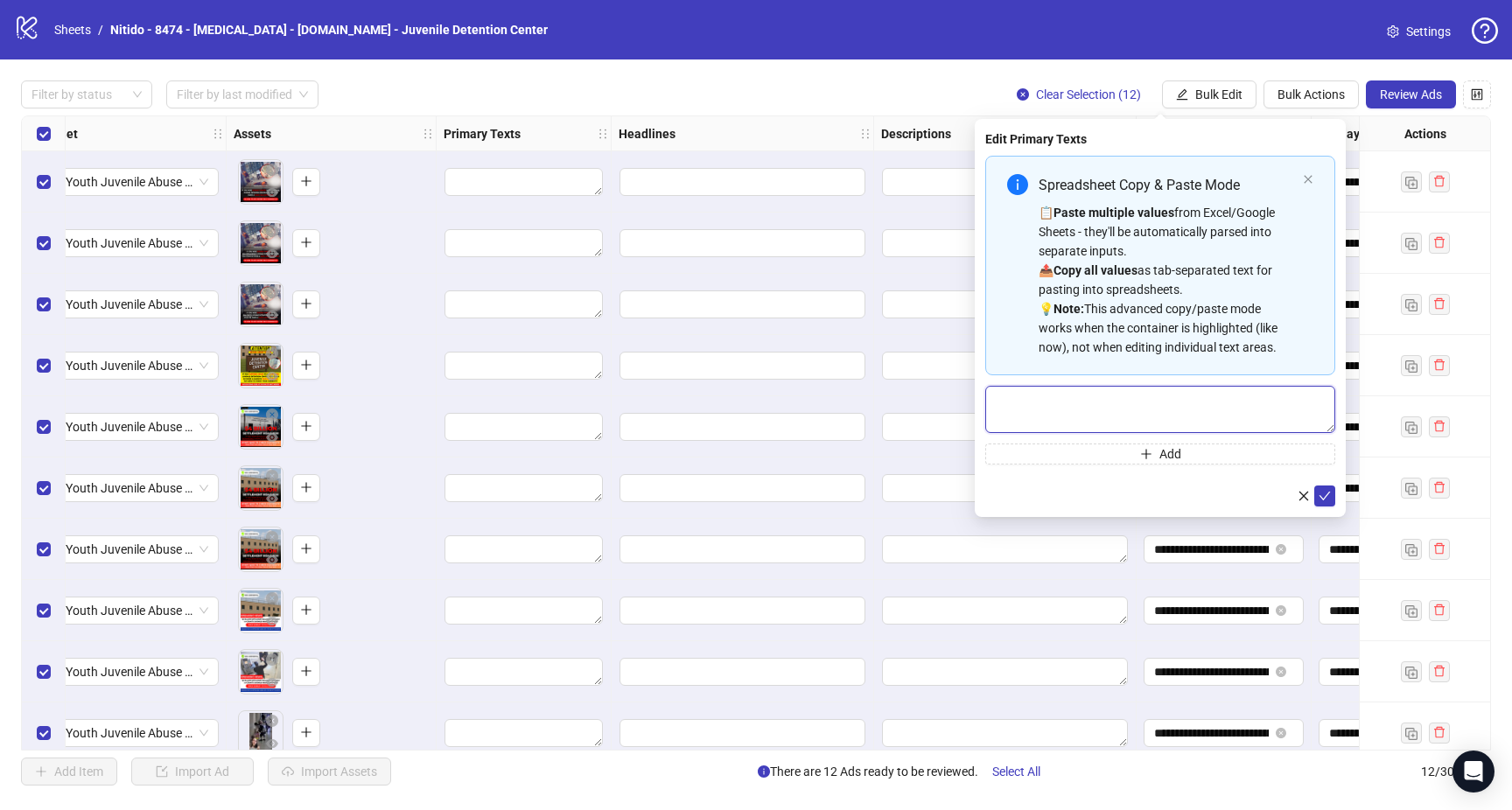
click at [1141, 419] on textarea "Multi-text input container - paste or copy values" at bounding box center [1161, 409] width 350 height 48
paste textarea "**********"
type textarea "**********"
click at [1323, 494] on icon "check" at bounding box center [1324, 496] width 12 height 12
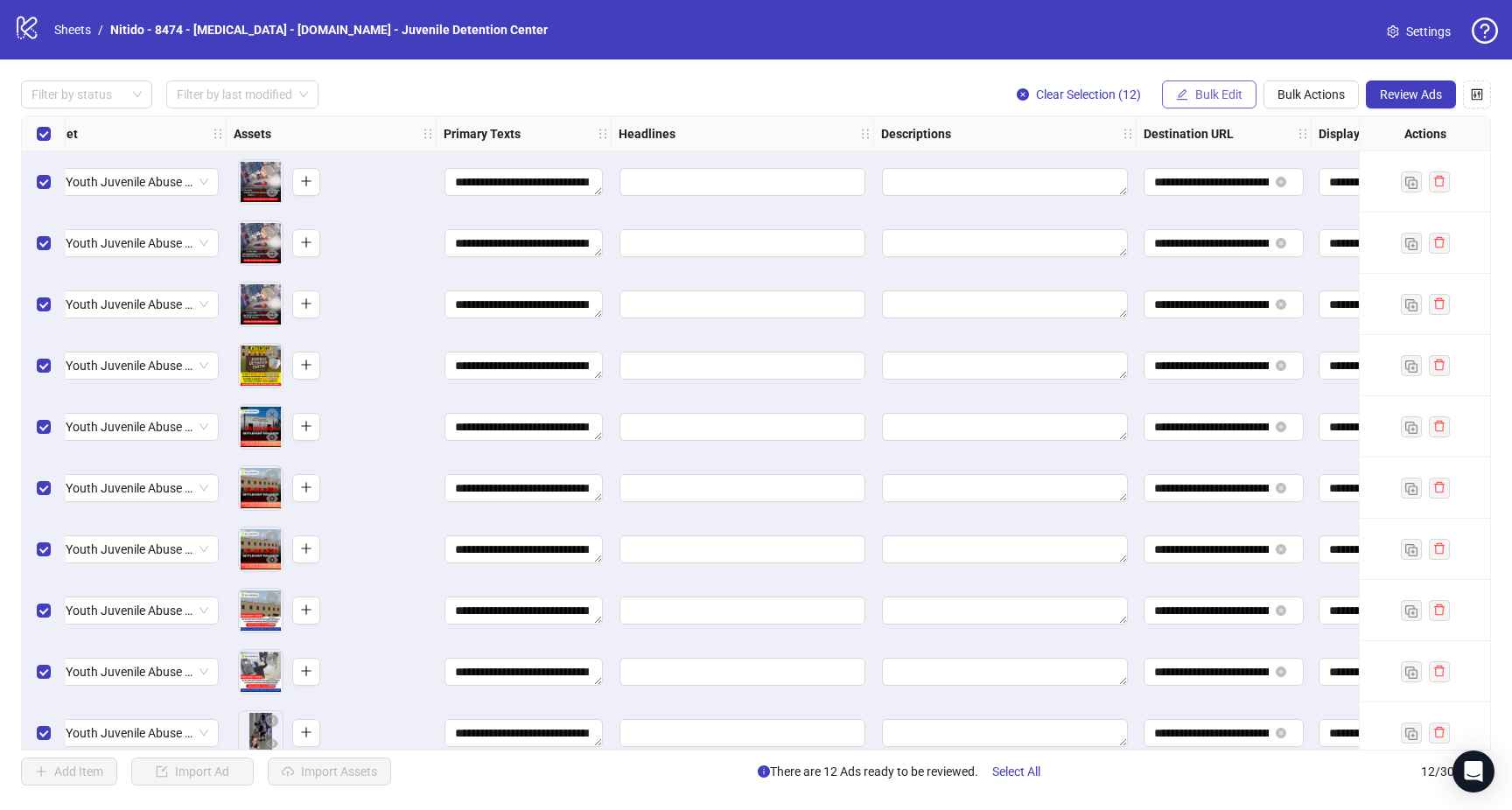
click at [1224, 88] on span "Bulk Edit" at bounding box center [1219, 94] width 48 height 14
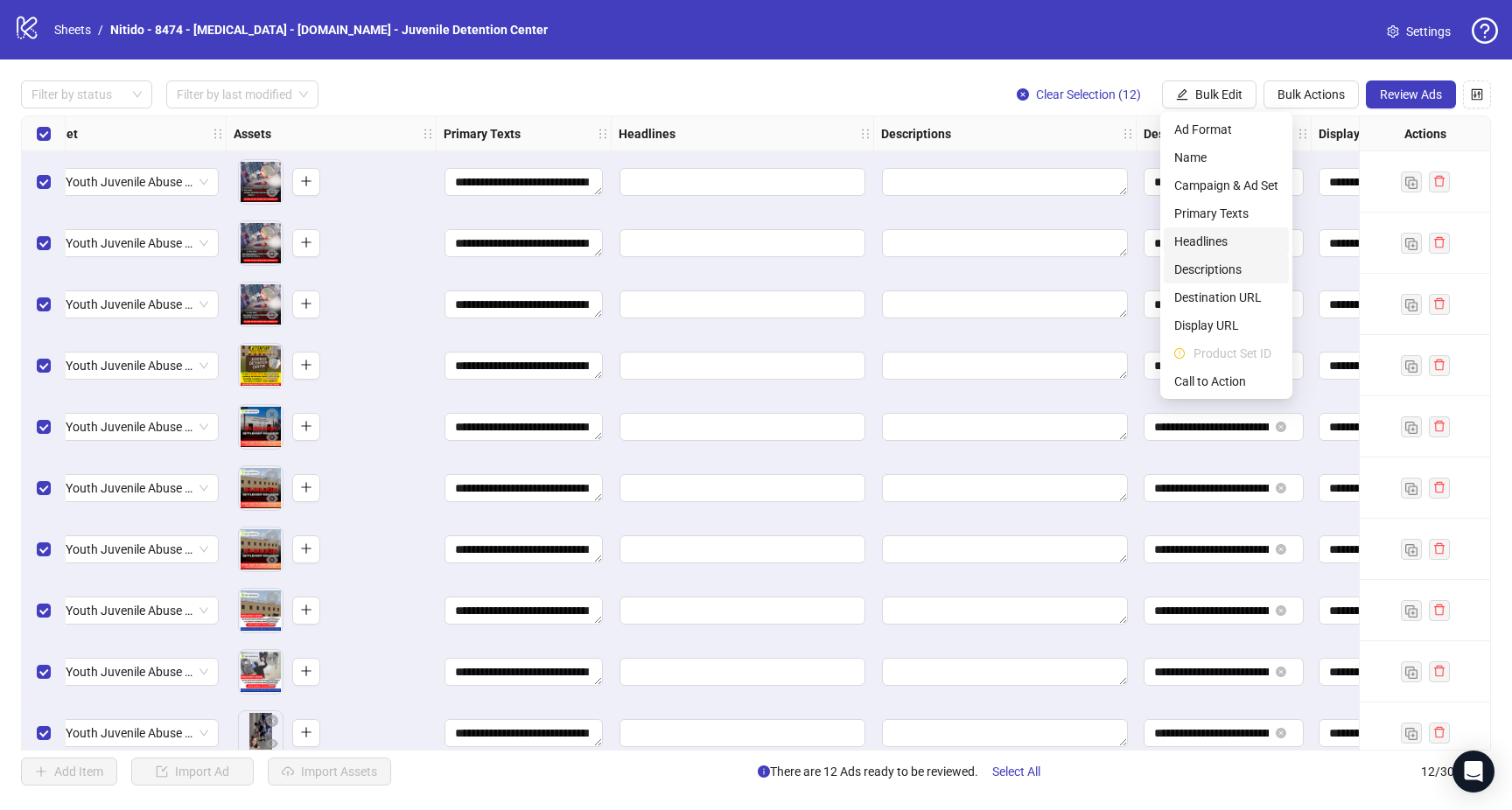
click at [1258, 247] on span "Headlines" at bounding box center [1225, 242] width 104 height 19
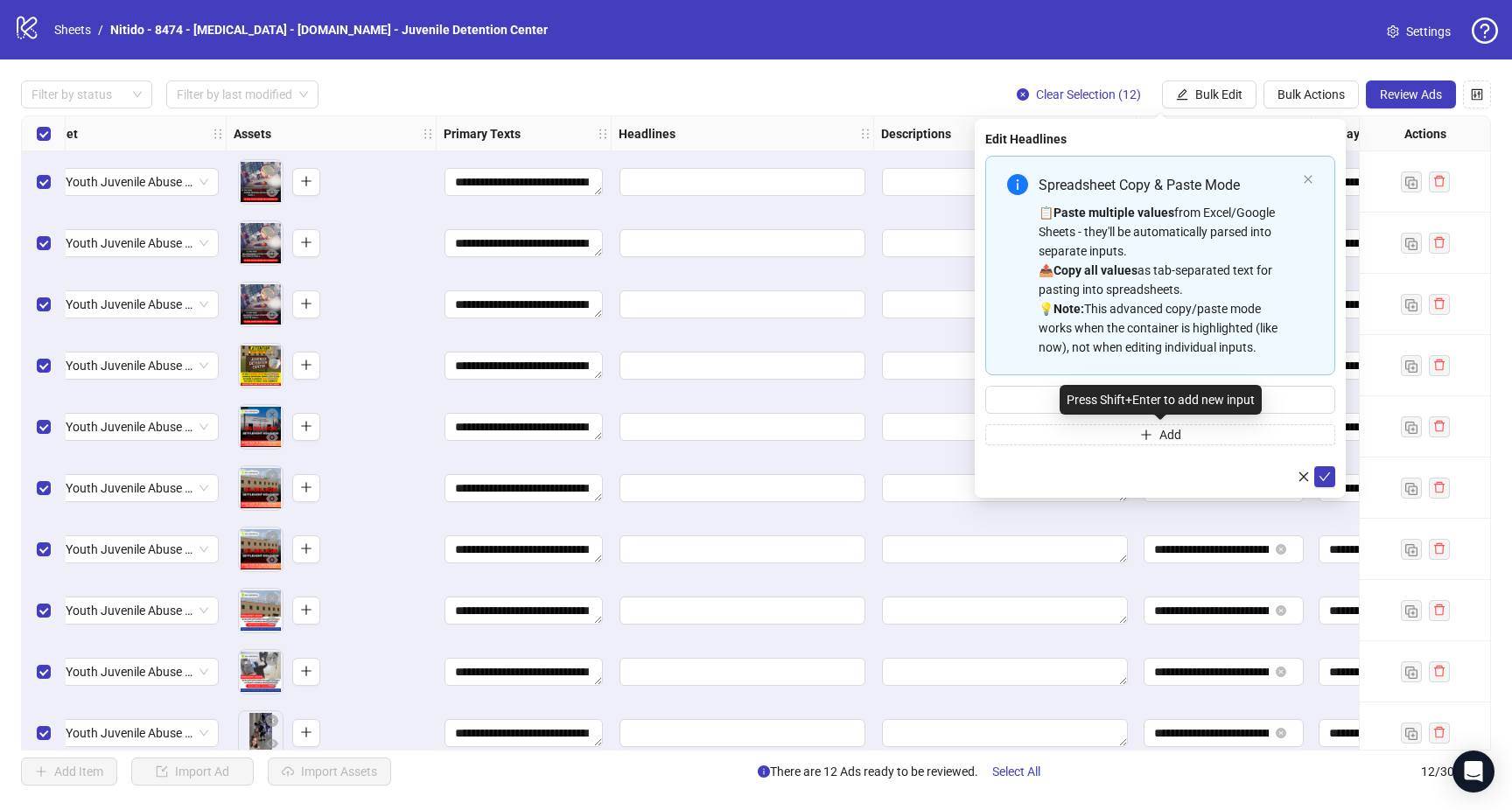
click at [1171, 403] on div "Press Shift+Enter to add new input" at bounding box center [1161, 399] width 202 height 30
click at [1044, 394] on input "Multi-input container - paste or copy values" at bounding box center [1161, 399] width 350 height 28
paste input "**********"
type input "**********"
click at [1326, 476] on icon "check" at bounding box center [1324, 476] width 12 height 12
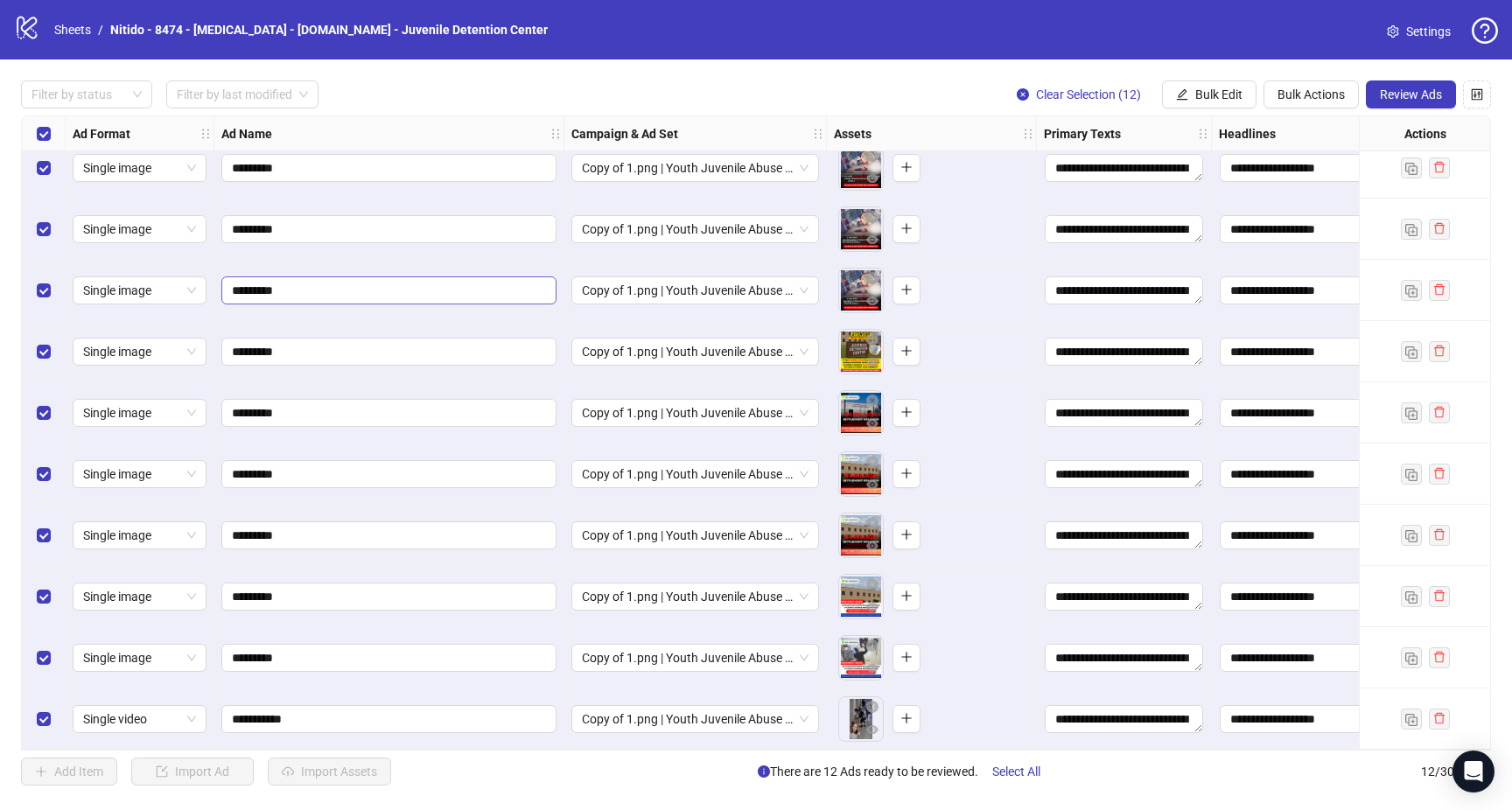
scroll to position [0, 0]
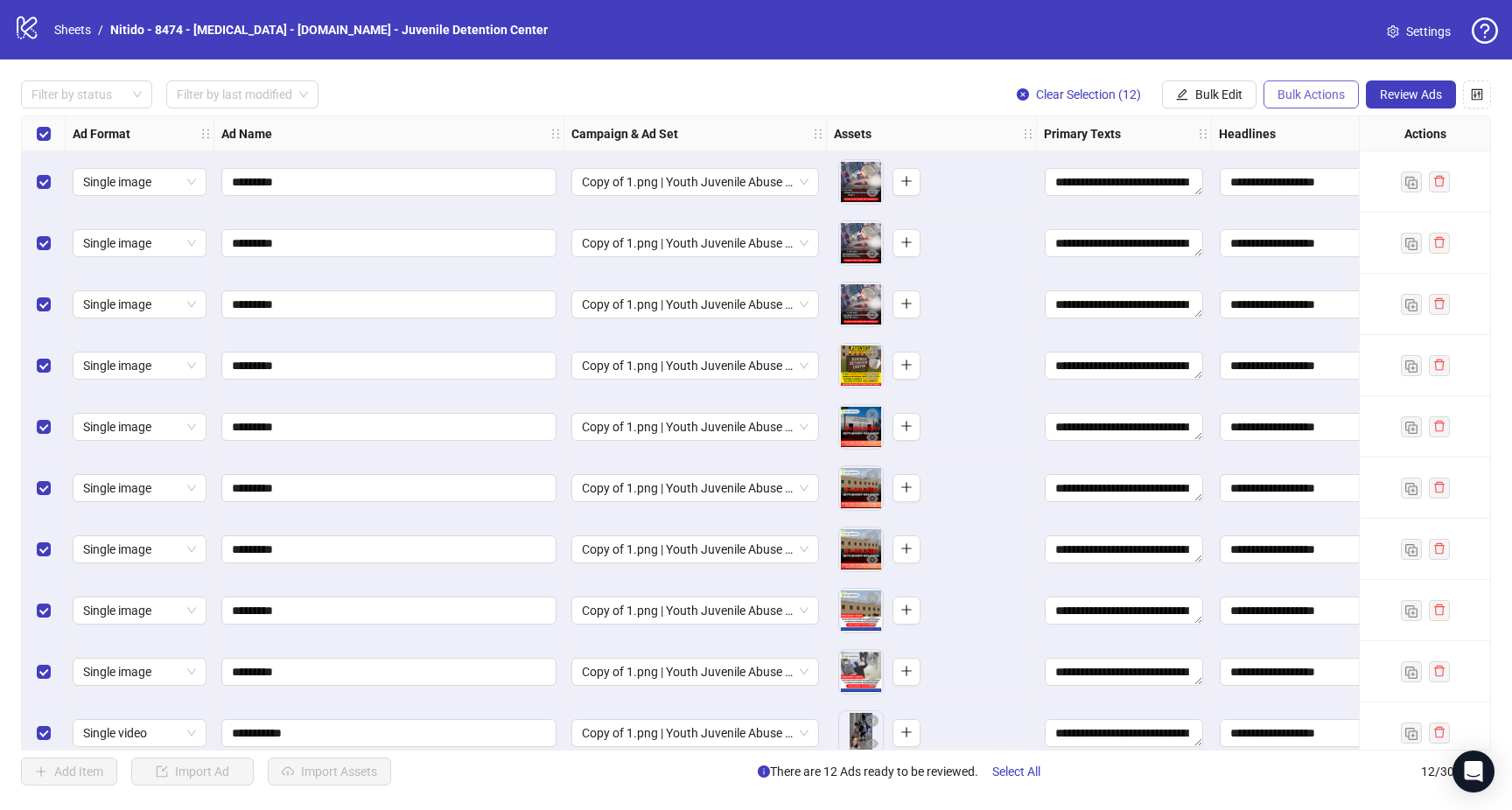
click at [1328, 97] on span "Bulk Actions" at bounding box center [1311, 94] width 68 height 14
click at [1224, 95] on span "Bulk Edit" at bounding box center [1219, 94] width 48 height 14
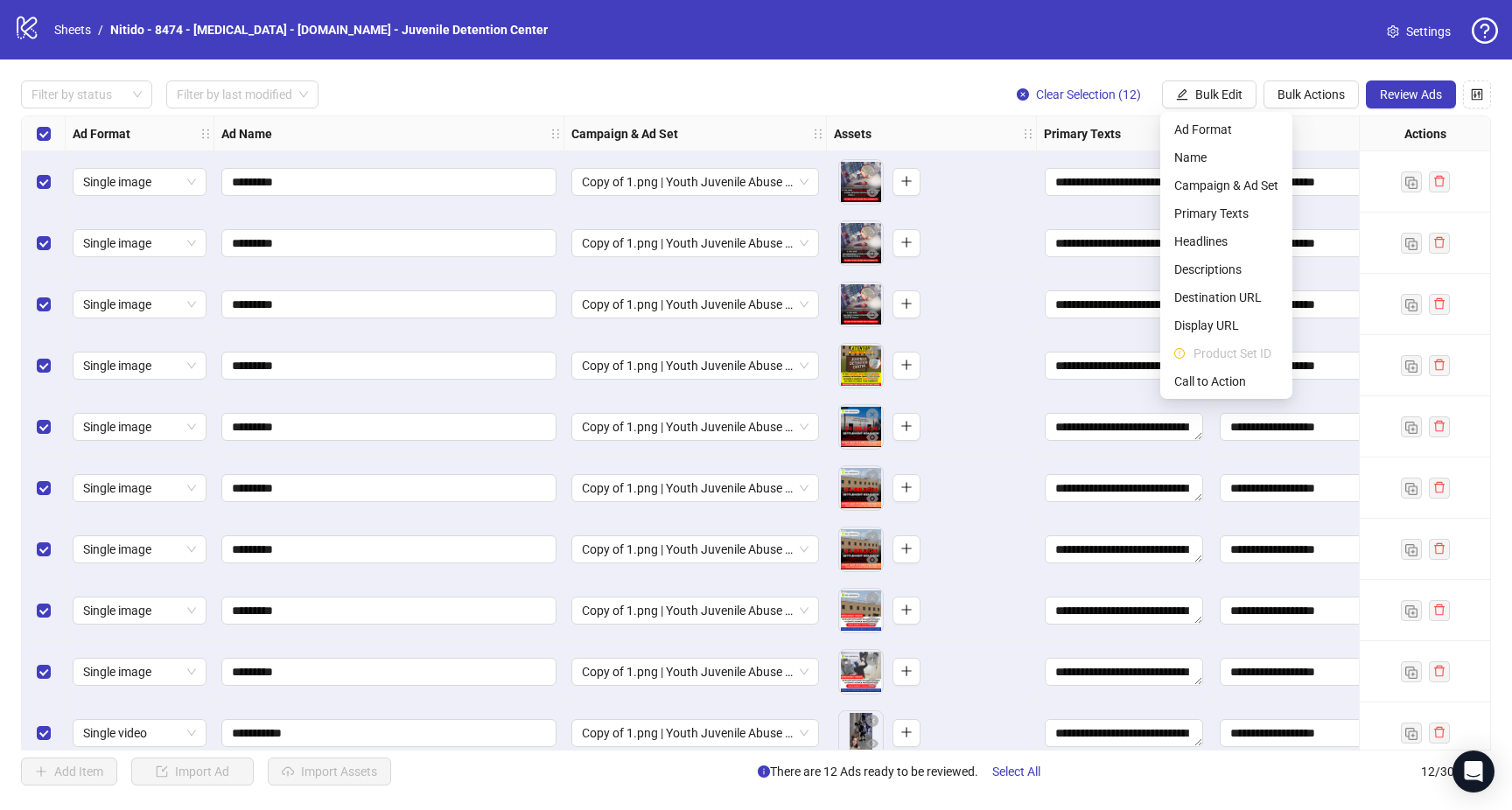
click at [571, 777] on div "Add Item Import Ad Import Assets There are 12 Ads ready to be reviewed. Select …" at bounding box center [756, 771] width 1470 height 28
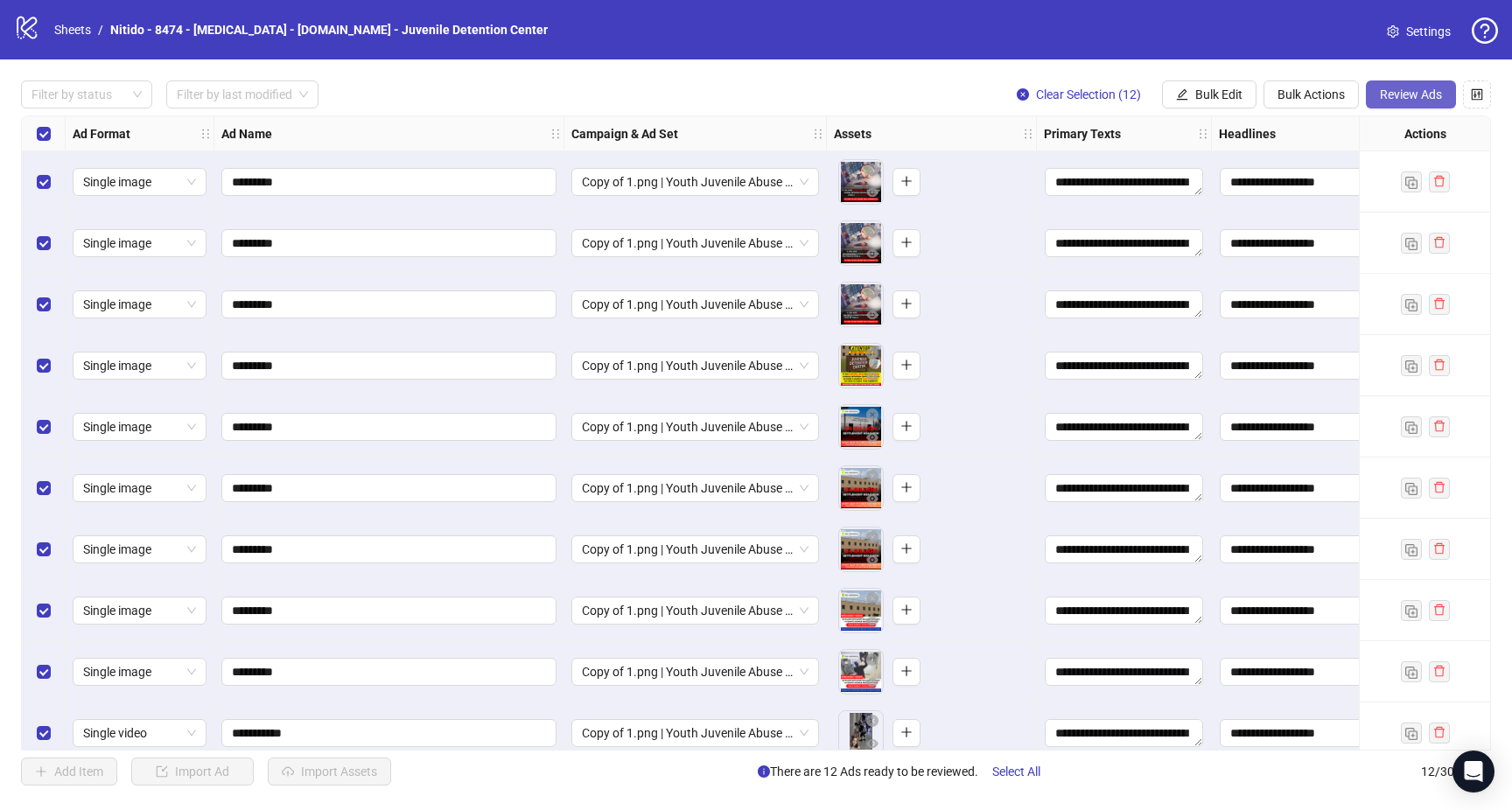
click at [1432, 92] on span "Review Ads" at bounding box center [1410, 94] width 62 height 14
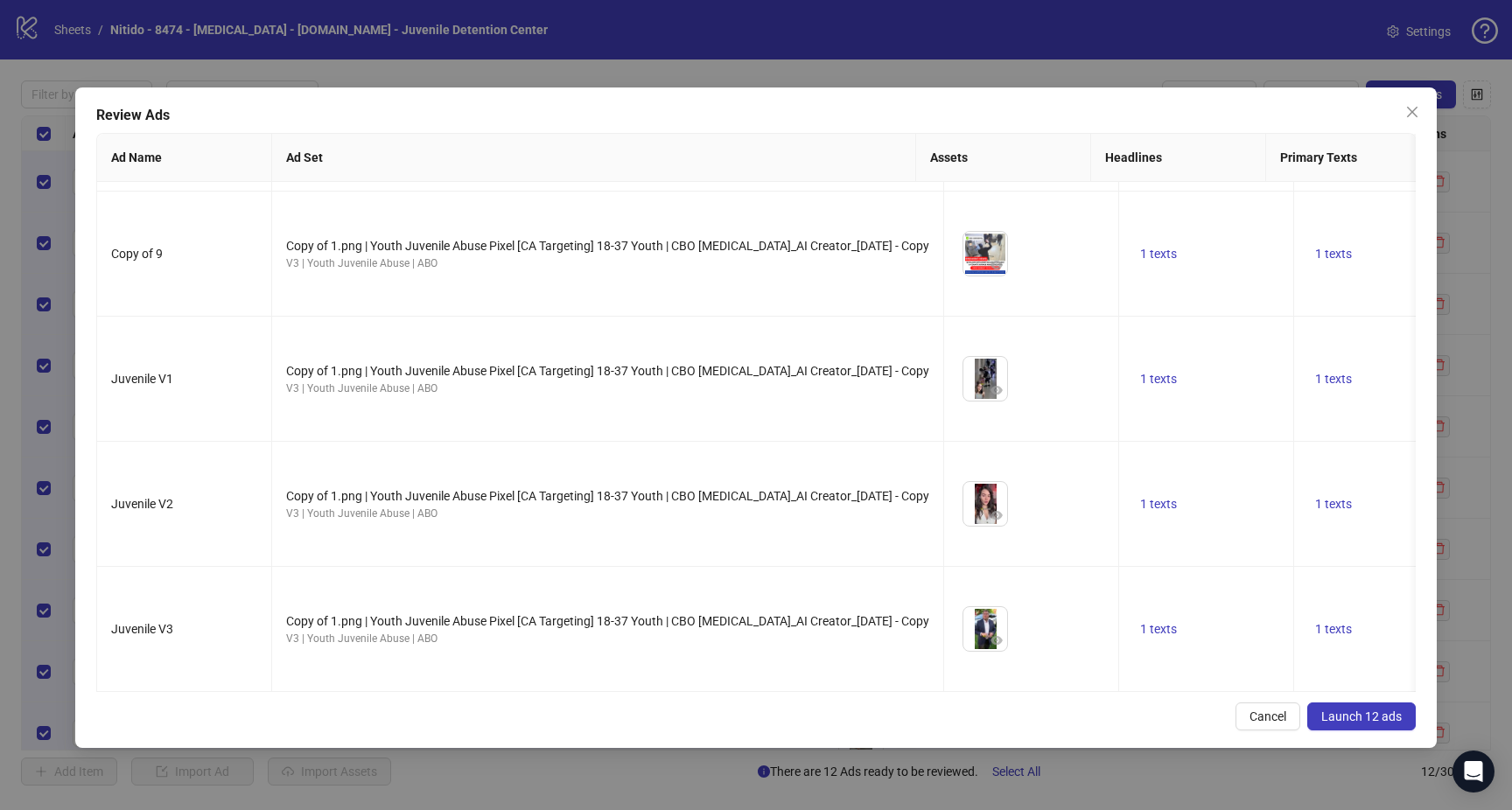
click at [1478, 207] on div "Review Ads Ad Name Ad Set Assets Headlines Primary Texts Descriptions Destinati…" at bounding box center [756, 405] width 1512 height 810
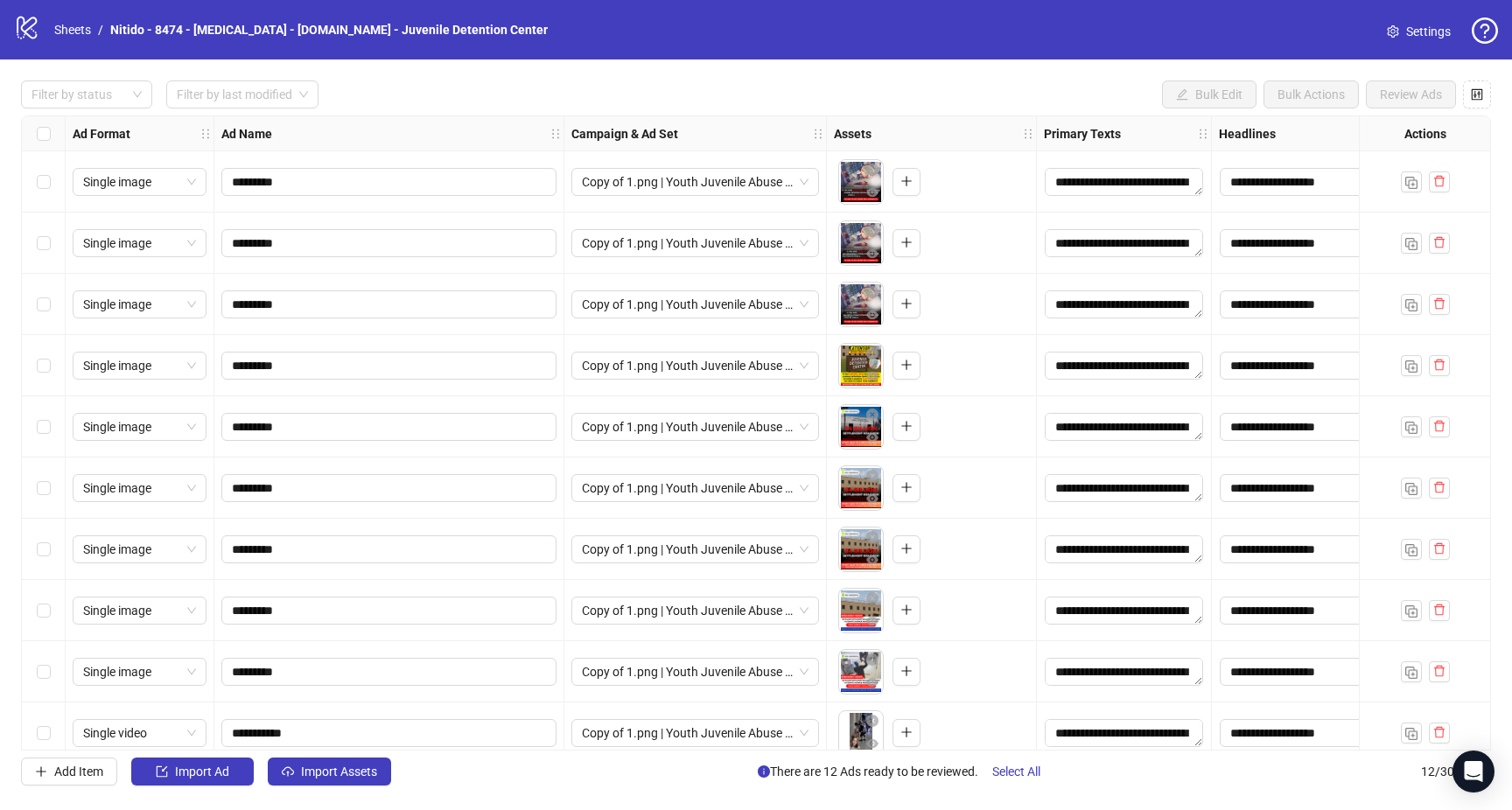
click at [1407, 14] on div "logo/logo-mobile Sheets / Nitido - 8474 - Zantac - todayessay.com - Juvenile De…" at bounding box center [756, 30] width 1484 height 31
click at [1404, 30] on link "Settings" at bounding box center [1419, 30] width 91 height 28
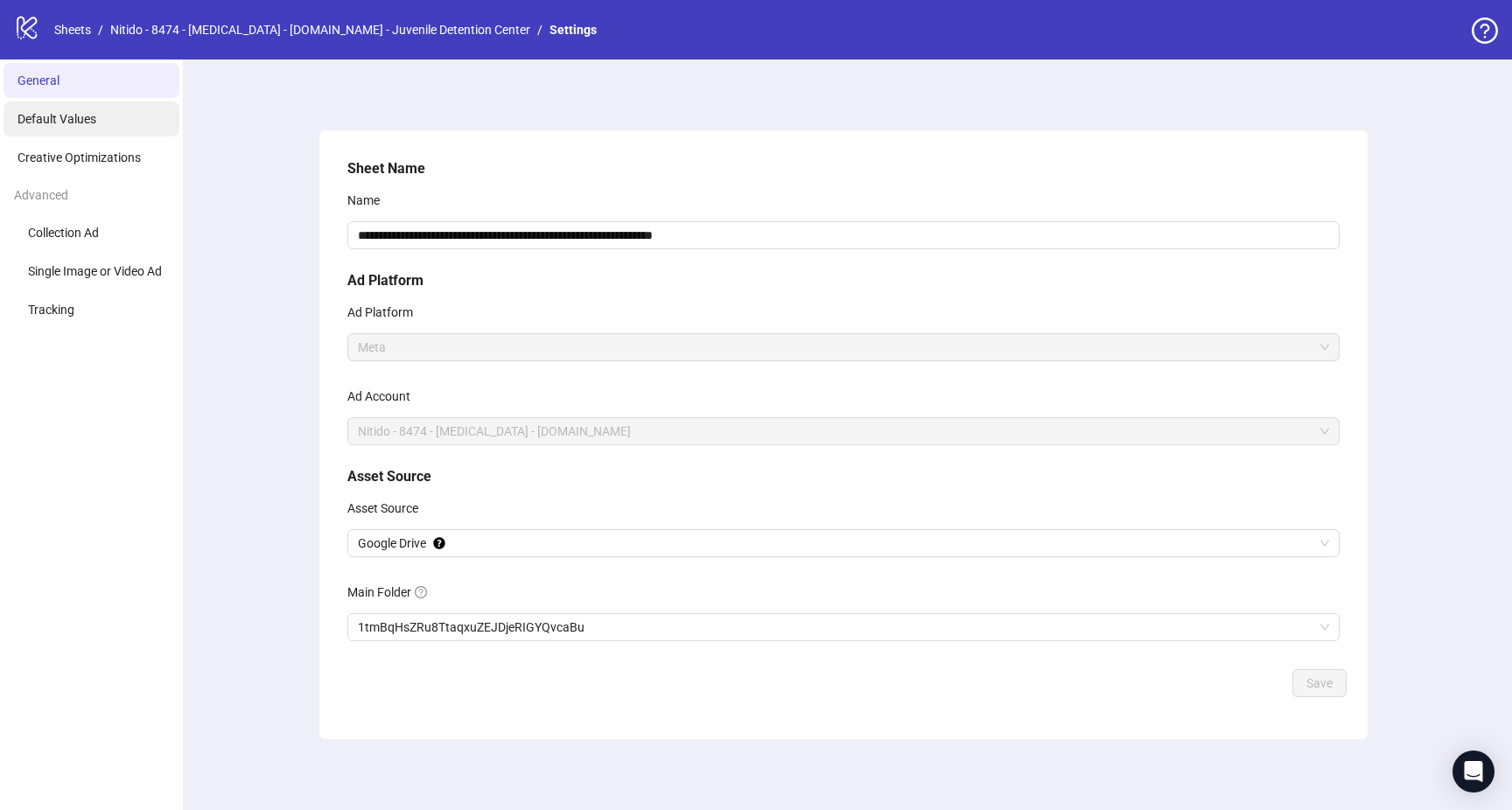
click at [116, 127] on li "Default Values" at bounding box center [91, 119] width 176 height 35
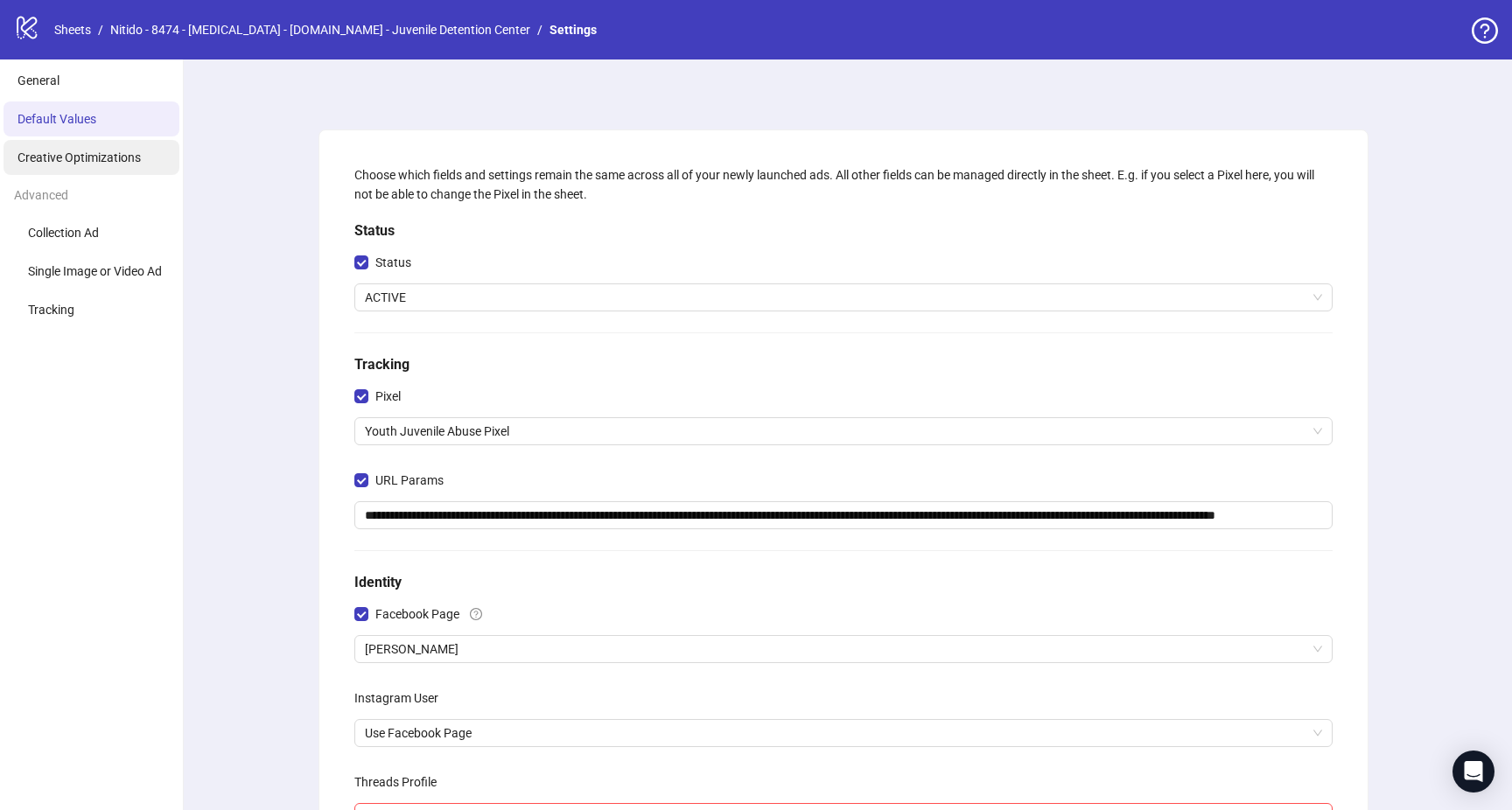
click at [78, 169] on li "Creative Optimizations" at bounding box center [91, 157] width 176 height 35
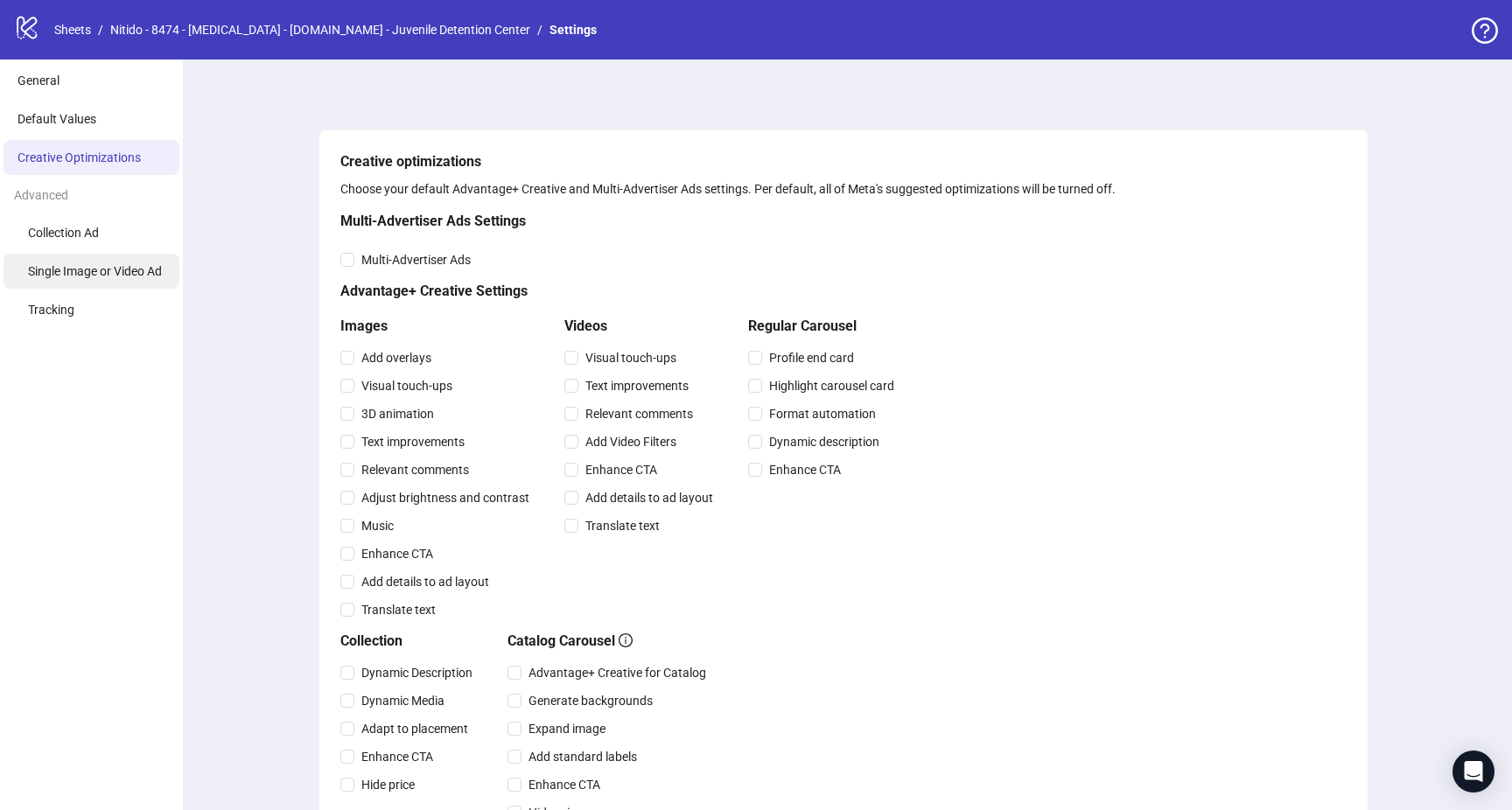
click at [128, 266] on span "Single Image or Video Ad" at bounding box center [94, 271] width 134 height 14
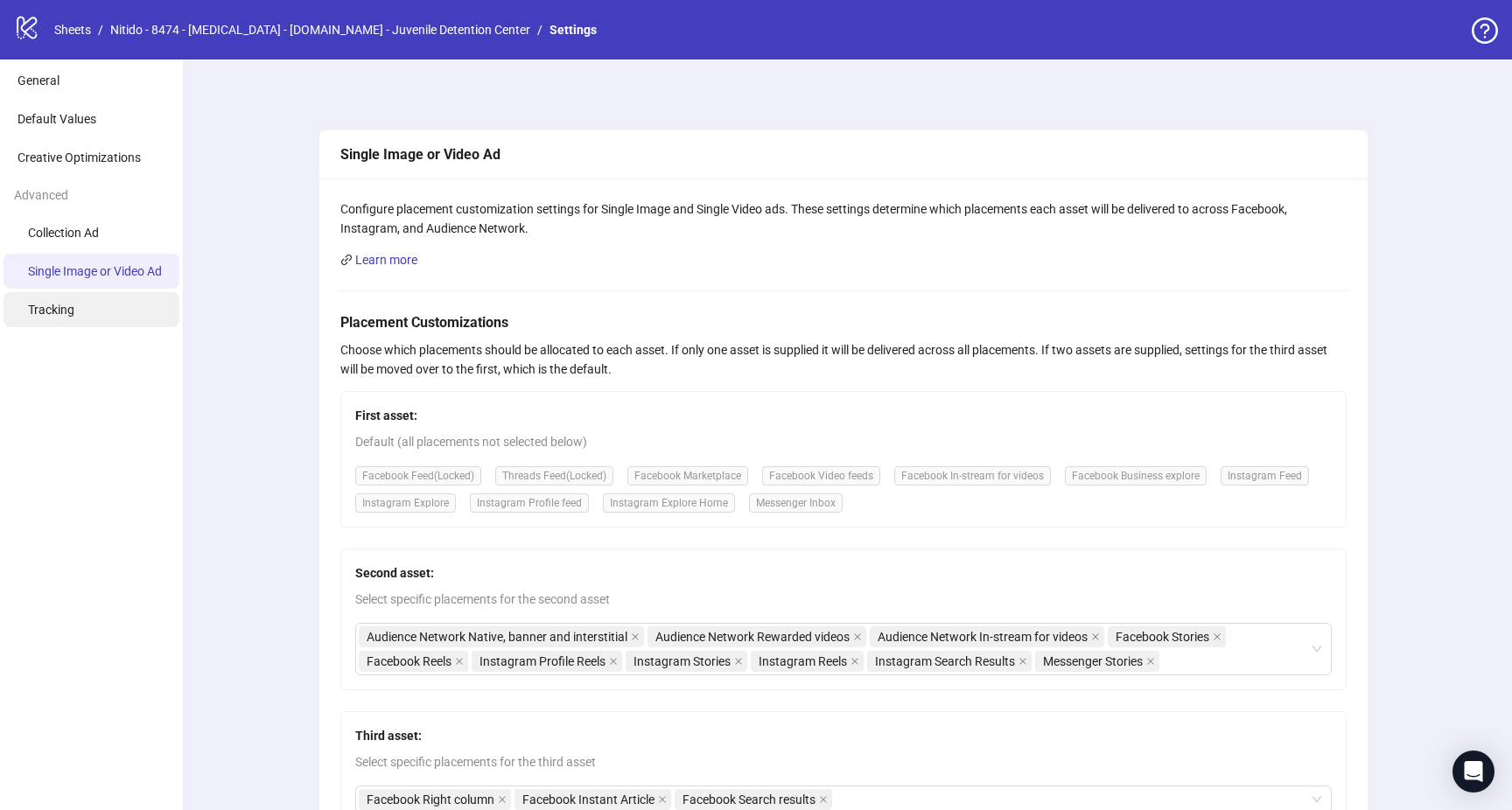
click at [127, 308] on li "Tracking" at bounding box center [91, 309] width 176 height 35
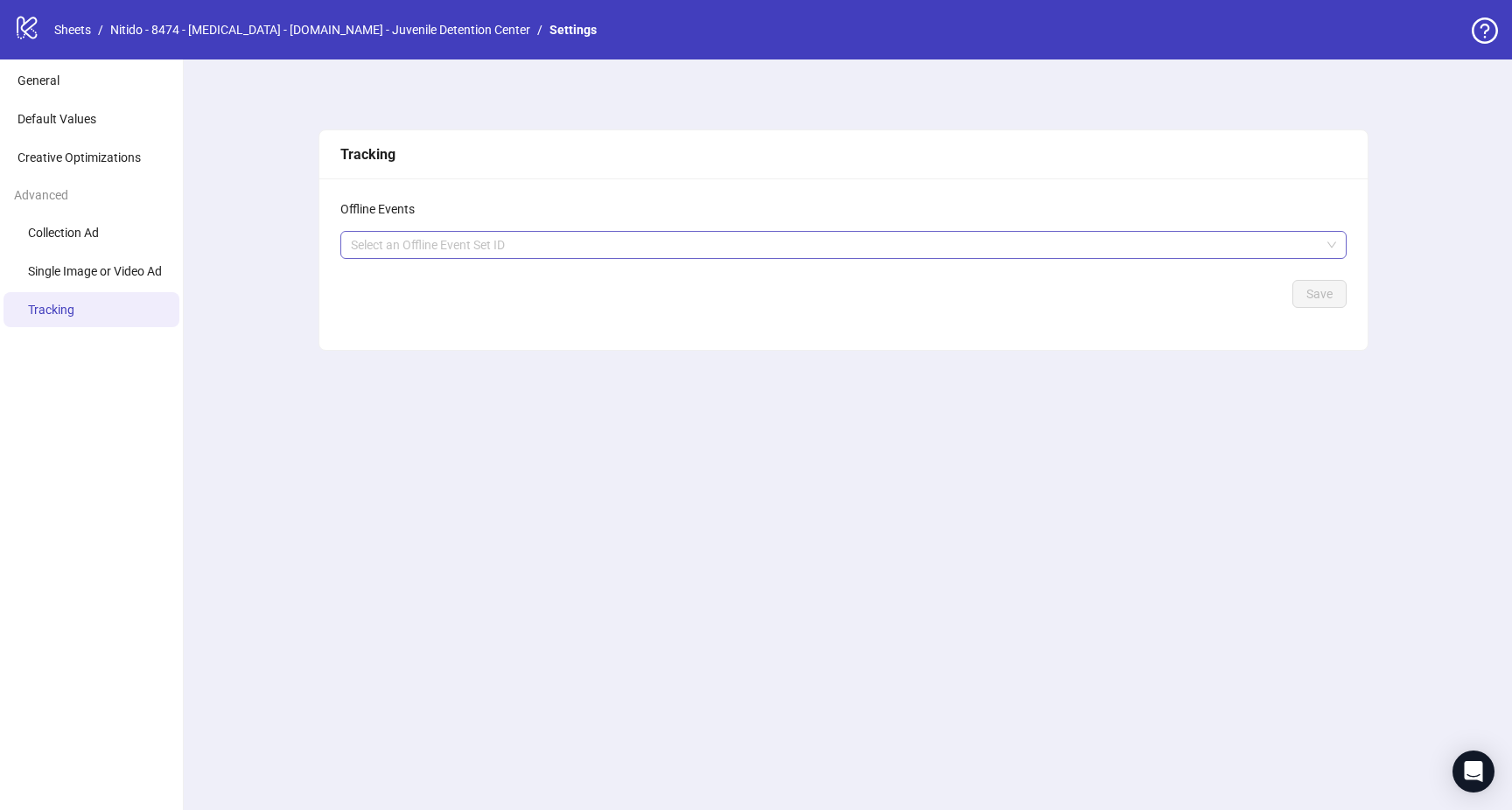
click at [434, 256] on div at bounding box center [834, 245] width 981 height 25
click at [265, 228] on div "Tracking Offline Events Select an Offline Event Set ID Save" at bounding box center [844, 434] width 1337 height 750
click at [132, 275] on span "Single Image or Video Ad" at bounding box center [94, 271] width 134 height 14
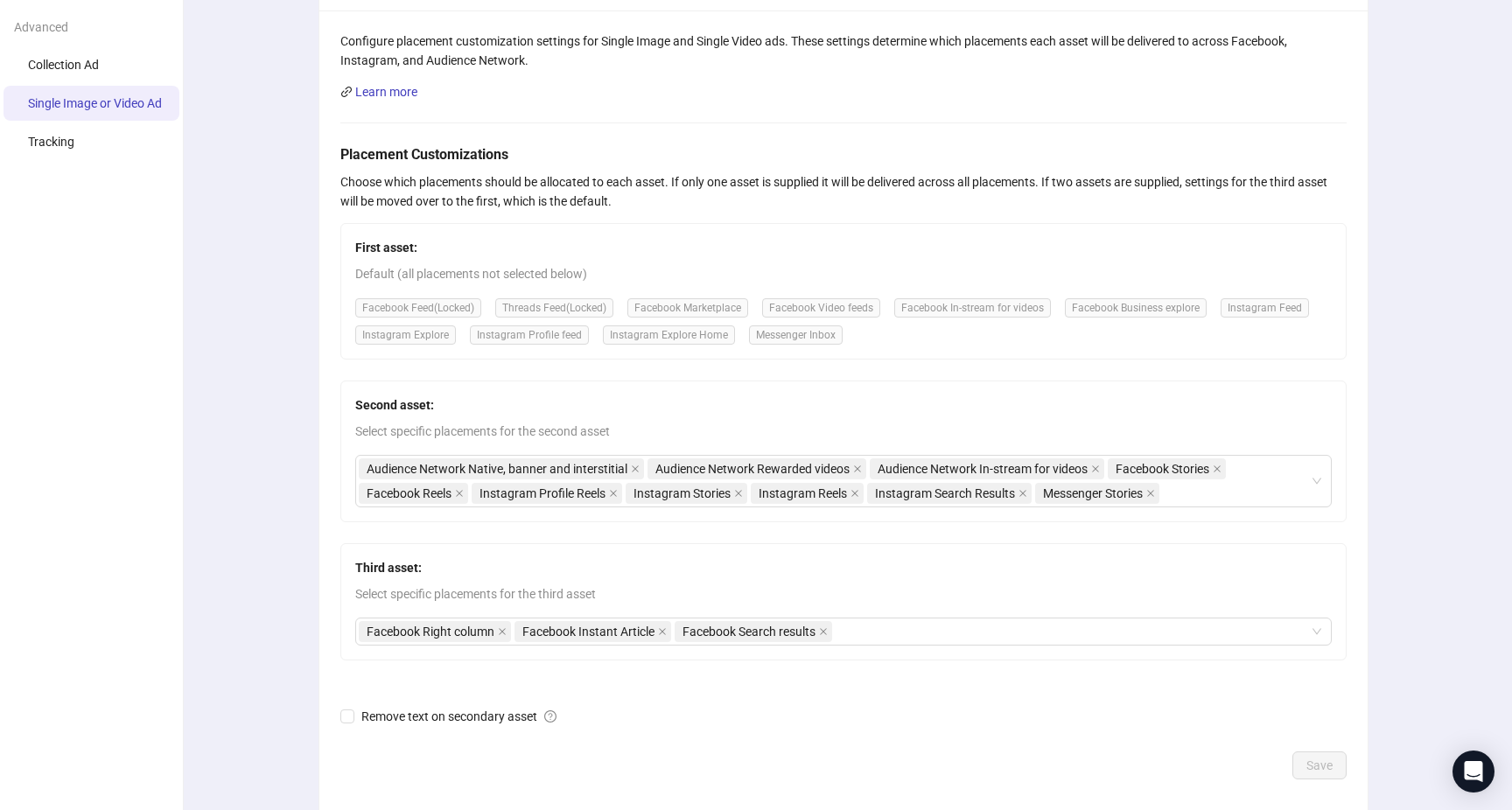
scroll to position [167, 0]
click at [632, 469] on icon "close" at bounding box center [635, 470] width 9 height 9
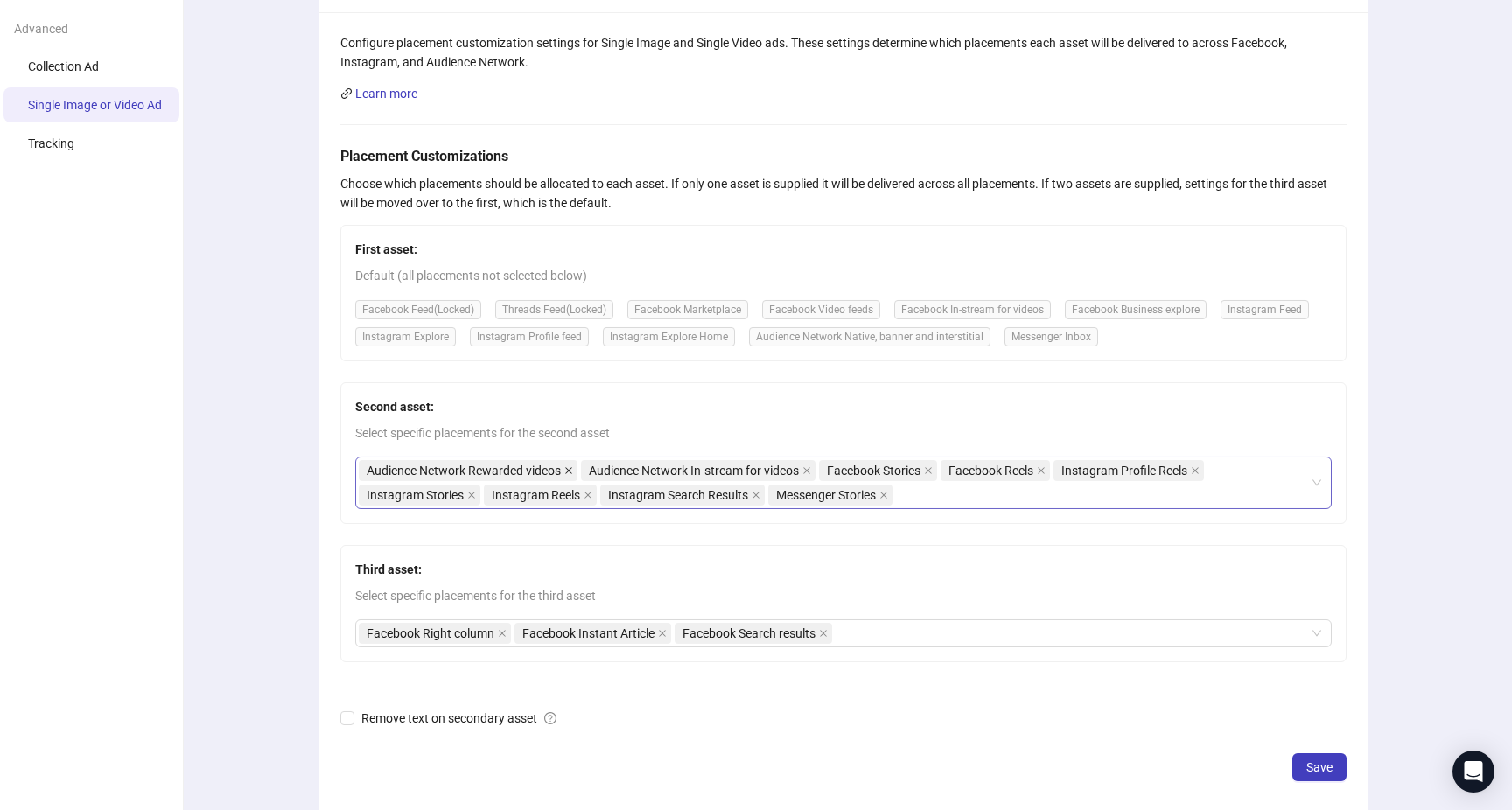
click at [572, 468] on icon "close" at bounding box center [568, 470] width 7 height 7
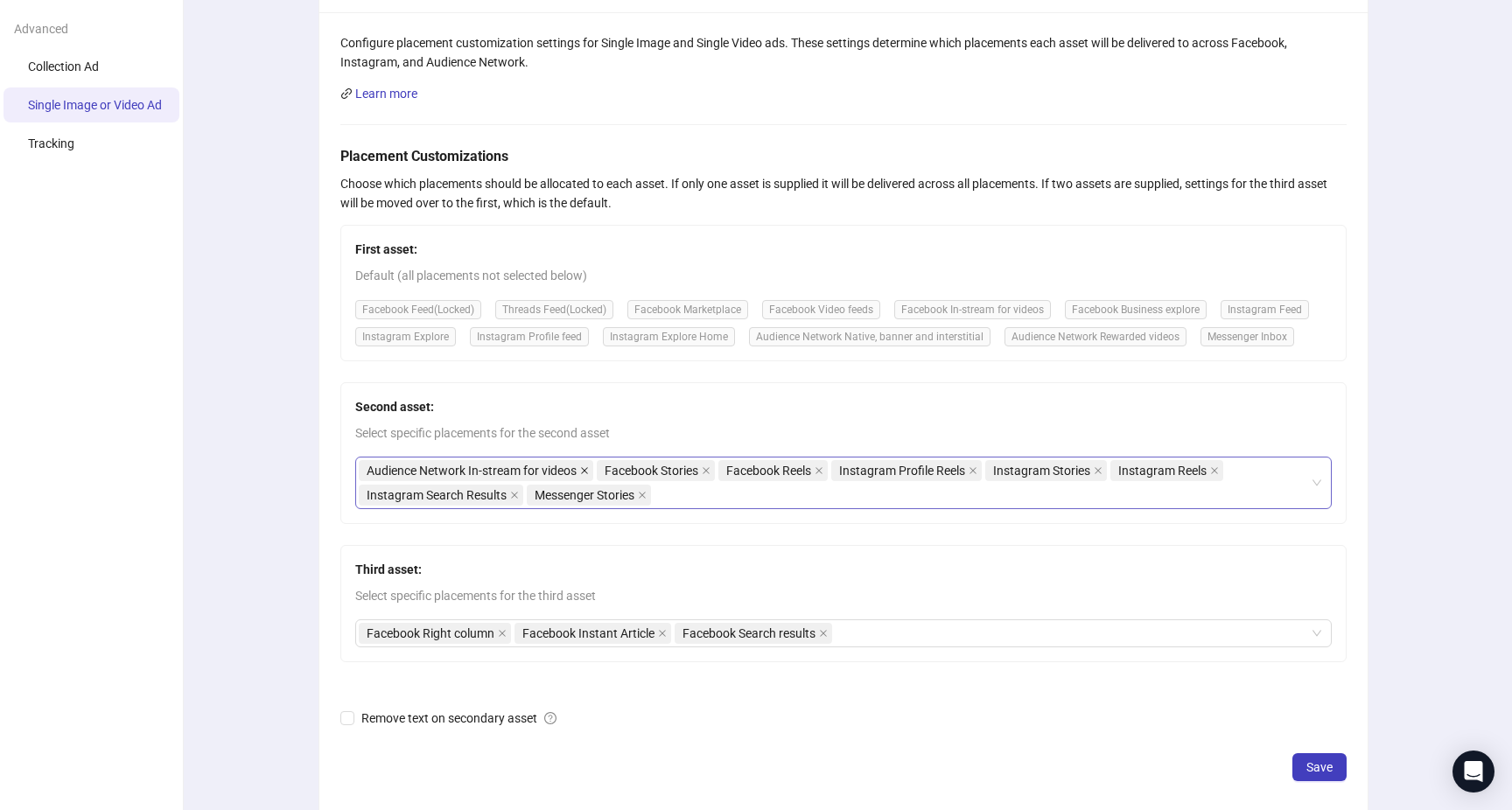
click at [588, 470] on icon "close" at bounding box center [584, 470] width 9 height 9
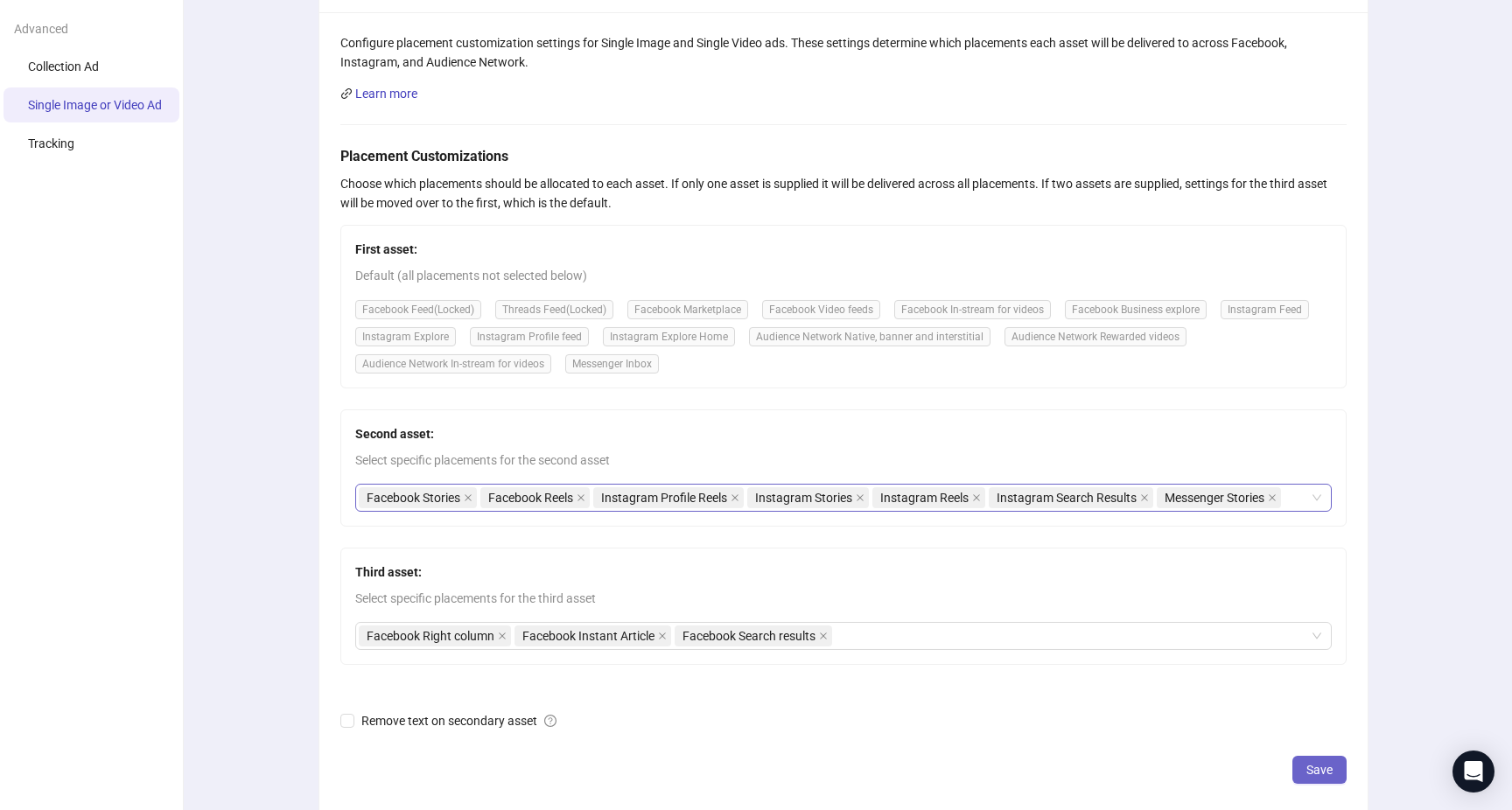
click at [1320, 764] on span "Save" at bounding box center [1320, 769] width 27 height 14
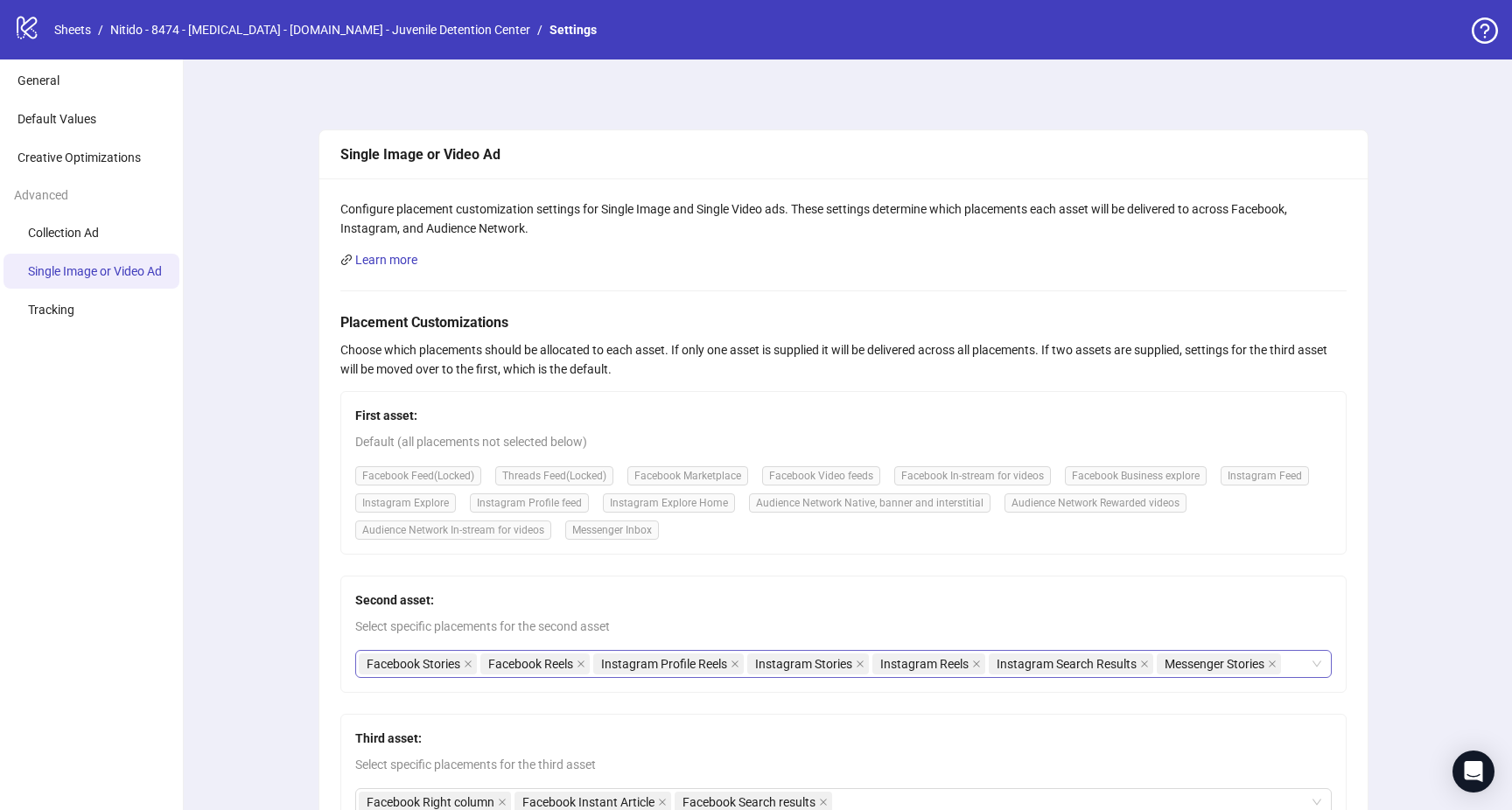
scroll to position [51, 0]
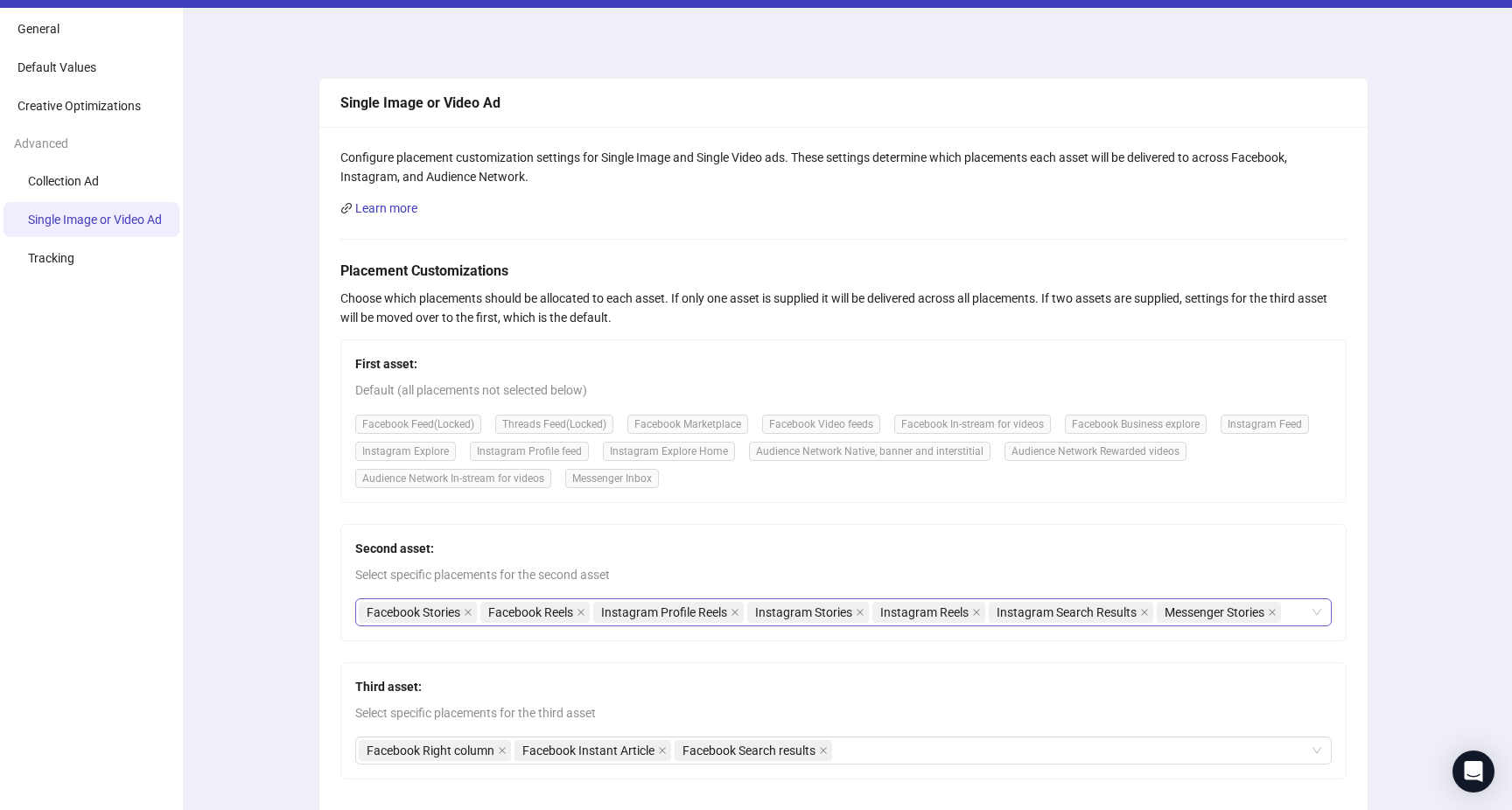
click at [414, 378] on div "First asset: Default (all placements not selected below) Facebook Feed (Locked)…" at bounding box center [843, 422] width 1006 height 164
click at [85, 179] on span "Collection Ad" at bounding box center [63, 181] width 70 height 14
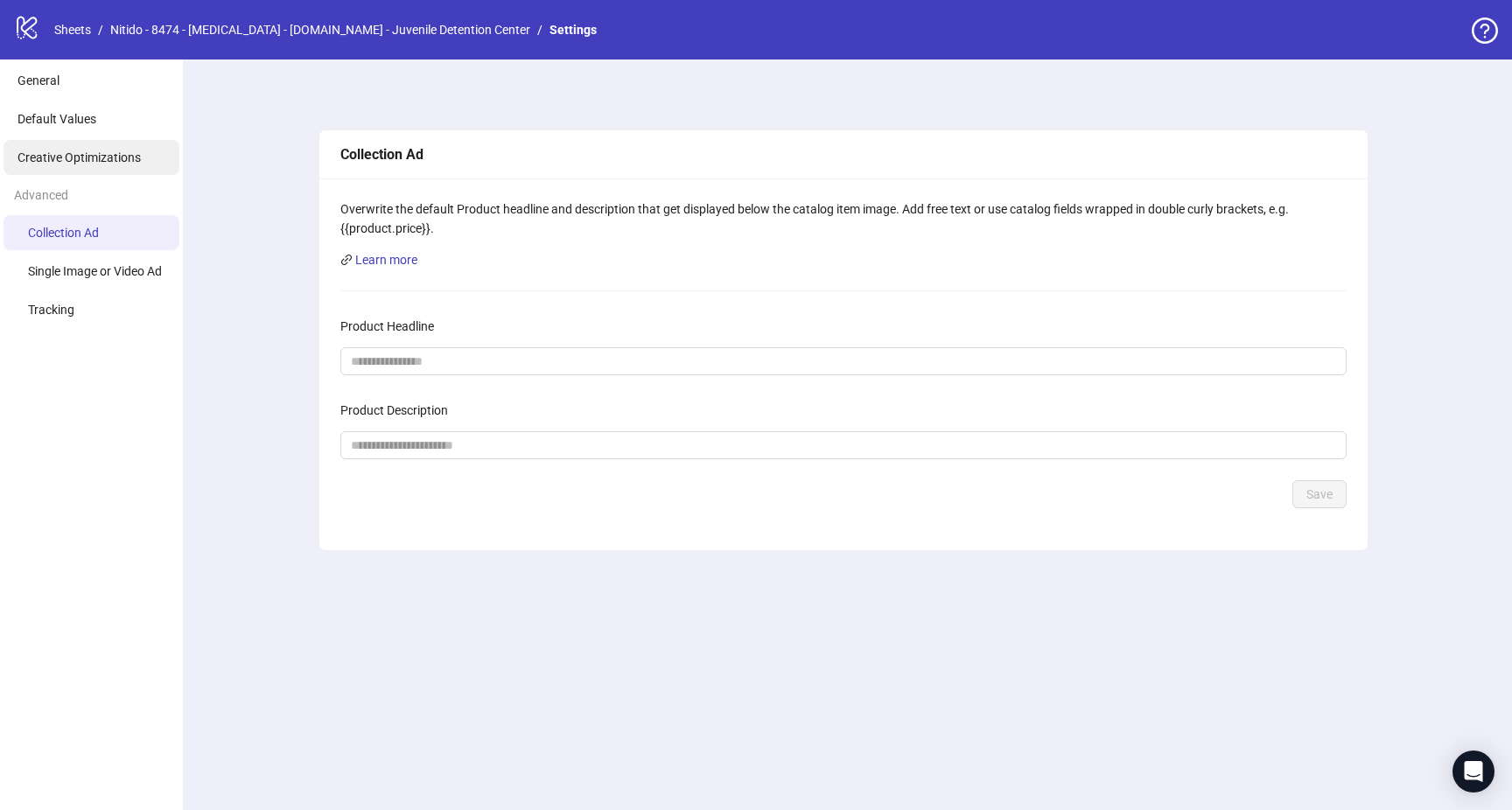
click at [85, 161] on span "Creative Optimizations" at bounding box center [79, 157] width 124 height 14
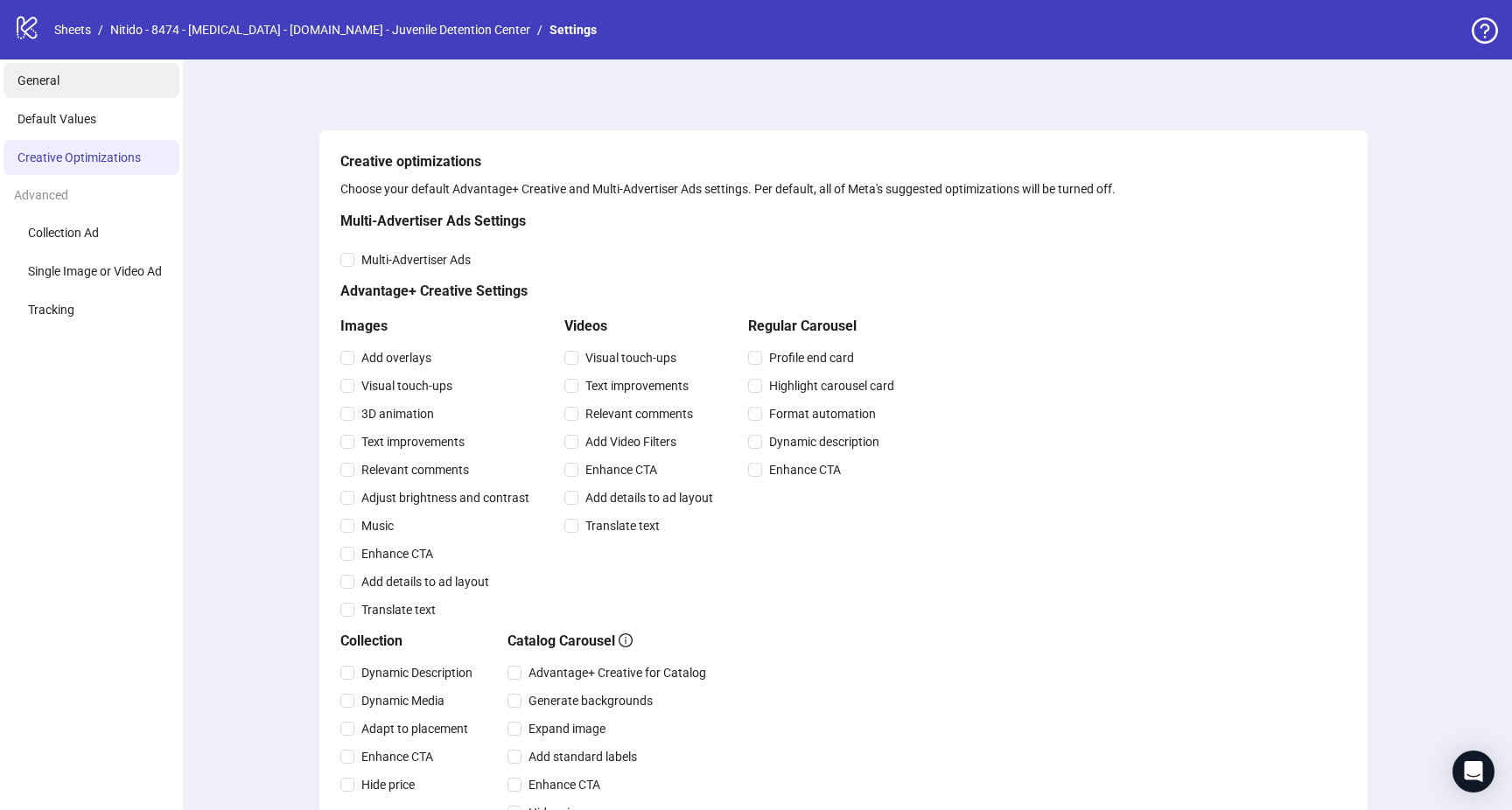
click at [63, 72] on li "General" at bounding box center [91, 80] width 176 height 35
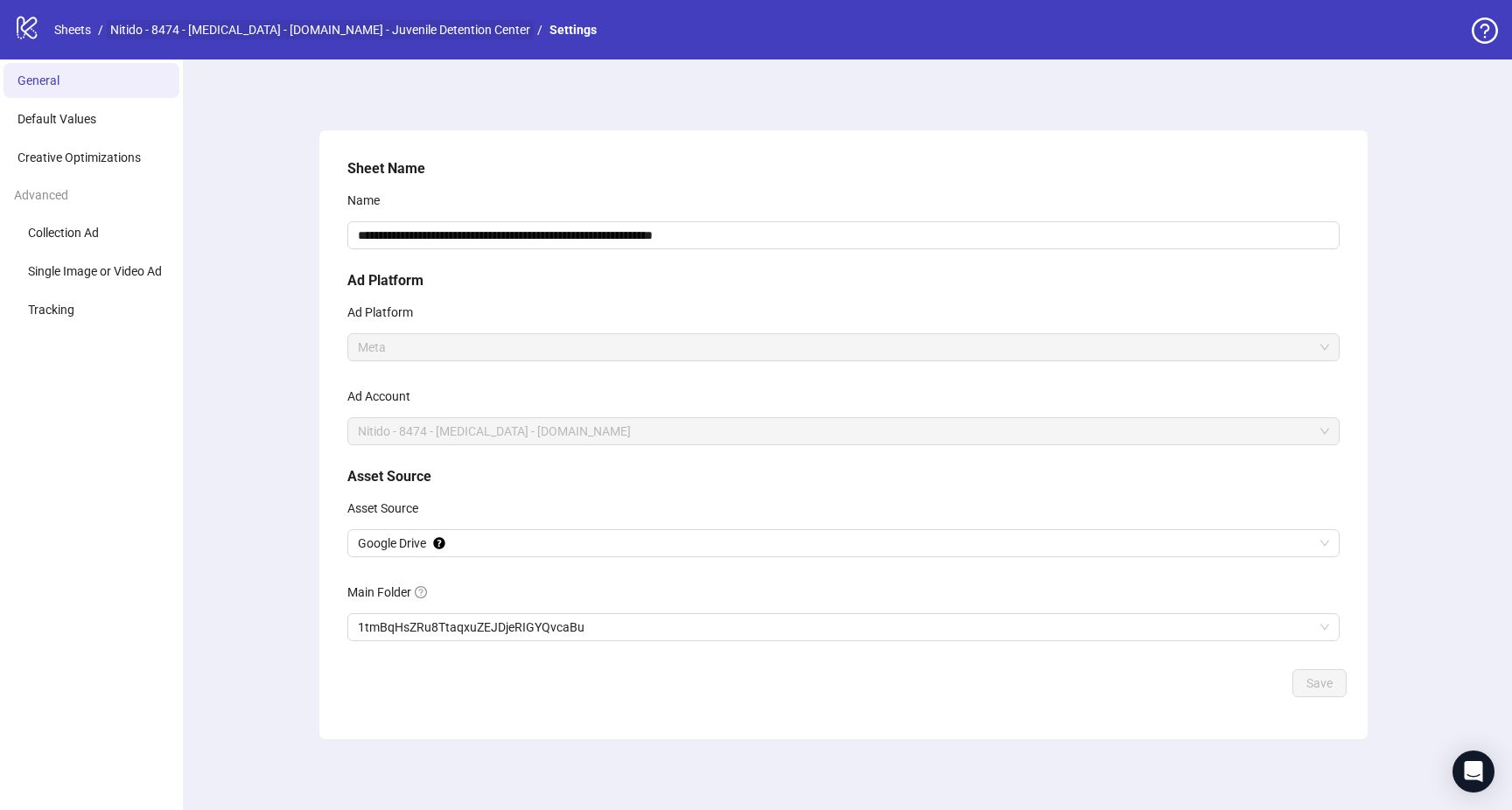
click at [384, 29] on link "Nitido - 8474 - Zantac - todayessay.com - Juvenile Detention Center" at bounding box center [320, 30] width 427 height 19
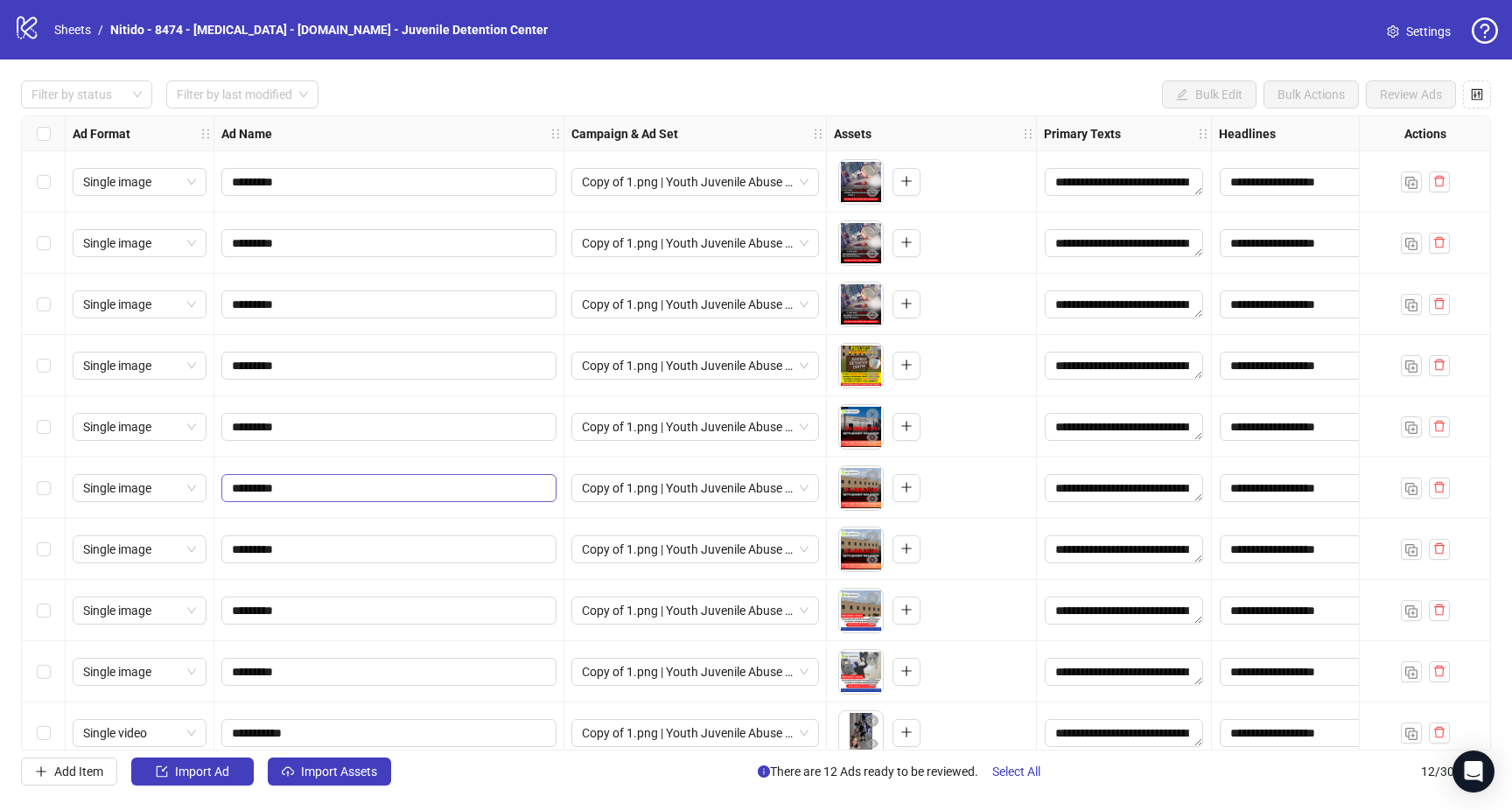
scroll to position [136, 0]
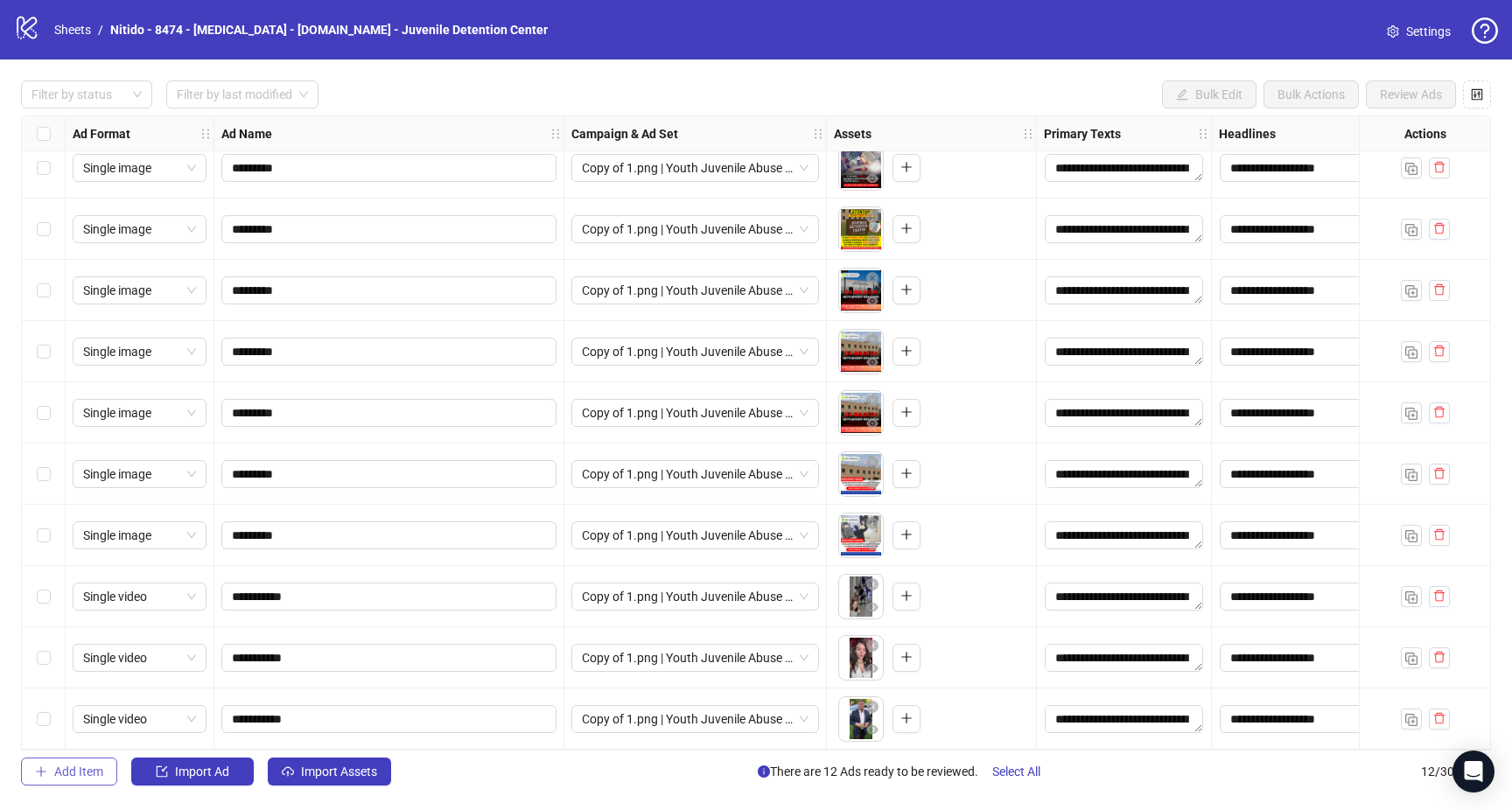
click at [81, 767] on span "Add Item" at bounding box center [78, 771] width 49 height 14
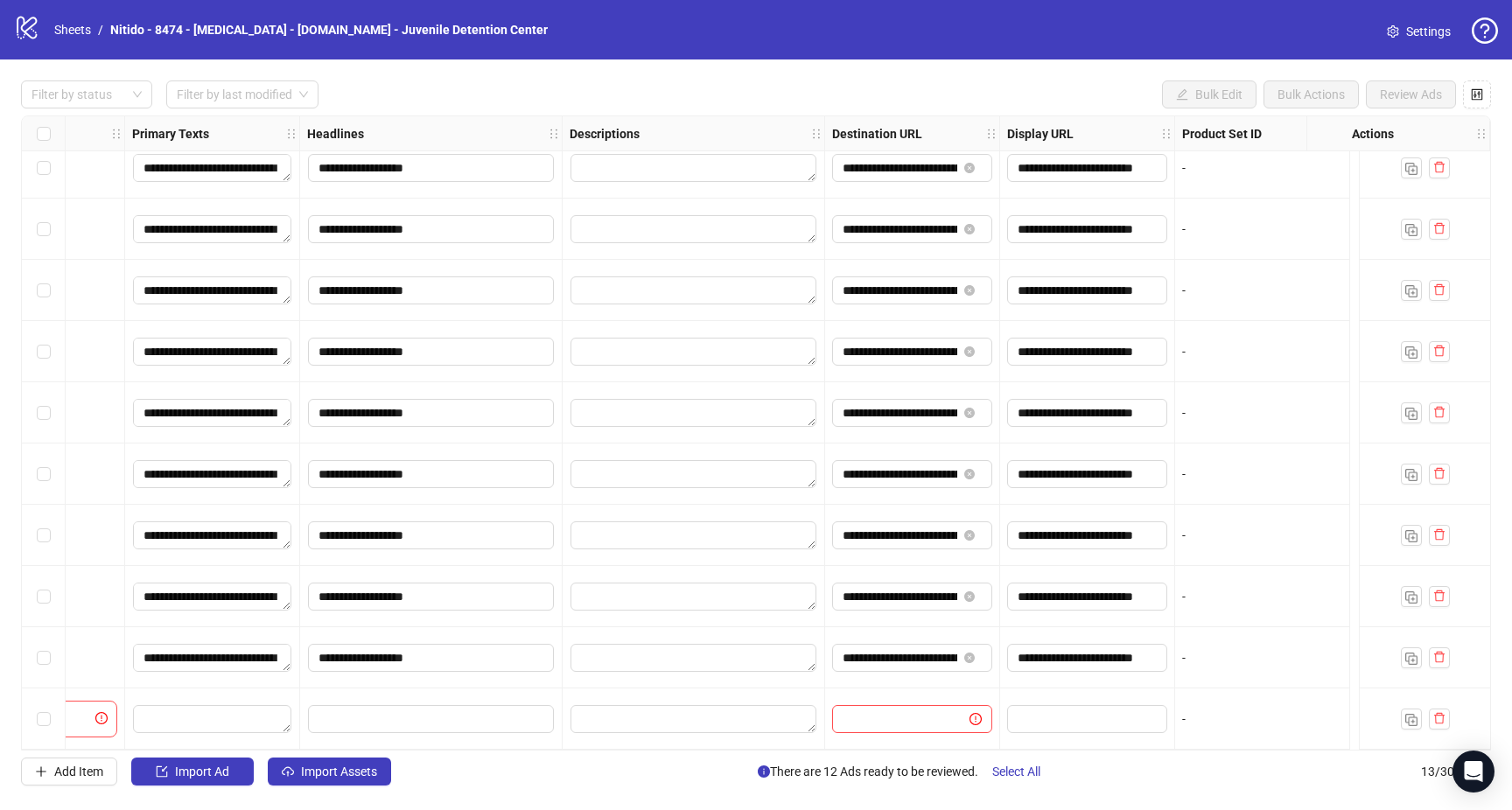
scroll to position [198, 994]
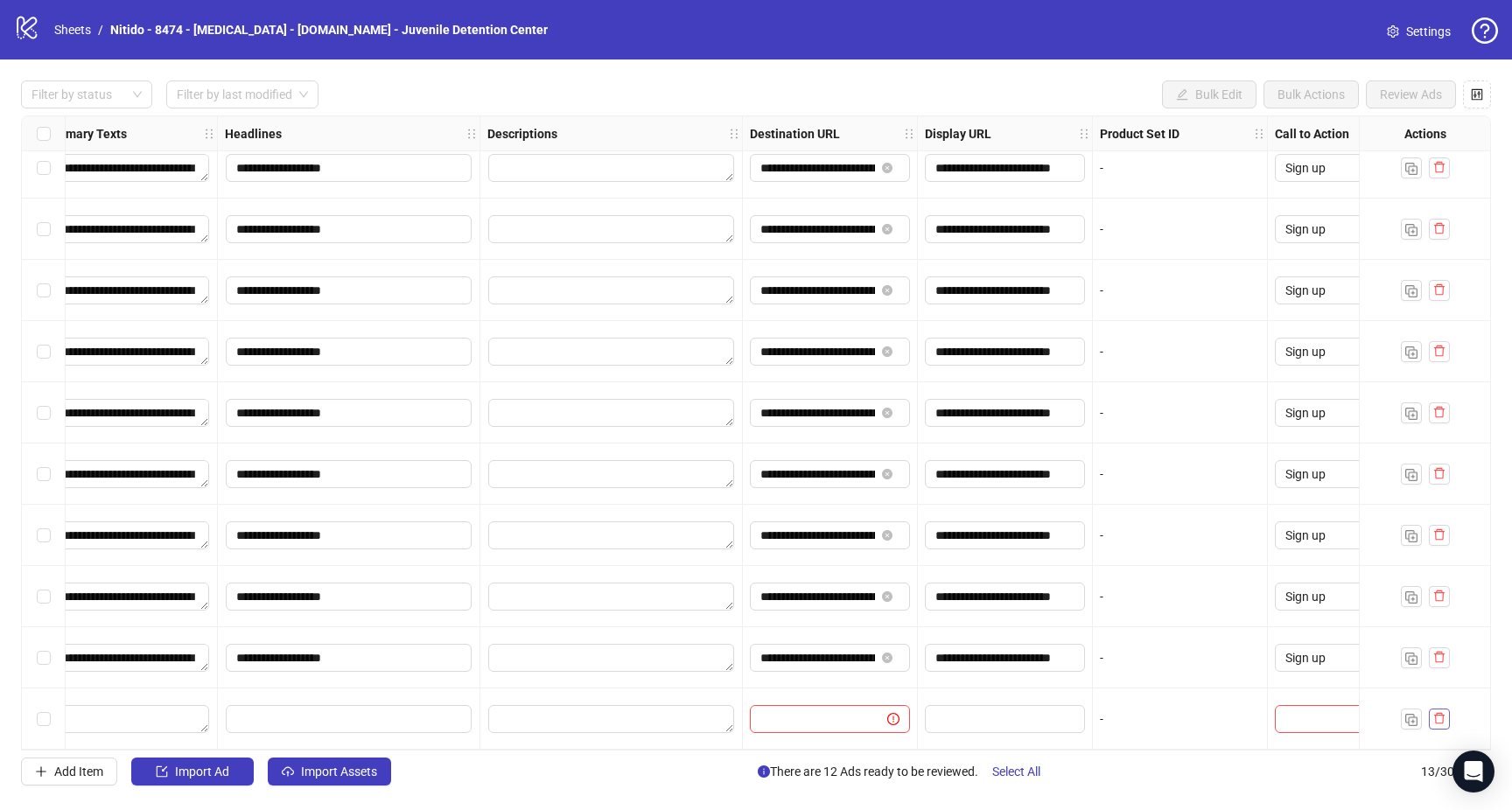
click at [1448, 722] on button "button" at bounding box center [1440, 719] width 21 height 21
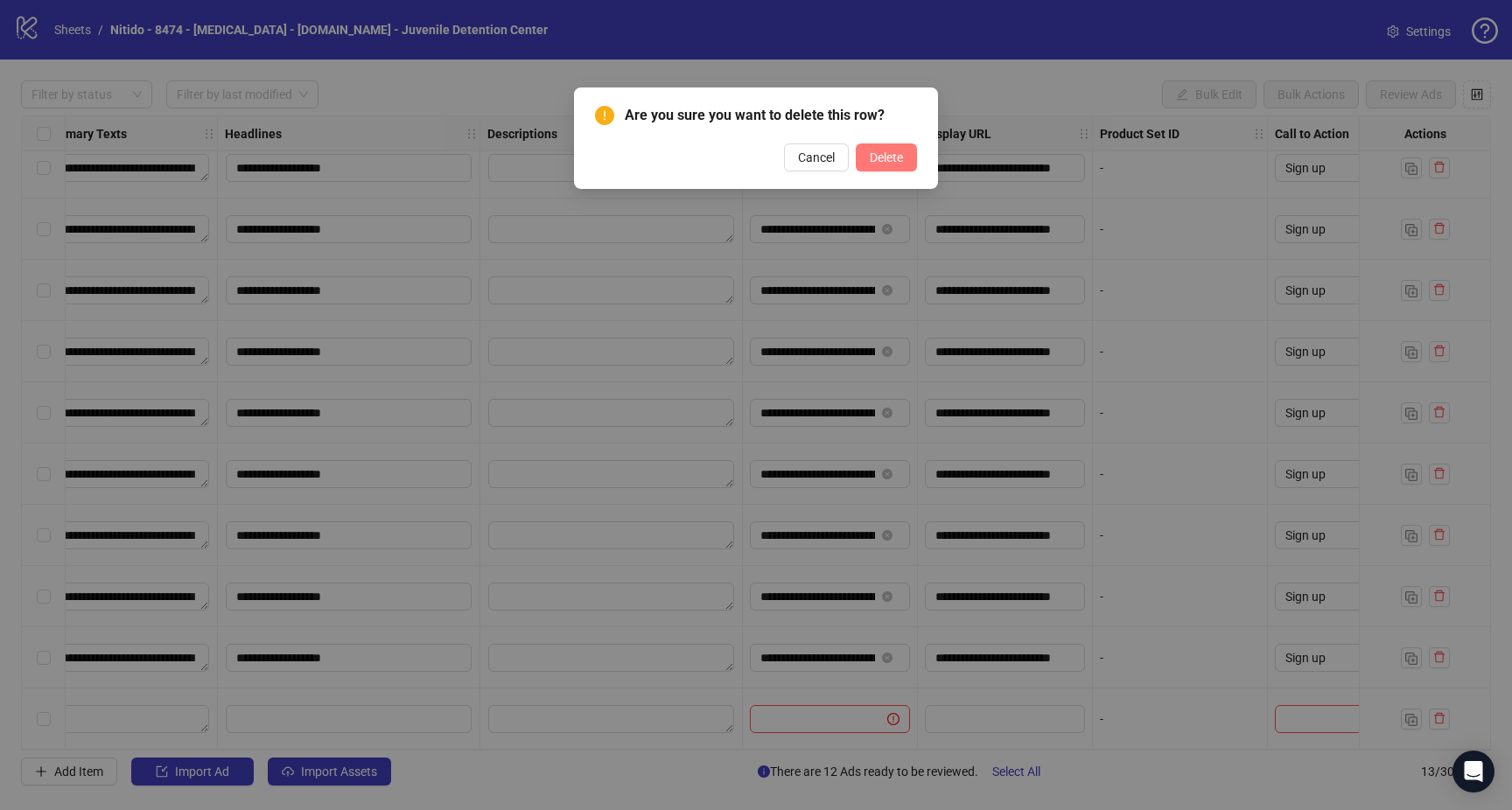
click at [899, 155] on span "Delete" at bounding box center [885, 157] width 33 height 14
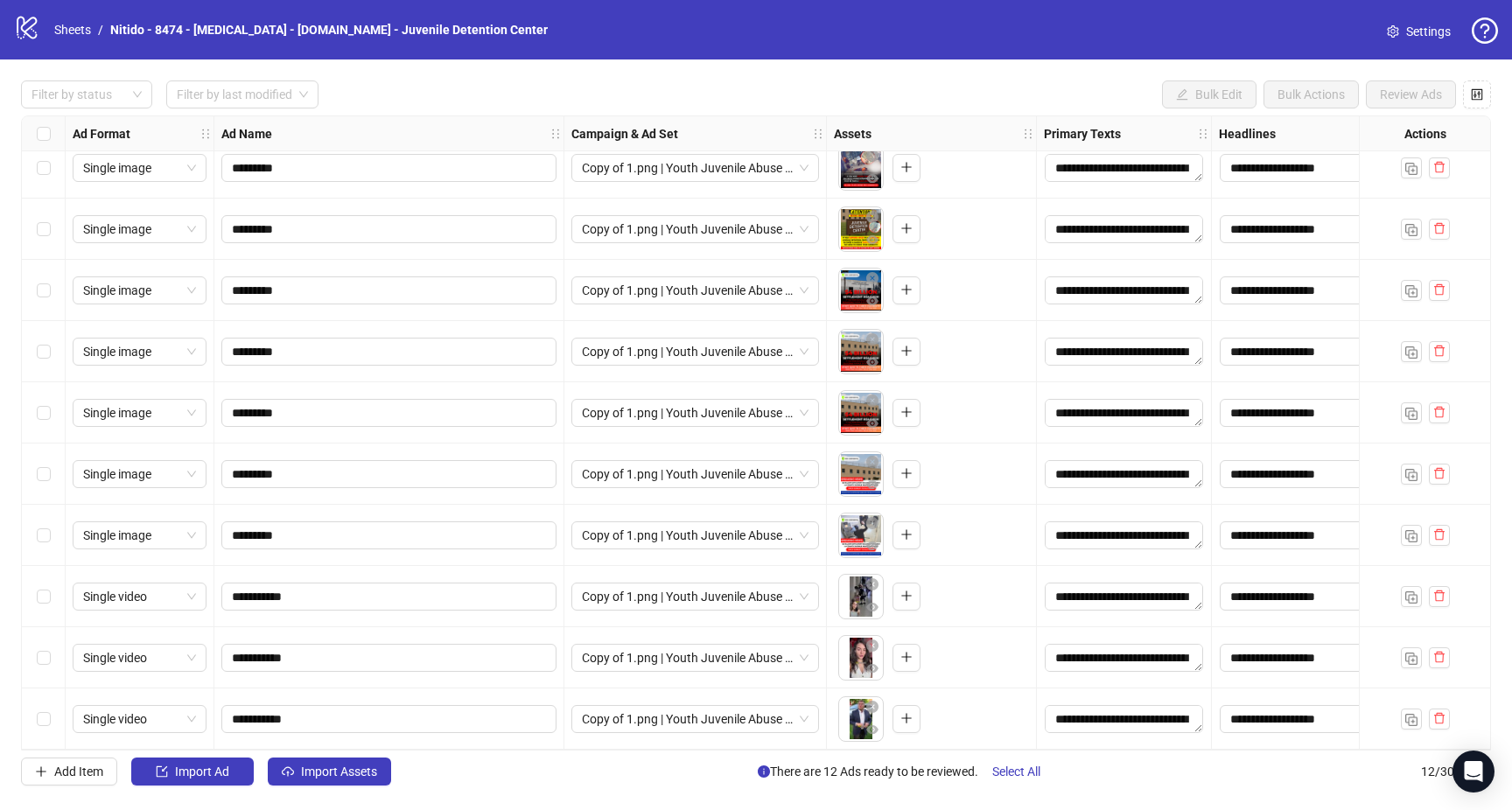
scroll to position [0, 0]
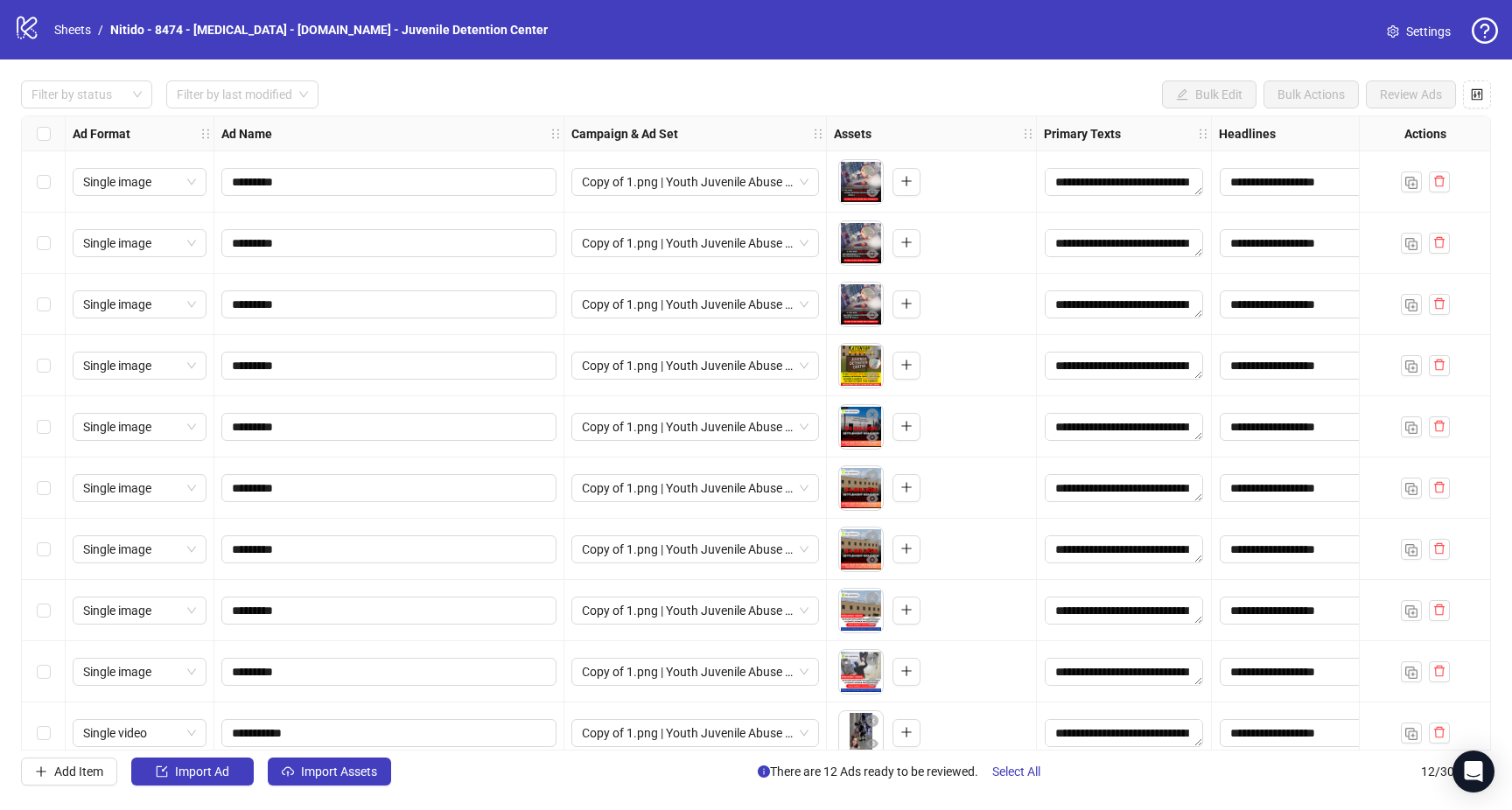
click at [244, 135] on strong "Ad Name" at bounding box center [246, 133] width 50 height 19
click at [307, 93] on span at bounding box center [243, 94] width 131 height 27
click at [146, 94] on div "Filter by status" at bounding box center [87, 94] width 131 height 28
click at [509, 112] on div "**********" at bounding box center [756, 432] width 1512 height 747
click at [1015, 776] on span "Select All" at bounding box center [1016, 771] width 49 height 14
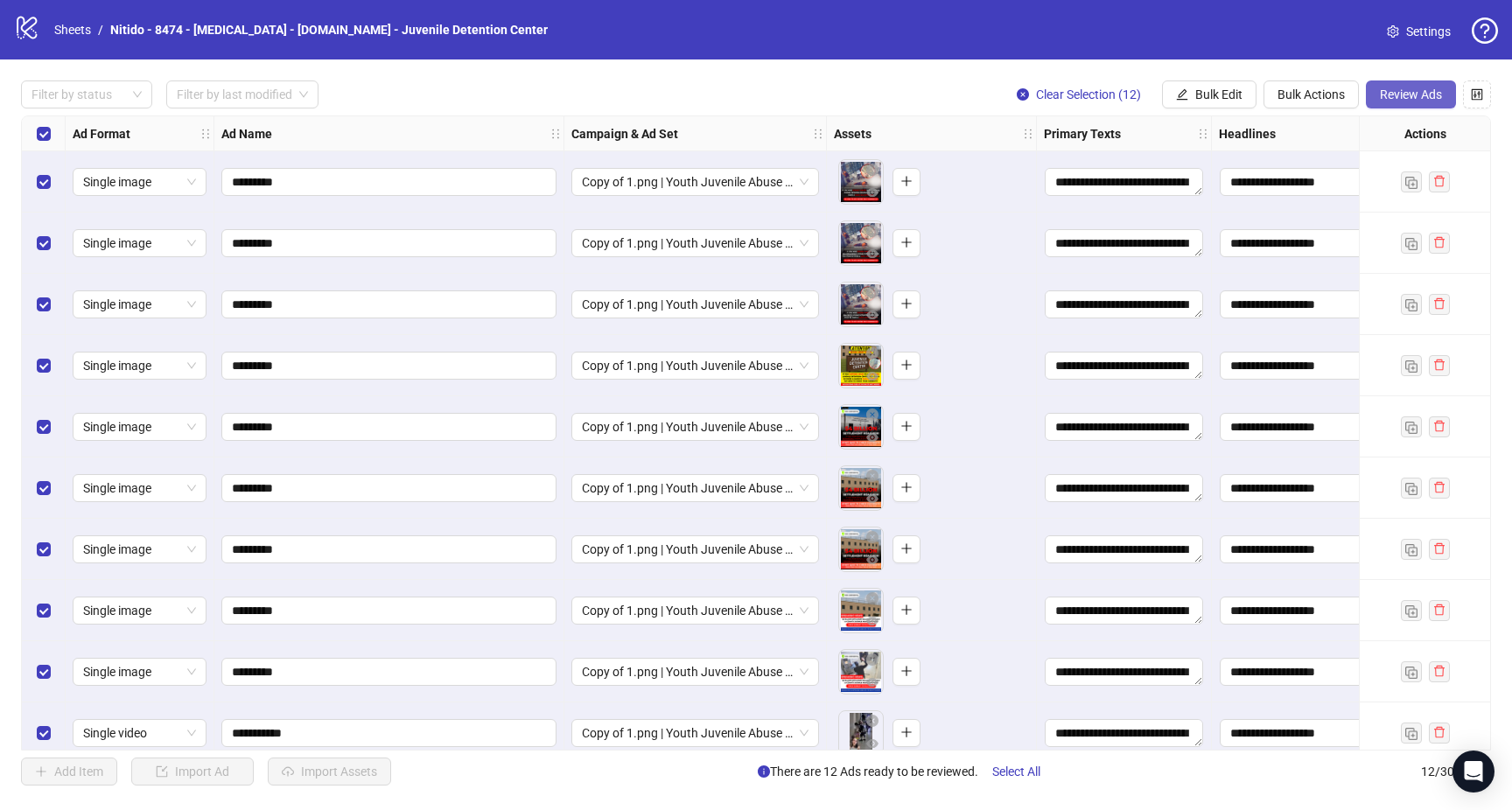
click at [1396, 82] on button "Review Ads" at bounding box center [1410, 94] width 90 height 28
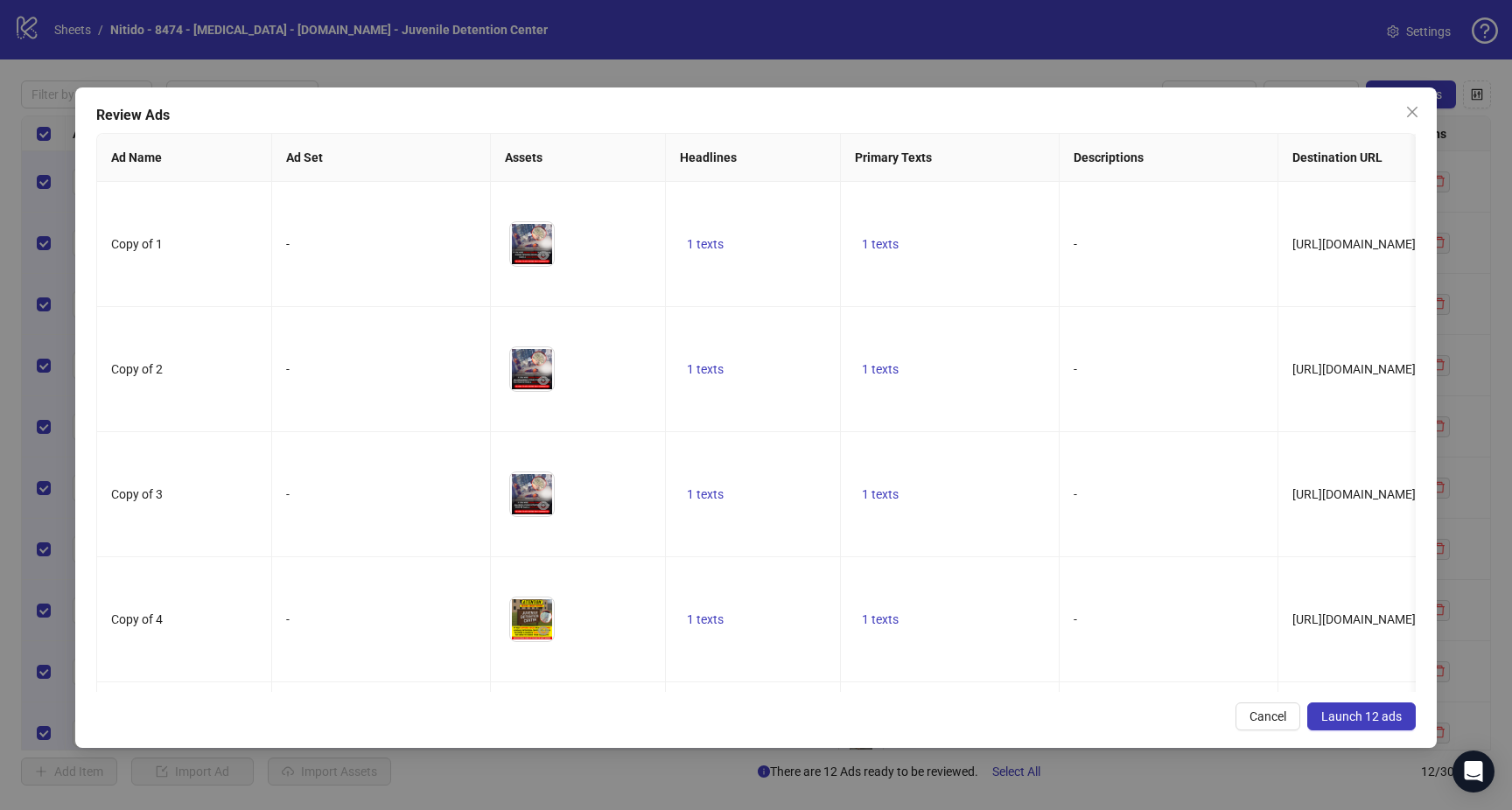
click at [1346, 707] on button "Launch 12 ads" at bounding box center [1362, 716] width 109 height 28
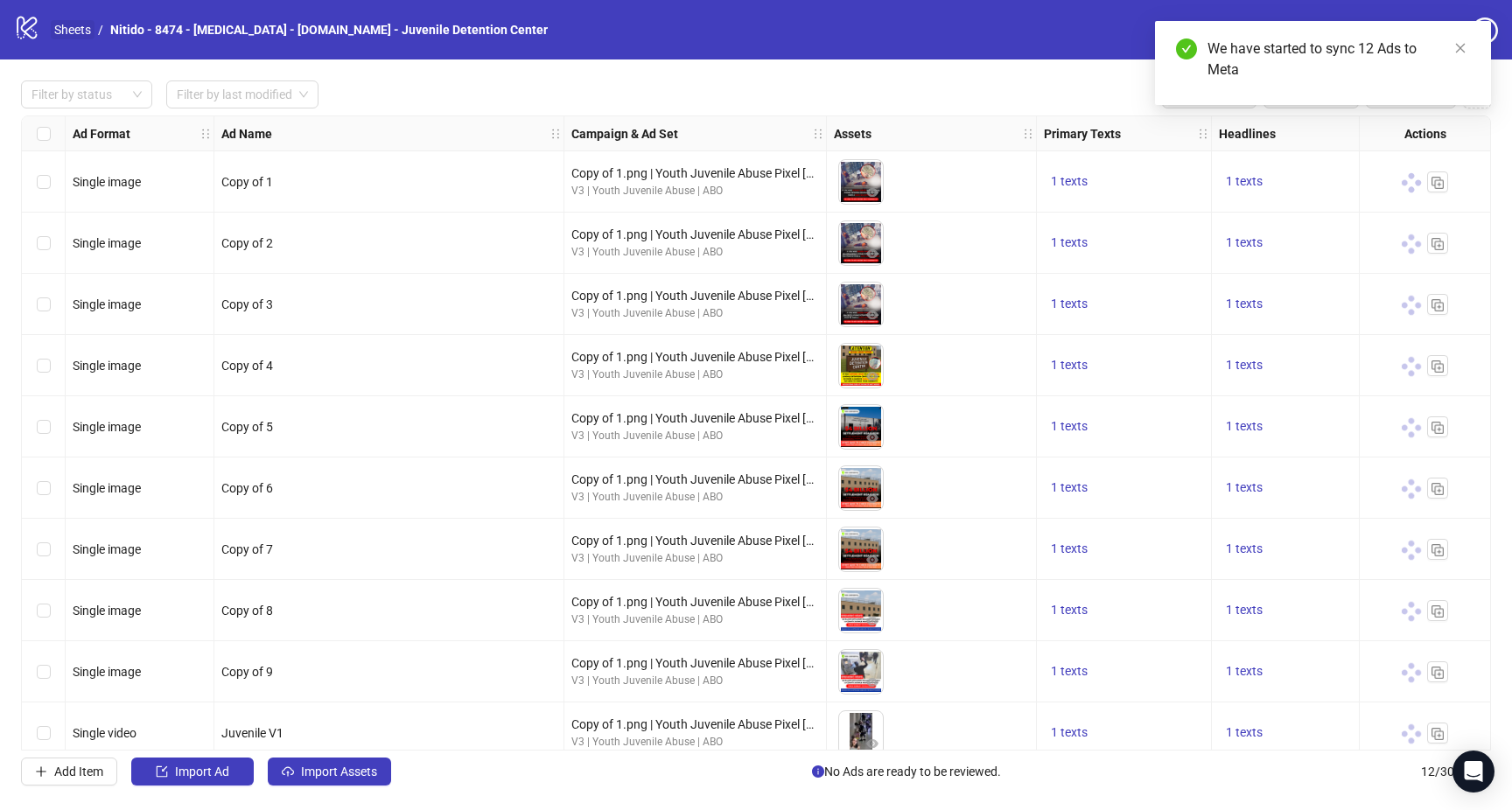
click at [70, 25] on link "Sheets" at bounding box center [72, 30] width 44 height 19
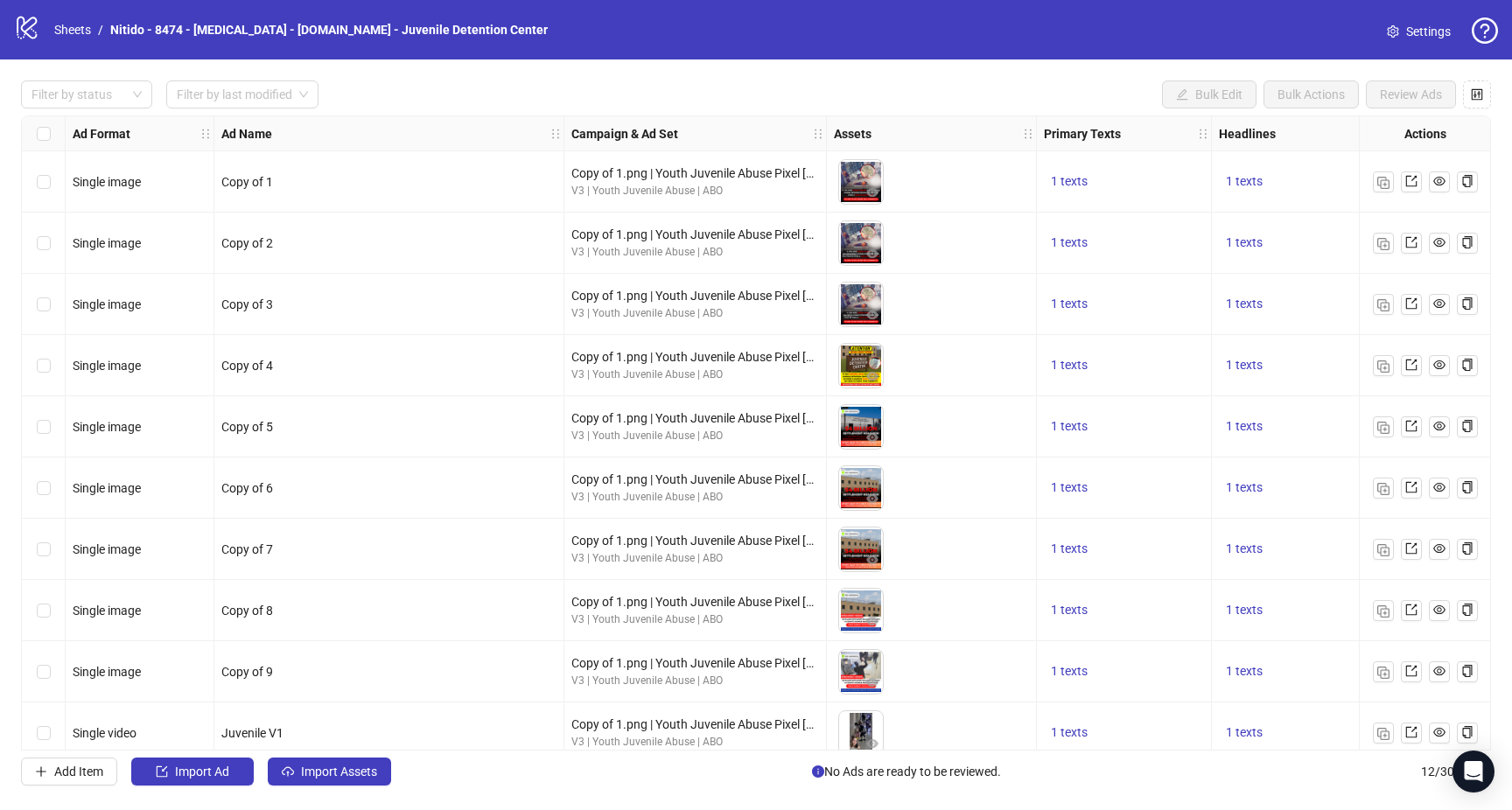
scroll to position [136, 0]
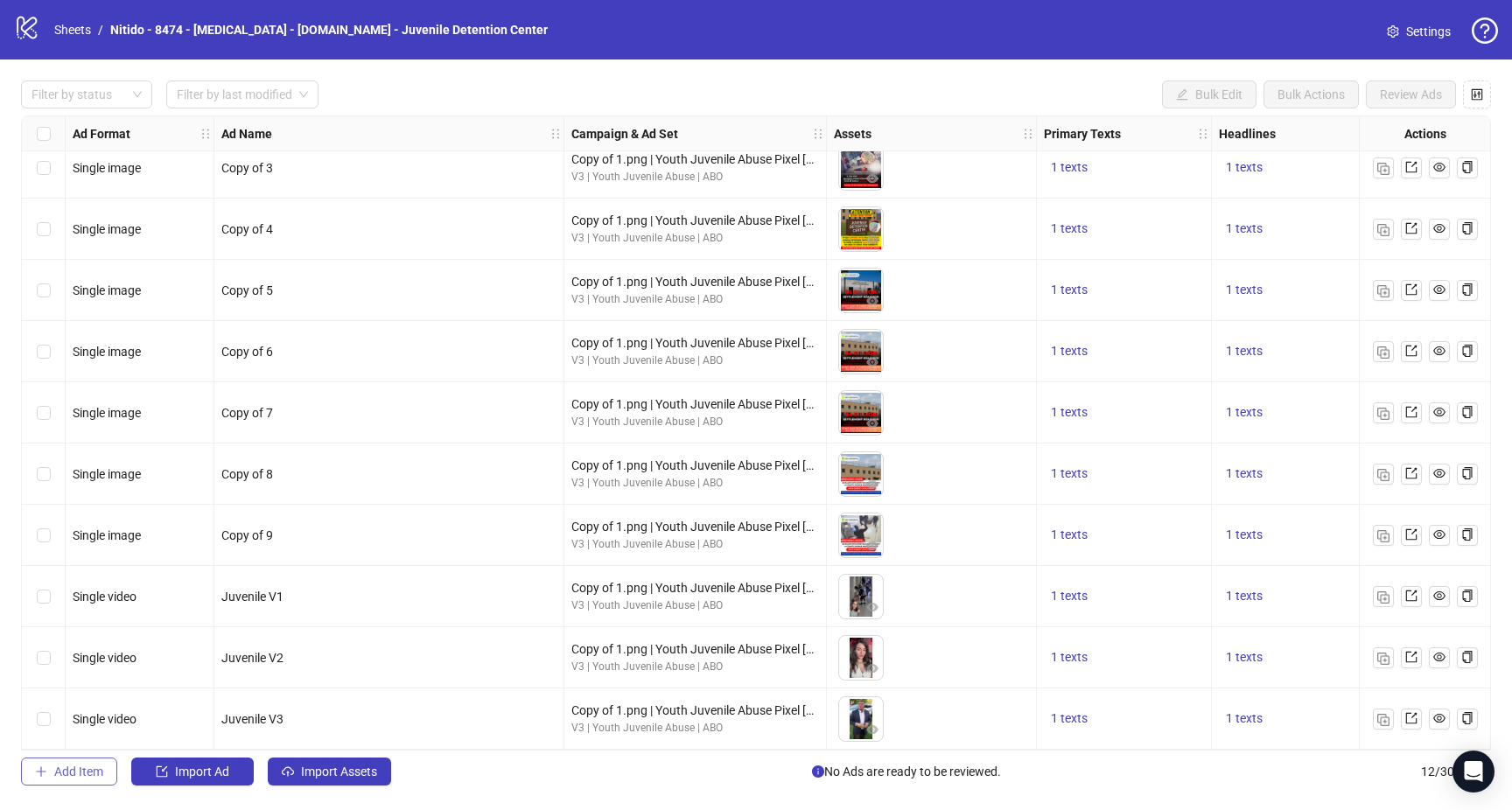
click at [83, 767] on span "Add Item" at bounding box center [78, 771] width 49 height 14
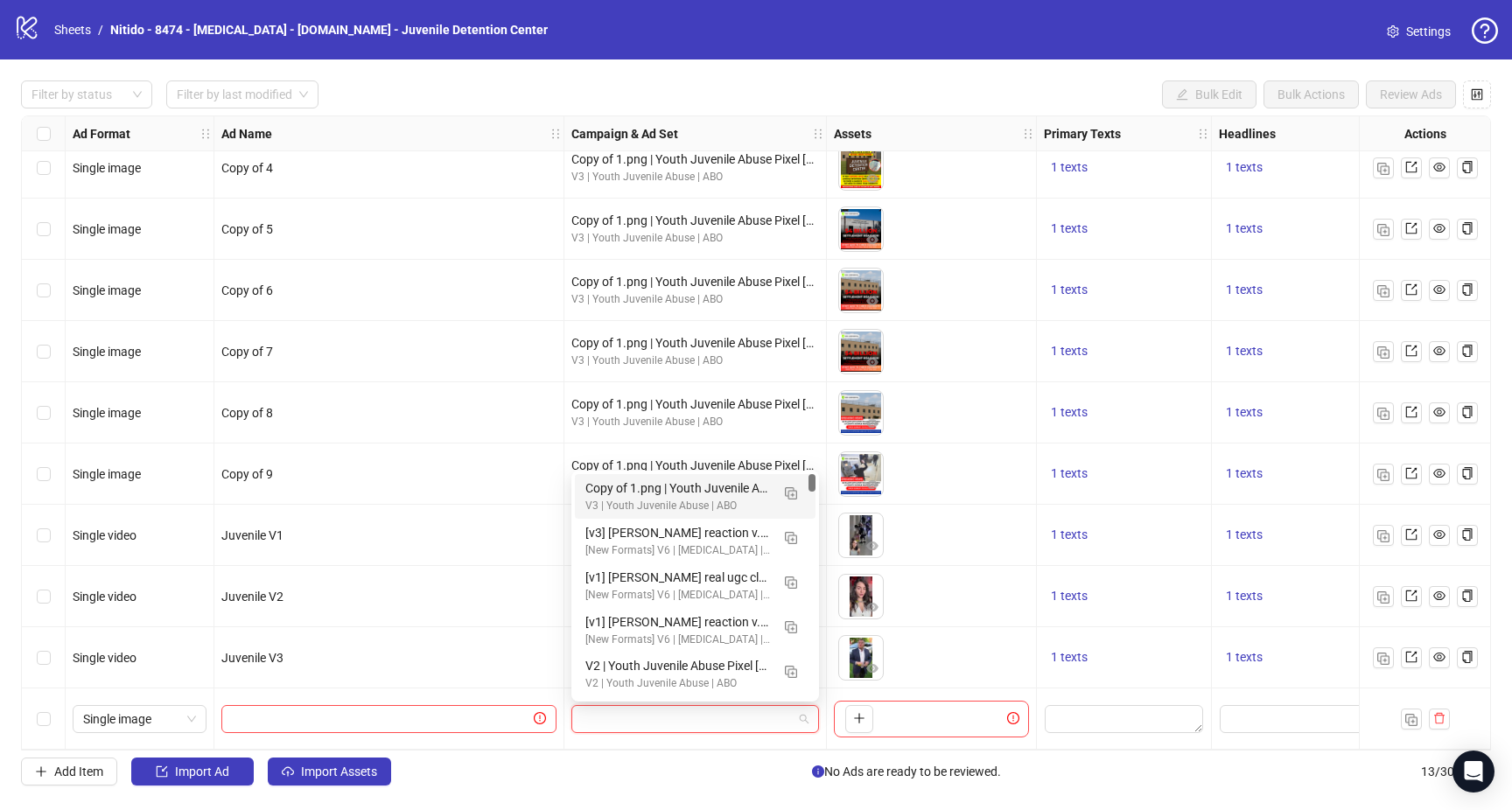
click at [657, 708] on input "search" at bounding box center [686, 720] width 210 height 27
drag, startPoint x: 813, startPoint y: 526, endPoint x: 801, endPoint y: 691, distance: 165.4
click at [805, 713] on body "logo/logo-mobile Sheets / Nitido - 8474 - Zantac - todayessay.com - Juvenile De…" at bounding box center [756, 405] width 1512 height 810
click at [740, 738] on div at bounding box center [696, 719] width 263 height 61
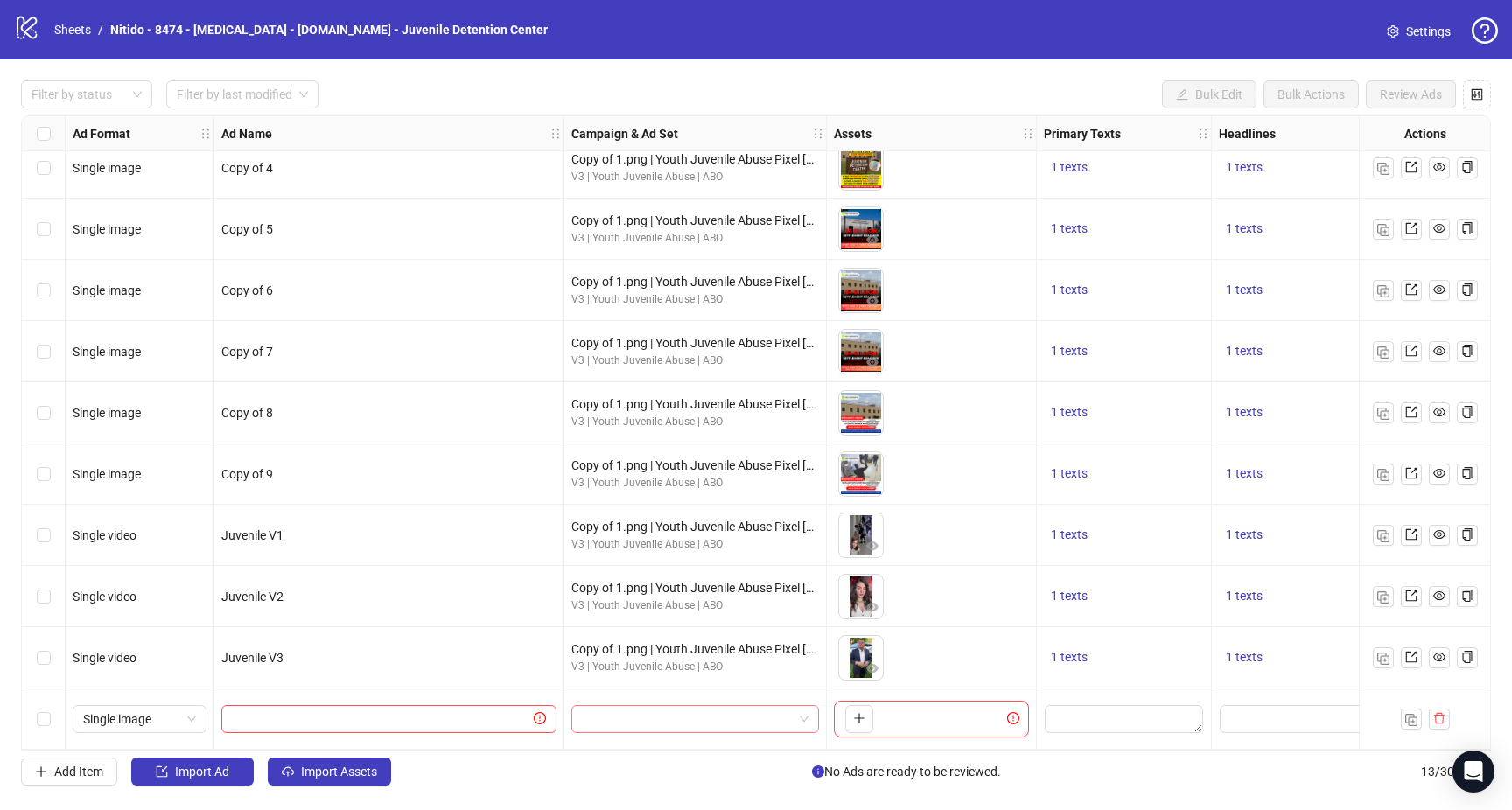
click at [620, 726] on input "search" at bounding box center [686, 720] width 210 height 27
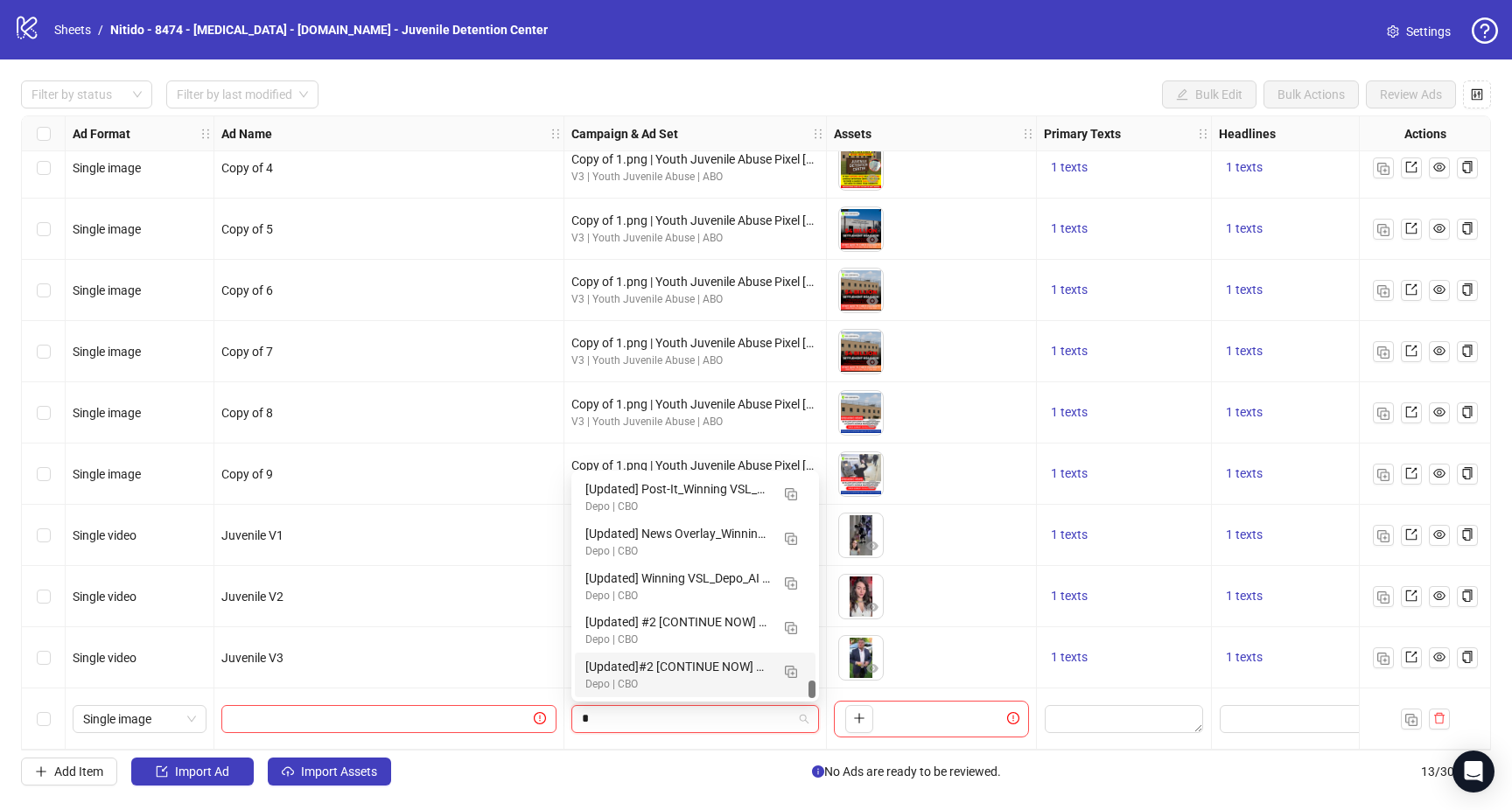
scroll to position [10, 0]
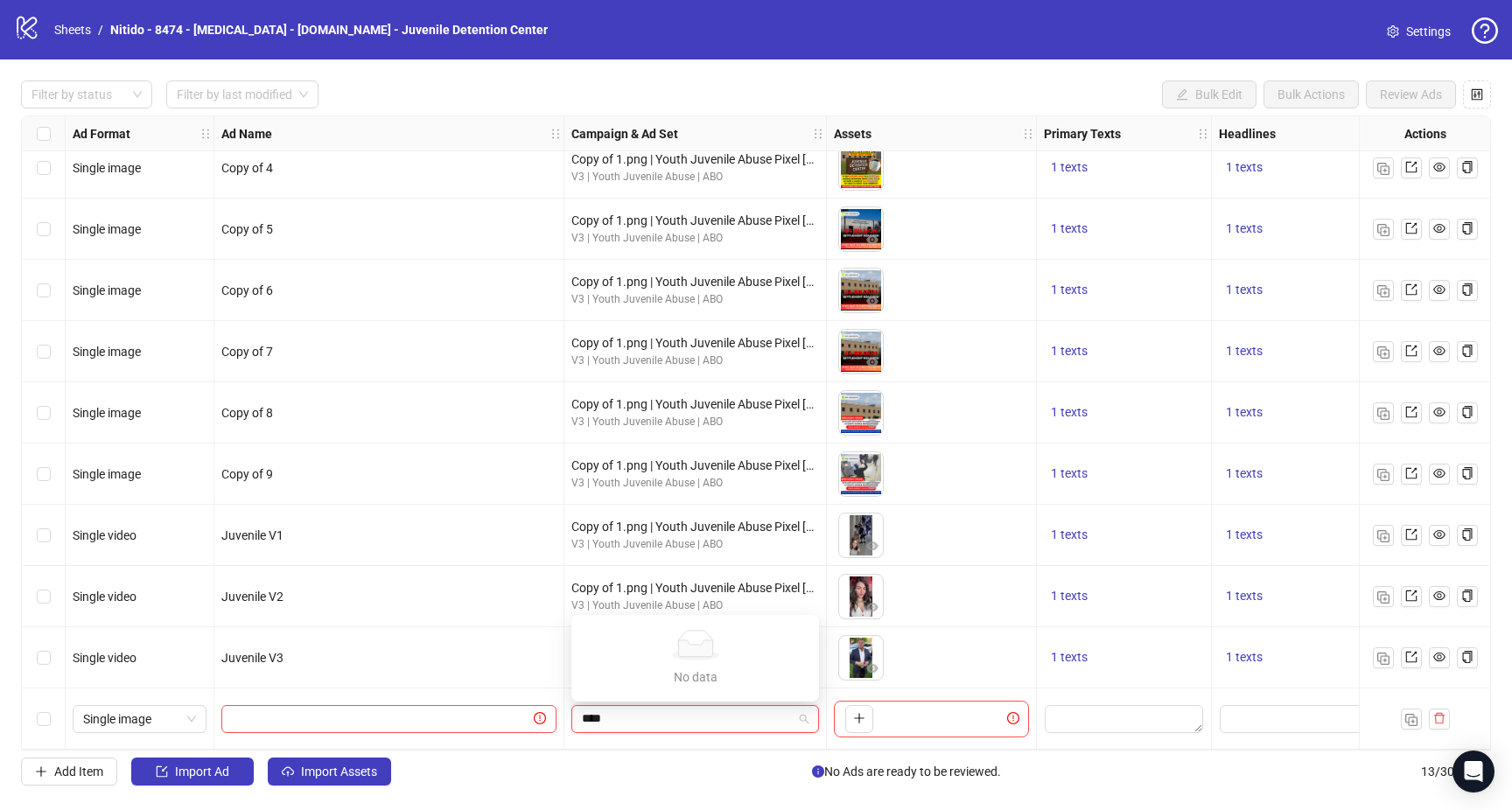
type input "*****"
click at [677, 765] on div "Add Item Import Ad Import Assets No Ads are ready to be reviewed. 13 / 300 items" at bounding box center [756, 771] width 1470 height 28
click at [684, 752] on div "Filter by status Filter by last modified Bulk Edit Bulk Actions Review Ads Ad F…" at bounding box center [756, 432] width 1512 height 747
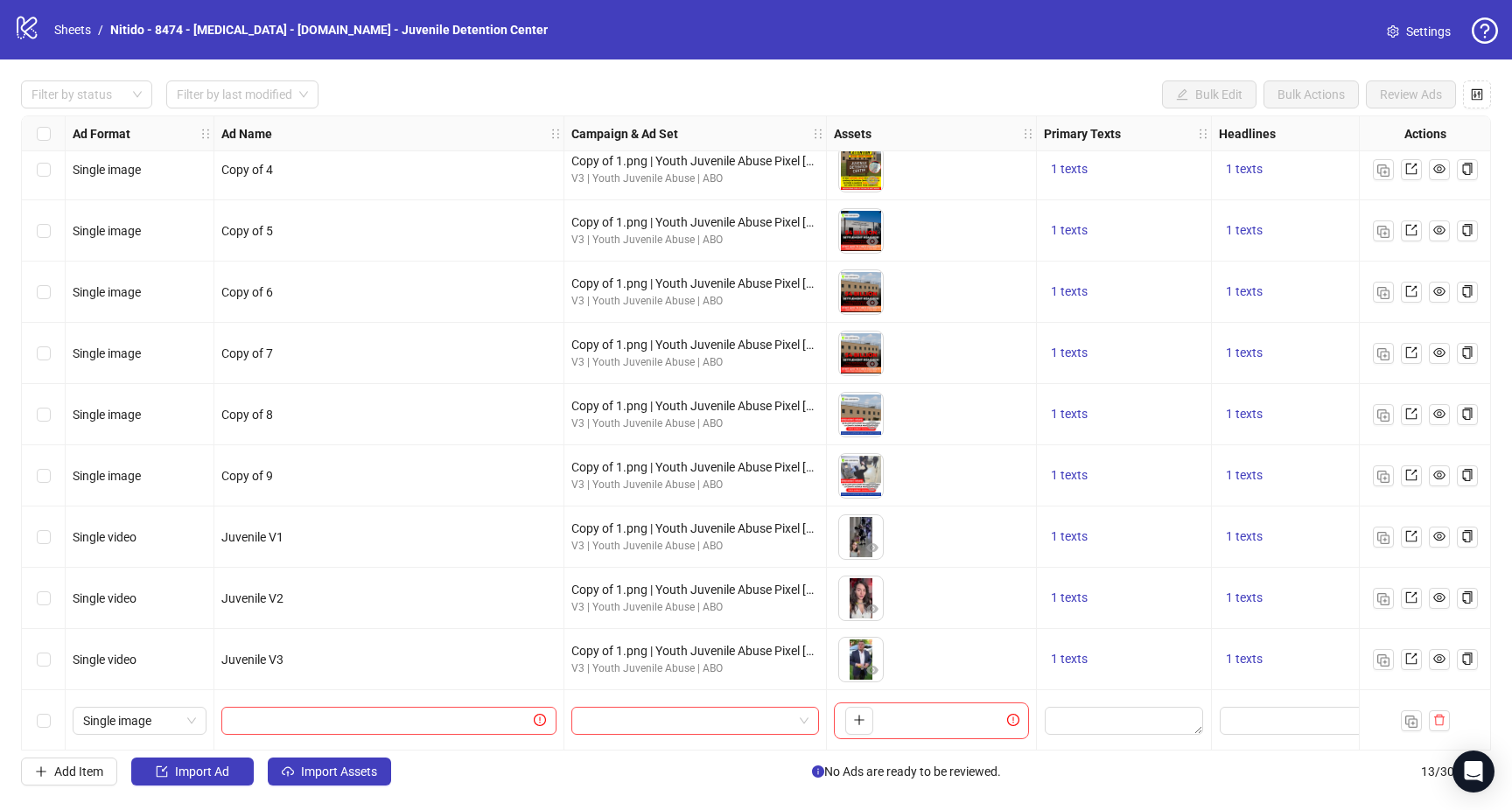
scroll to position [0, 0]
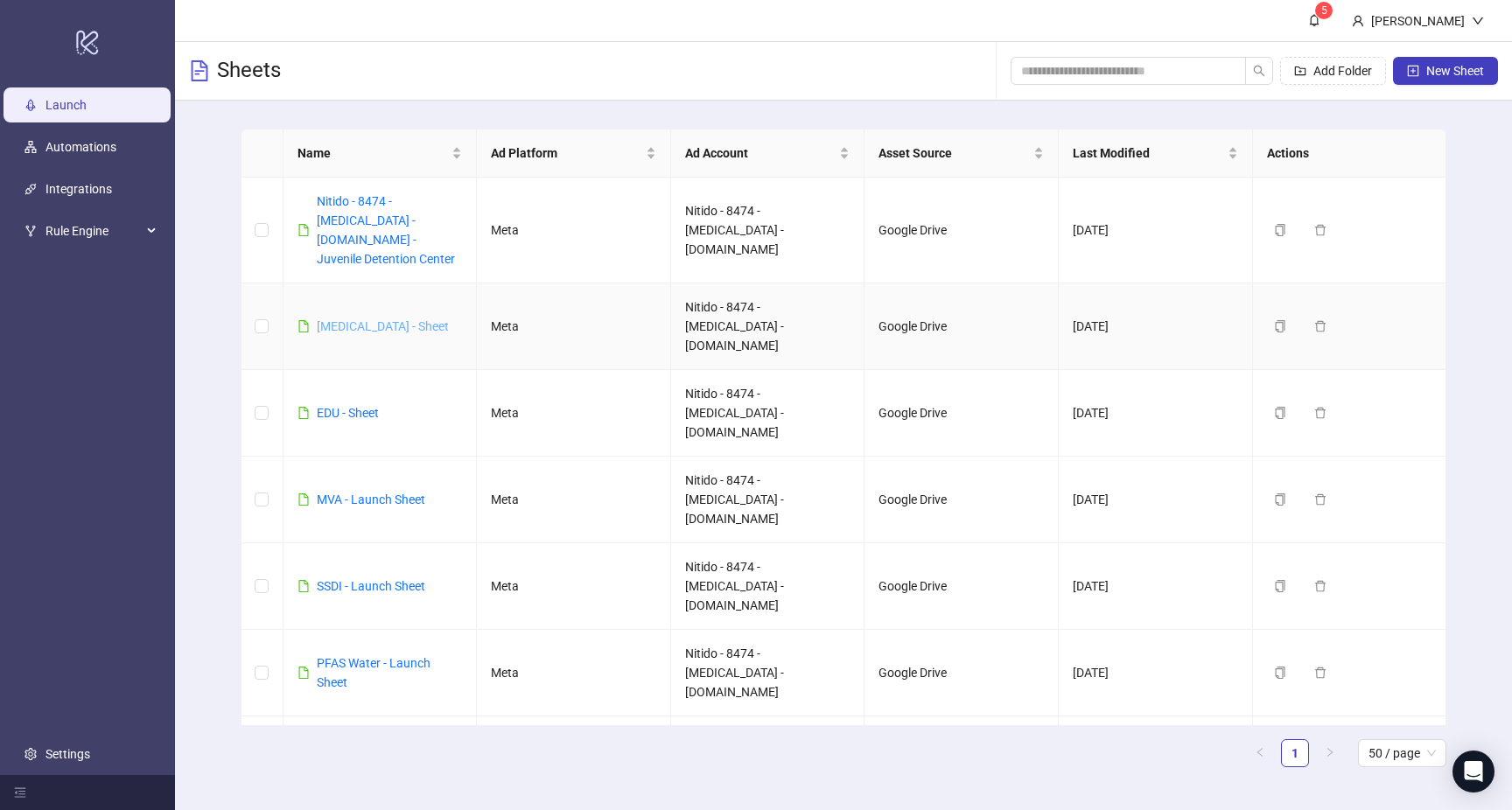
click at [356, 319] on link "[MEDICAL_DATA] - Sheet" at bounding box center [383, 326] width 132 height 14
